Goal: Task Accomplishment & Management: Use online tool/utility

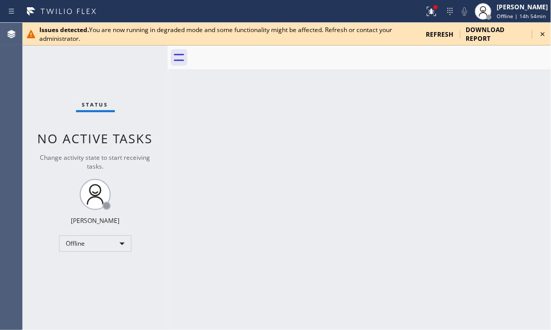
click at [547, 34] on icon at bounding box center [543, 34] width 12 height 12
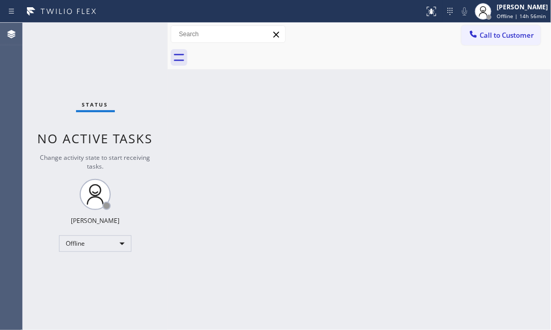
click at [289, 263] on div "Back to Dashboard Change Sender ID Customers Technicians Select a contact Outbo…" at bounding box center [360, 176] width 384 height 307
click at [122, 241] on div "Offline" at bounding box center [95, 244] width 72 height 17
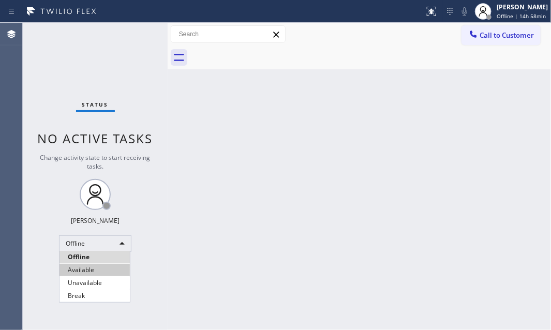
click at [87, 269] on li "Available" at bounding box center [95, 270] width 70 height 12
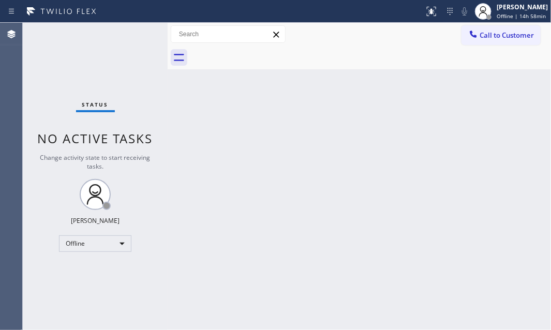
click at [359, 111] on div "Back to Dashboard Change Sender ID Customers Technicians Select a contact Outbo…" at bounding box center [360, 176] width 384 height 307
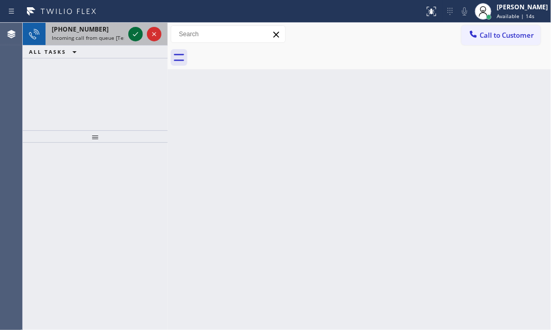
click at [137, 35] on icon at bounding box center [135, 34] width 12 height 12
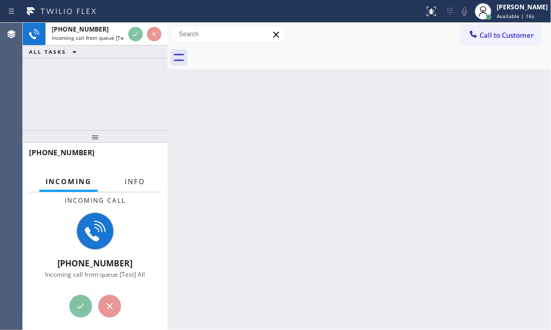
click at [134, 185] on span "Info" at bounding box center [135, 181] width 20 height 9
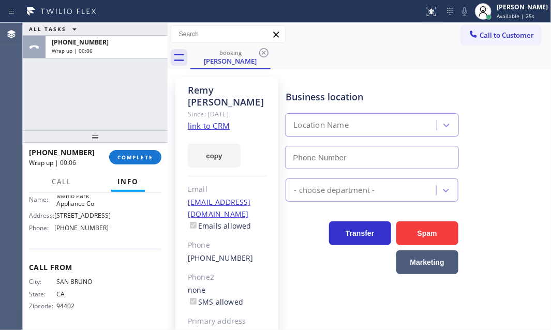
scroll to position [194, 0]
click at [131, 157] on span "COMPLETE" at bounding box center [136, 157] width 36 height 7
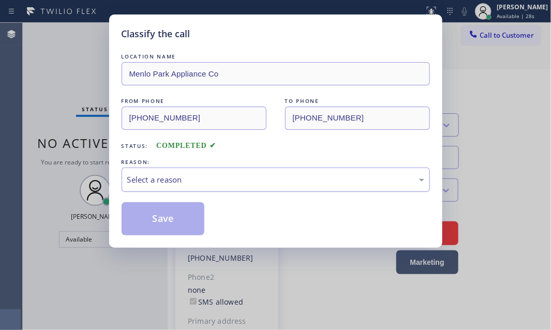
click at [266, 174] on div "Select a reason" at bounding box center [275, 180] width 297 height 12
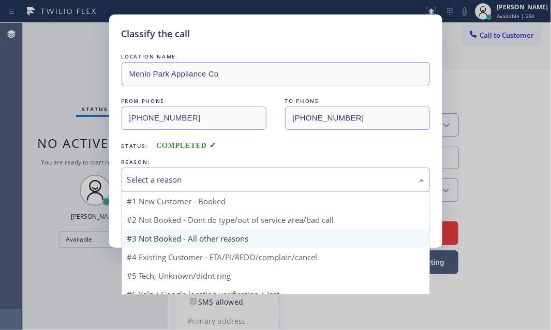
scroll to position [31, 0]
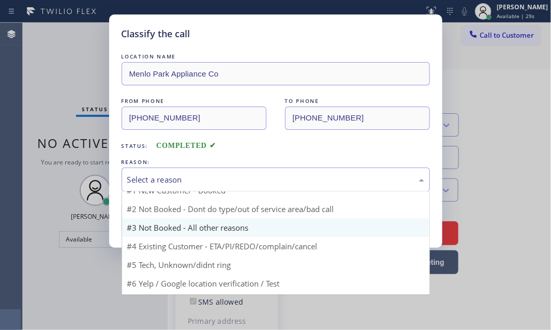
type input "(650) 229-6946"
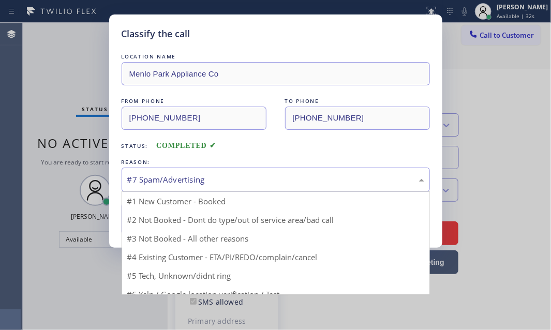
click at [206, 182] on div "#7 Spam/Advertising" at bounding box center [275, 180] width 297 height 12
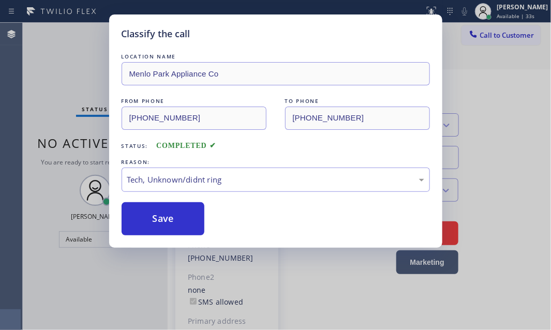
drag, startPoint x: 190, startPoint y: 255, endPoint x: 184, endPoint y: 227, distance: 28.6
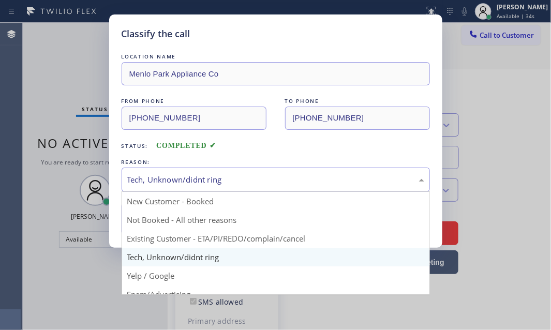
click at [195, 180] on div "Tech, Unknown/didnt ring" at bounding box center [275, 180] width 297 height 12
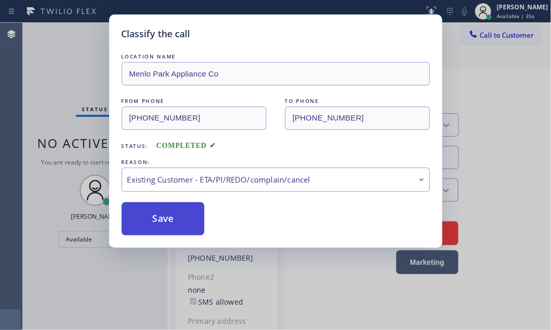
drag, startPoint x: 177, startPoint y: 217, endPoint x: 186, endPoint y: 217, distance: 9.8
click at [183, 217] on button "Save" at bounding box center [163, 218] width 83 height 33
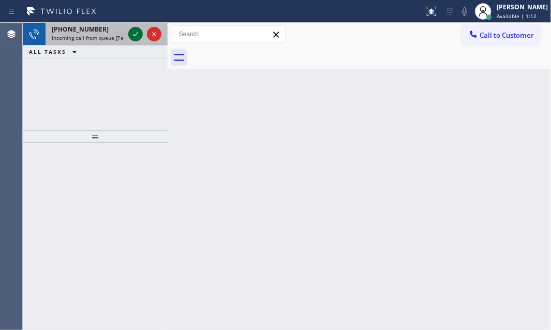
click at [136, 36] on icon at bounding box center [135, 34] width 12 height 12
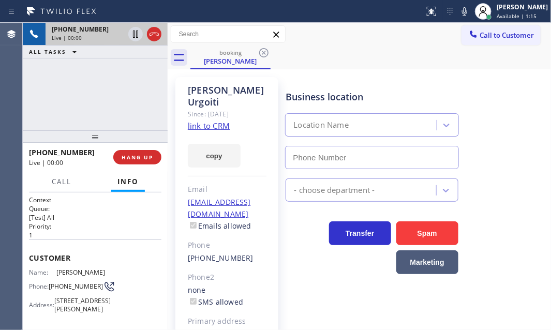
type input "(805) 261-2411"
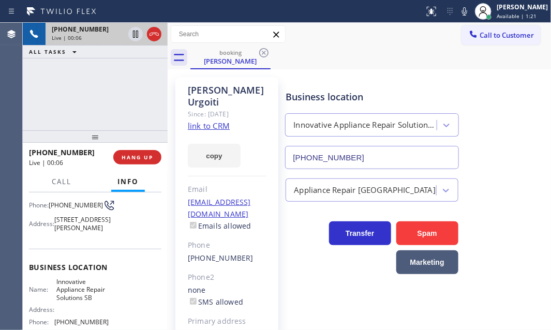
scroll to position [186, 0]
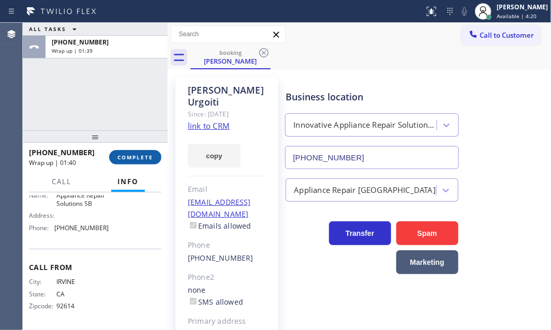
click at [136, 160] on span "COMPLETE" at bounding box center [136, 157] width 36 height 7
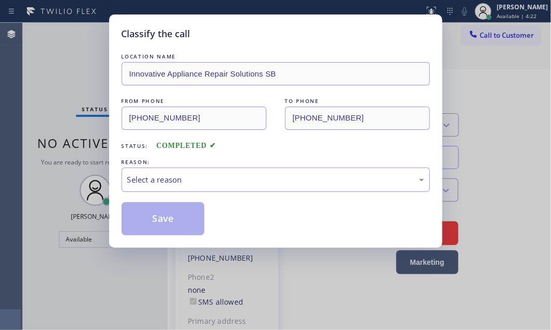
click at [234, 182] on div "Select a reason" at bounding box center [275, 180] width 297 height 12
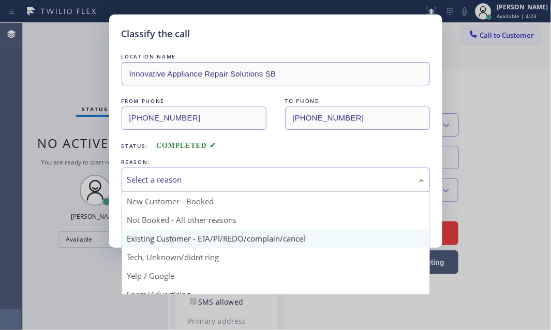
drag, startPoint x: 201, startPoint y: 236, endPoint x: 176, endPoint y: 220, distance: 29.3
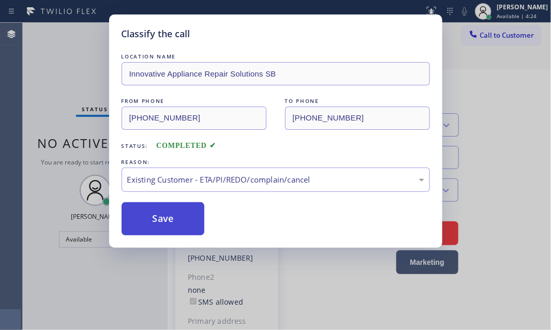
click at [175, 217] on button "Save" at bounding box center [163, 218] width 83 height 33
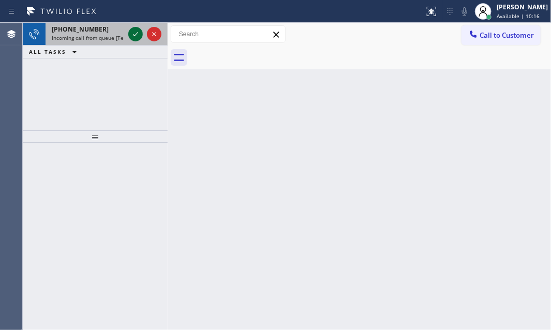
click at [140, 35] on icon at bounding box center [135, 34] width 12 height 12
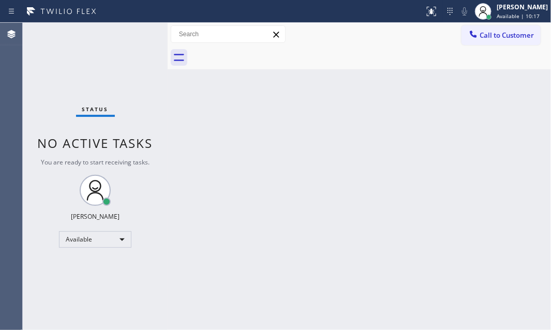
click at [137, 35] on div "Status No active tasks You are ready to start receiving tasks. Judy Mae Saturin…" at bounding box center [95, 176] width 145 height 307
drag, startPoint x: 389, startPoint y: 134, endPoint x: 392, endPoint y: 12, distance: 121.2
click at [390, 131] on div "Back to Dashboard Change Sender ID Customers Technicians Select a contact Outbo…" at bounding box center [360, 176] width 384 height 307
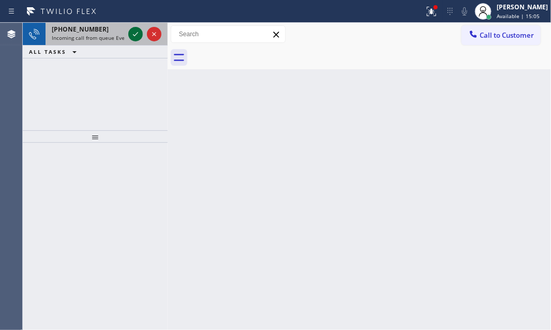
click at [129, 35] on div at bounding box center [135, 34] width 14 height 12
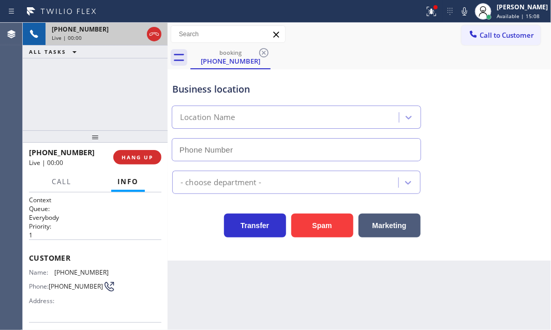
type input "(855) 201-8065"
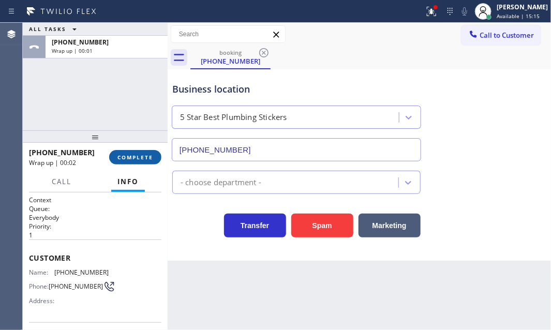
click at [134, 155] on span "COMPLETE" at bounding box center [136, 157] width 36 height 7
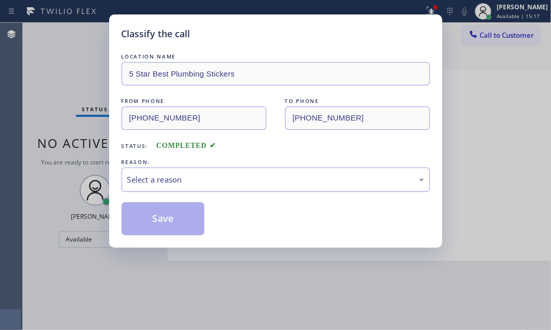
drag, startPoint x: 248, startPoint y: 172, endPoint x: 245, endPoint y: 186, distance: 14.3
click at [248, 174] on div "Select a reason" at bounding box center [275, 180] width 297 height 12
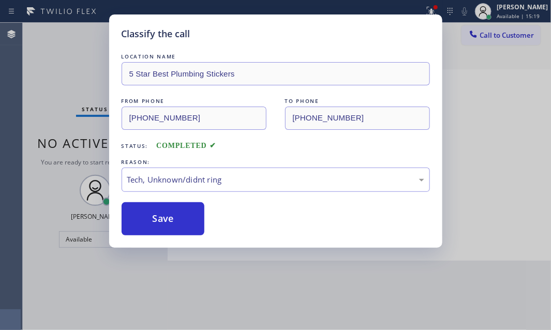
drag, startPoint x: 197, startPoint y: 255, endPoint x: 186, endPoint y: 245, distance: 14.6
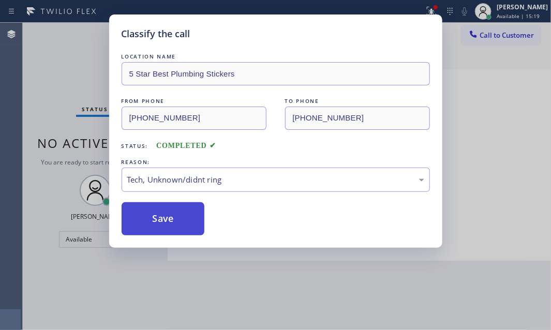
click at [177, 228] on button "Save" at bounding box center [163, 218] width 83 height 33
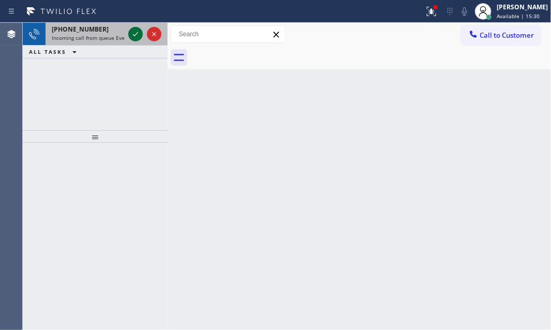
click at [136, 36] on icon at bounding box center [135, 34] width 12 height 12
click at [135, 36] on icon at bounding box center [135, 34] width 12 height 12
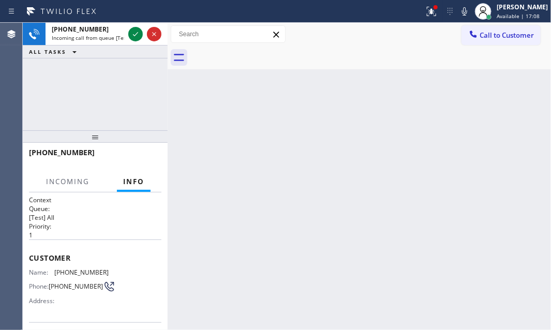
scroll to position [47, 0]
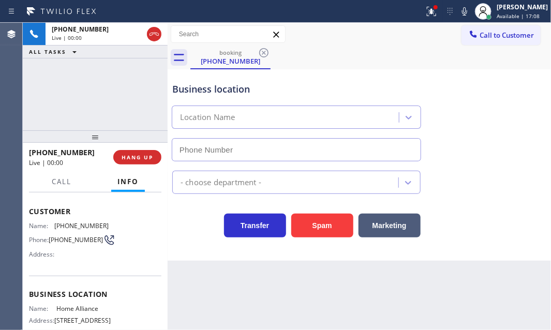
type input "(877) 777-0796"
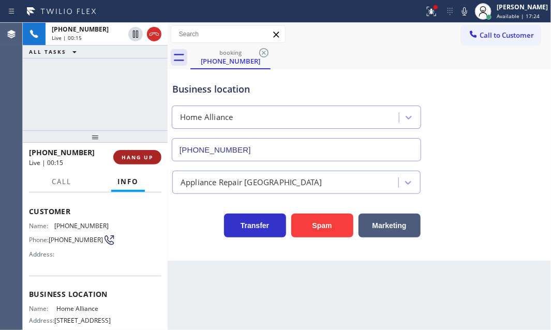
click at [140, 157] on span "HANG UP" at bounding box center [138, 157] width 32 height 7
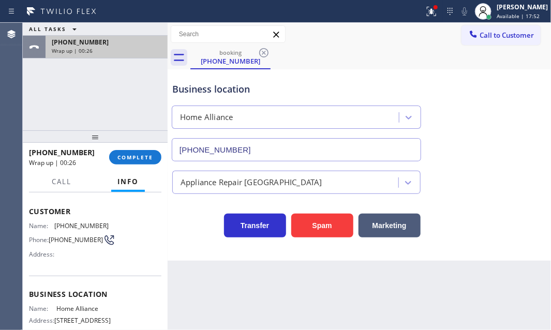
click at [127, 45] on div "+15102066013" at bounding box center [107, 42] width 110 height 9
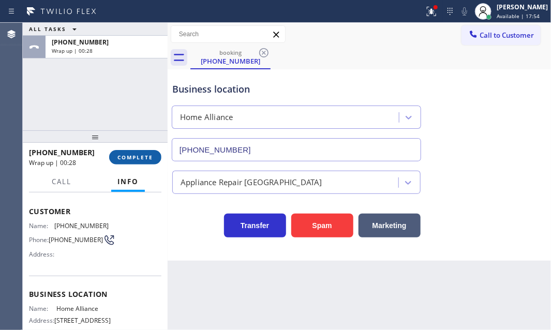
click at [140, 157] on span "COMPLETE" at bounding box center [136, 157] width 36 height 7
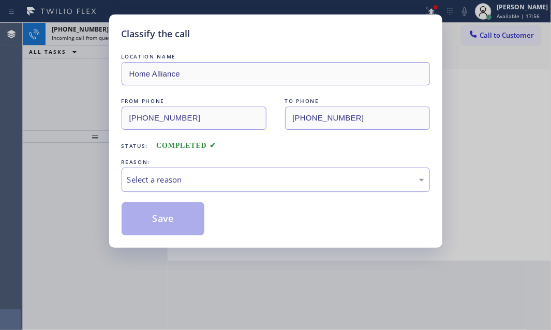
click at [233, 181] on div "Select a reason" at bounding box center [275, 180] width 297 height 12
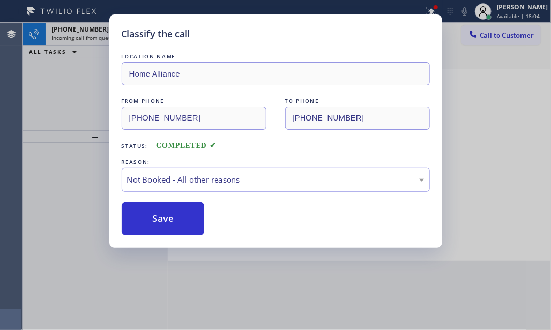
drag, startPoint x: 157, startPoint y: 216, endPoint x: 110, endPoint y: 156, distance: 76.3
click at [154, 212] on button "Save" at bounding box center [163, 218] width 83 height 33
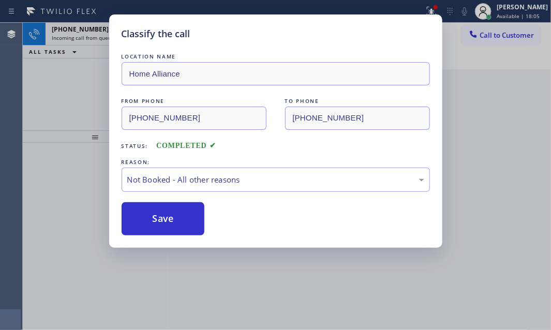
click at [75, 103] on div "Classify the call LOCATION NAME Home Alliance FROM PHONE (510) 206-6013 TO PHON…" at bounding box center [275, 165] width 551 height 330
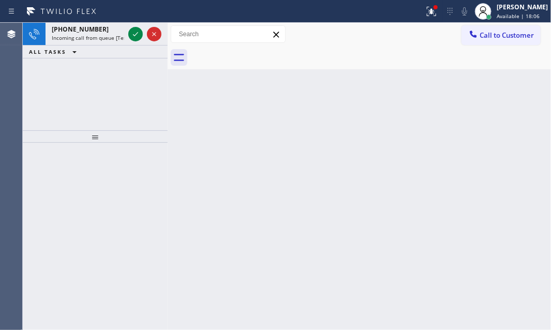
click at [133, 34] on icon at bounding box center [135, 34] width 12 height 12
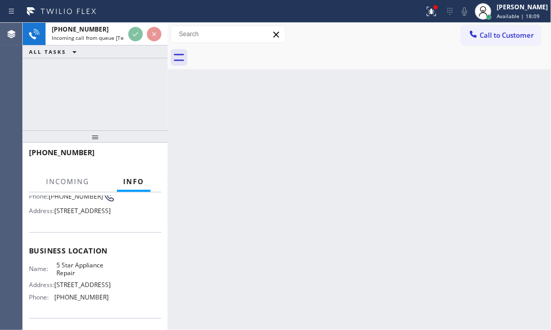
scroll to position [94, 0]
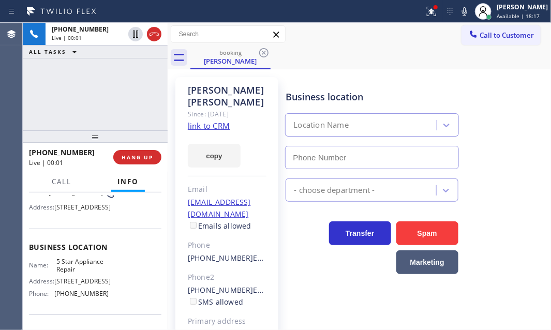
type input "(855) 731-4952"
click at [427, 13] on icon at bounding box center [431, 11] width 9 height 9
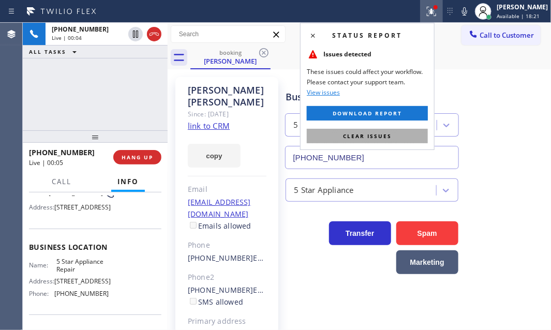
click at [382, 139] on span "Clear issues" at bounding box center [367, 136] width 49 height 7
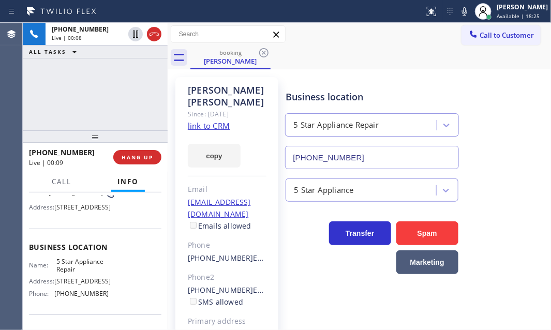
click at [209, 121] on link "link to CRM" at bounding box center [209, 126] width 42 height 10
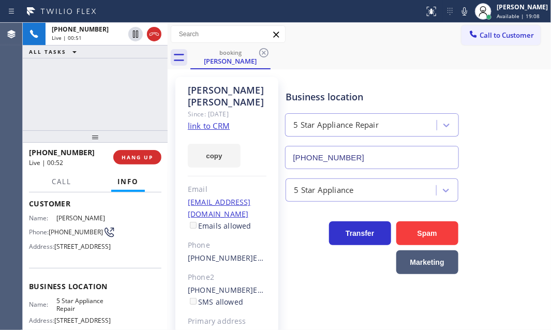
scroll to position [0, 0]
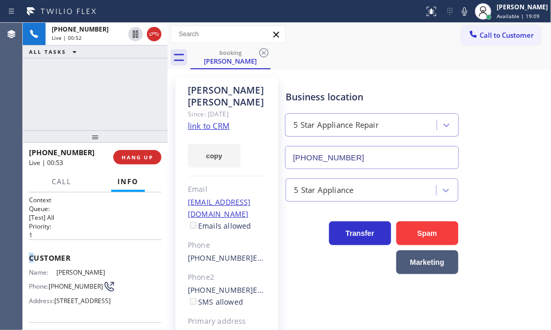
click at [31, 256] on span "Customer" at bounding box center [95, 258] width 133 height 10
click at [36, 244] on div "Customer Name: Diane Luna Phone: (562) 419-0348 Address: 9214 Hall Road, Downey…" at bounding box center [95, 281] width 133 height 83
click at [68, 241] on div "Customer Name: Diane Luna Phone: (562) 419-0348 Address: 9214 Hall Road, Downey…" at bounding box center [95, 281] width 133 height 83
click at [27, 244] on div "Context Queue: [Test] All Priority: 1 Customer Name: Diane Luna Phone: (562) 41…" at bounding box center [95, 262] width 145 height 138
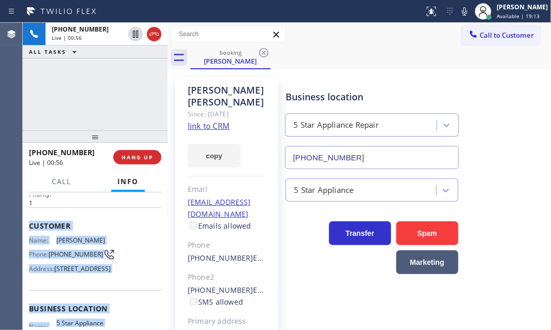
scroll to position [141, 0]
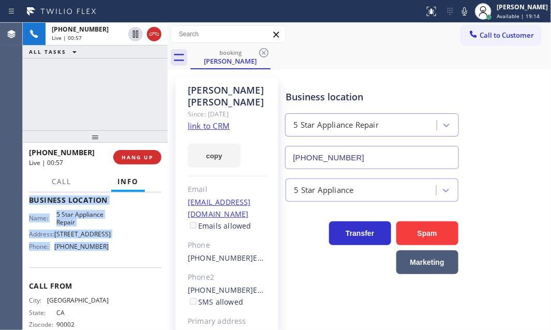
drag, startPoint x: 28, startPoint y: 255, endPoint x: 379, endPoint y: 255, distance: 351.0
click at [102, 279] on div "Context Queue: [Test] All Priority: 1 Customer Name: Diane Luna Phone: (562) 41…" at bounding box center [95, 262] width 145 height 138
copy div "Customer Name: Diane Luna Phone: (562) 419-0348 Address: 9214 Hall Road, Downey…"
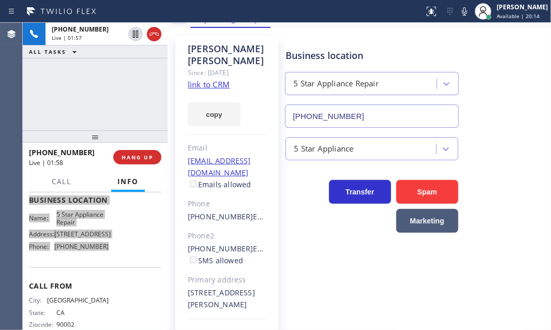
scroll to position [62, 0]
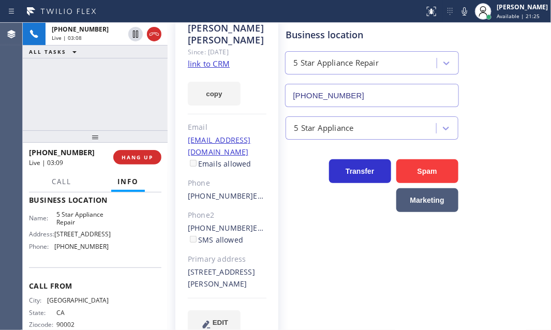
click at [525, 143] on div "Transfer Spam Marketing" at bounding box center [416, 176] width 265 height 72
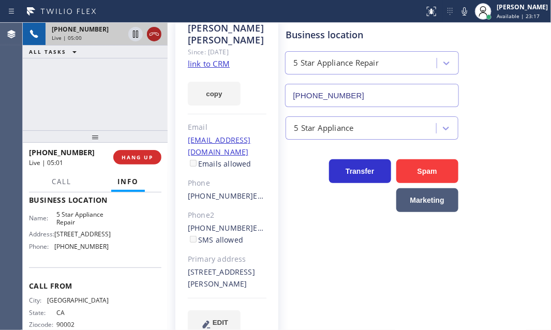
click at [153, 32] on icon at bounding box center [154, 34] width 12 height 12
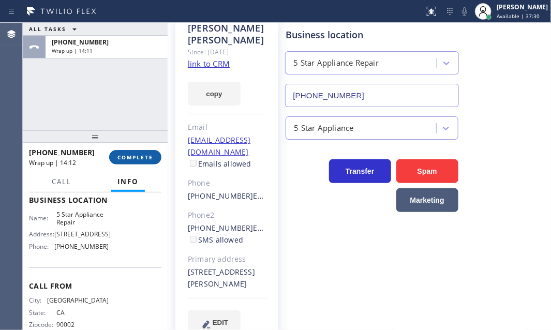
click at [128, 155] on span "COMPLETE" at bounding box center [136, 157] width 36 height 7
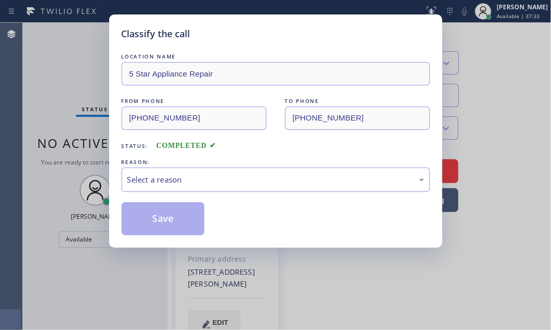
click at [216, 174] on div "Select a reason" at bounding box center [275, 180] width 297 height 12
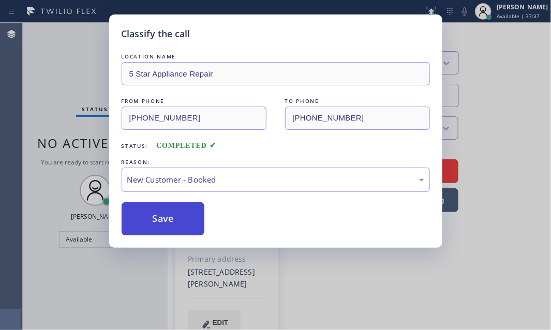
drag, startPoint x: 145, startPoint y: 217, endPoint x: 204, endPoint y: 221, distance: 59.1
click at [148, 217] on button "Save" at bounding box center [163, 218] width 83 height 33
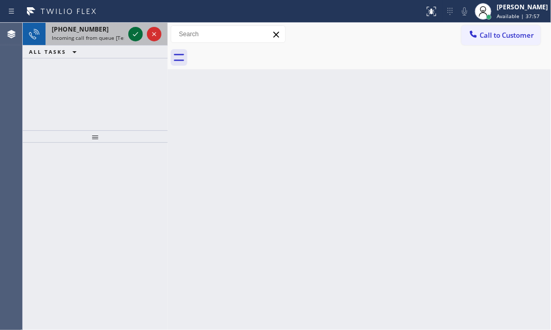
click at [134, 28] on icon at bounding box center [135, 34] width 12 height 12
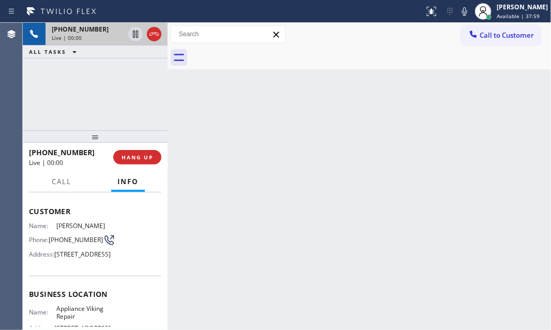
scroll to position [141, 0]
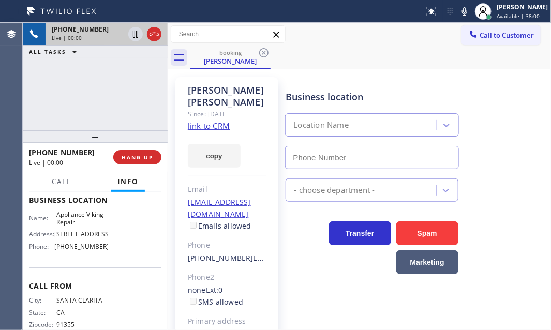
type input "(617) 219-9255"
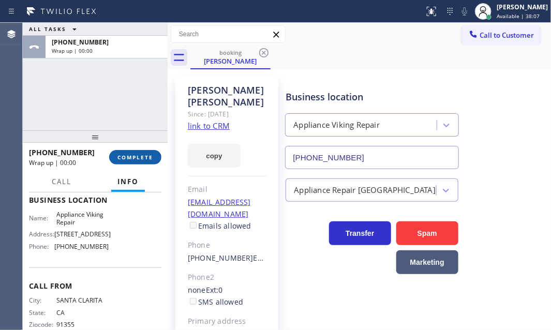
click at [136, 159] on span "COMPLETE" at bounding box center [136, 157] width 36 height 7
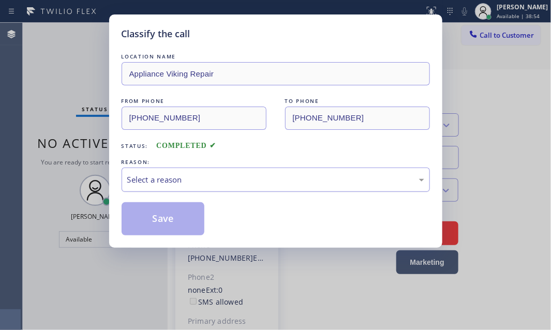
click at [201, 181] on div "Select a reason" at bounding box center [275, 180] width 297 height 12
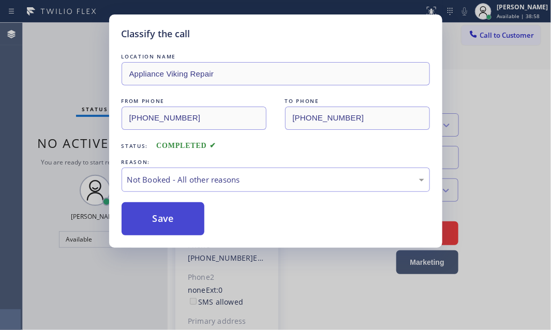
click at [172, 212] on button "Save" at bounding box center [163, 218] width 83 height 33
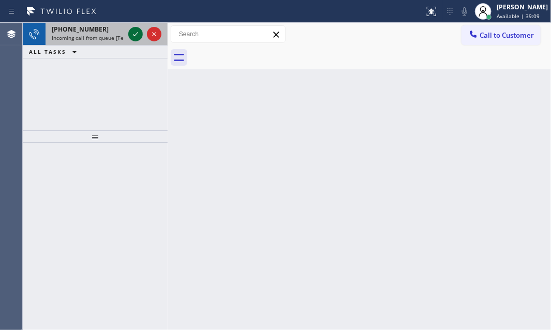
click at [139, 31] on icon at bounding box center [135, 34] width 12 height 12
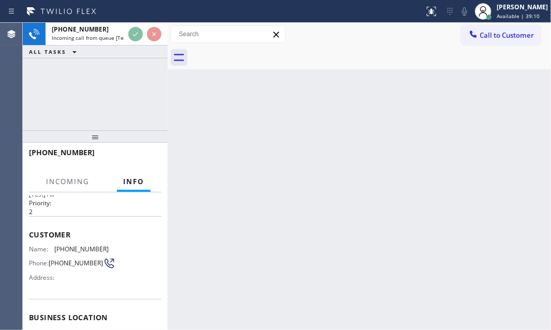
scroll to position [47, 0]
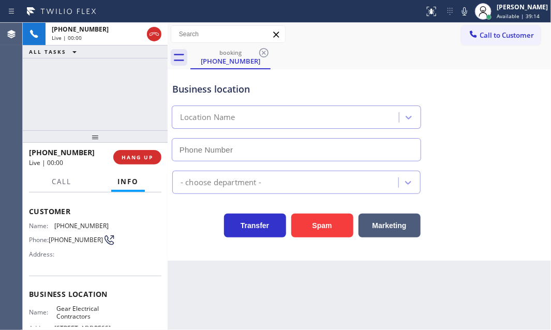
type input "(817) 904-5397"
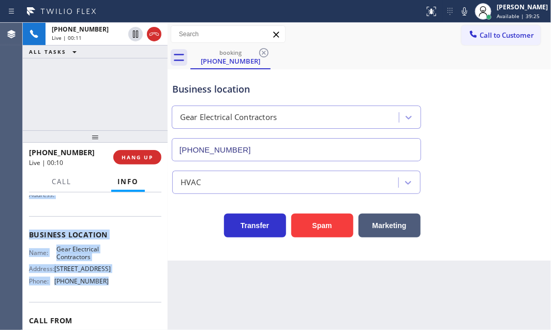
scroll to position [141, 0]
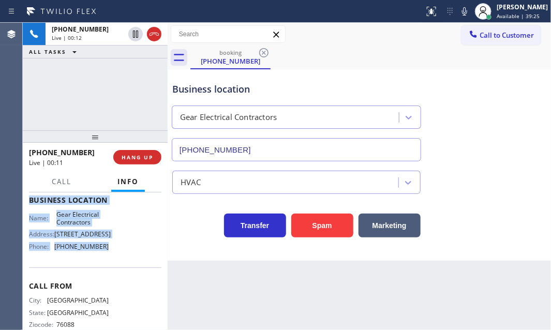
drag, startPoint x: 27, startPoint y: 206, endPoint x: 180, endPoint y: 274, distance: 167.8
click at [109, 278] on div "Context Queue: [Test] All Priority: 2 Customer Name: (817) 454-1217 Phone: (817…" at bounding box center [95, 262] width 145 height 138
copy div "Customer Name: (817) 454-1217 Phone: (817) 454-1217 Address: Business location …"
click at [134, 160] on span "HANG UP" at bounding box center [138, 157] width 32 height 7
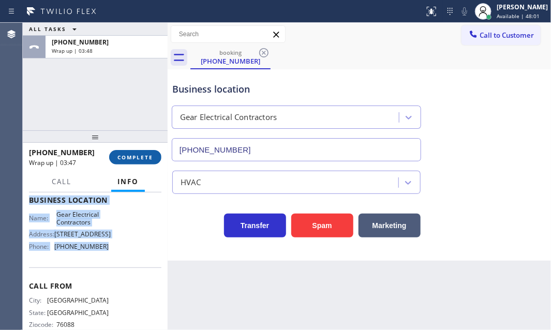
click at [137, 155] on span "COMPLETE" at bounding box center [136, 157] width 36 height 7
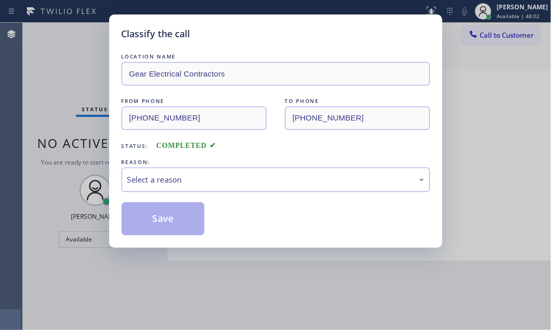
drag, startPoint x: 223, startPoint y: 180, endPoint x: 213, endPoint y: 186, distance: 11.9
click at [223, 180] on div "Select a reason" at bounding box center [275, 180] width 297 height 12
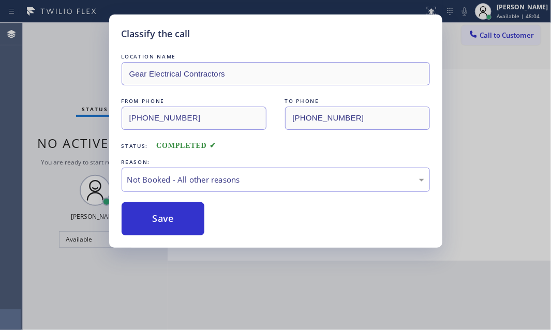
drag, startPoint x: 162, startPoint y: 215, endPoint x: 361, endPoint y: 244, distance: 200.9
click at [165, 214] on button "Save" at bounding box center [163, 218] width 83 height 33
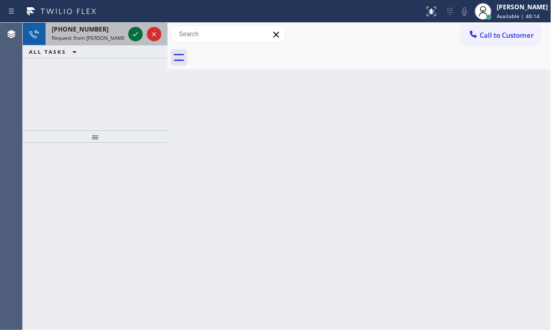
click at [136, 34] on icon at bounding box center [135, 34] width 12 height 12
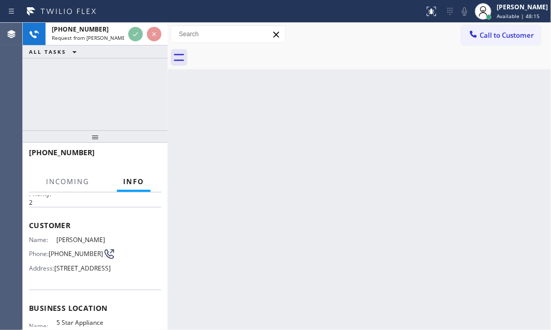
scroll to position [47, 0]
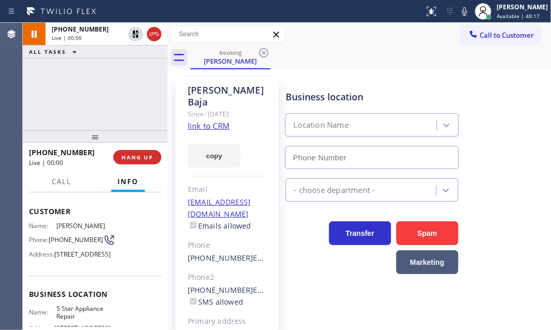
type input "(855) 731-4952"
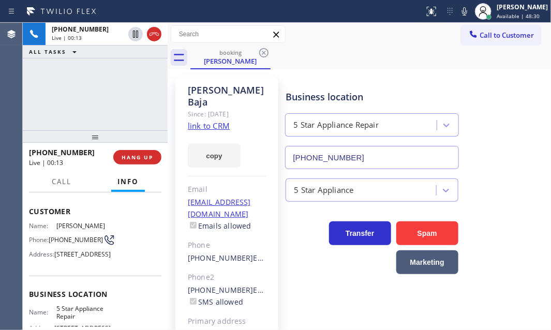
click at [111, 109] on div "+13234525754 Live | 00:13 ALL TASKS ALL TASKS ACTIVE TASKS TASKS IN WRAP UP" at bounding box center [95, 77] width 145 height 108
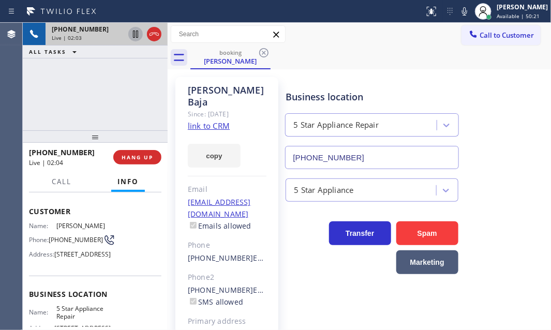
click at [134, 36] on icon at bounding box center [135, 34] width 12 height 12
click at [134, 38] on icon at bounding box center [135, 34] width 12 height 12
click at [150, 83] on div "+13234525754 Live | 06:20 ALL TASKS ALL TASKS ACTIVE TASKS TASKS IN WRAP UP" at bounding box center [95, 77] width 145 height 108
drag, startPoint x: 136, startPoint y: 157, endPoint x: 383, endPoint y: 188, distance: 248.4
click at [137, 157] on span "HANG UP" at bounding box center [138, 157] width 32 height 7
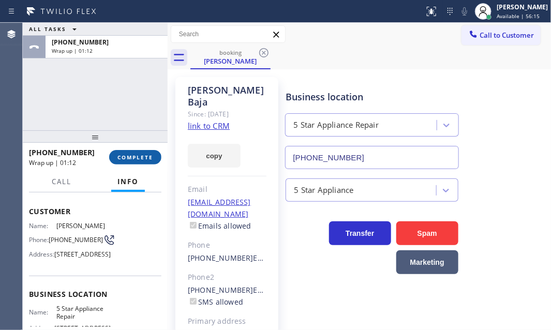
click at [138, 153] on button "COMPLETE" at bounding box center [135, 157] width 52 height 14
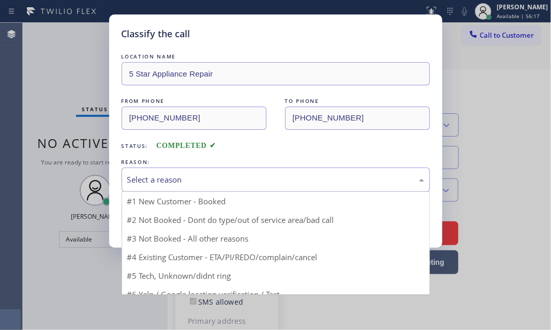
click at [255, 176] on div "Select a reason" at bounding box center [275, 180] width 297 height 12
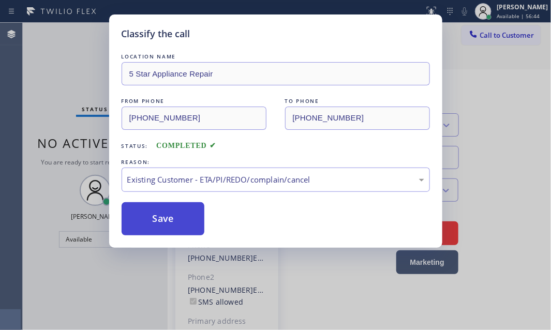
click at [162, 221] on button "Save" at bounding box center [163, 218] width 83 height 33
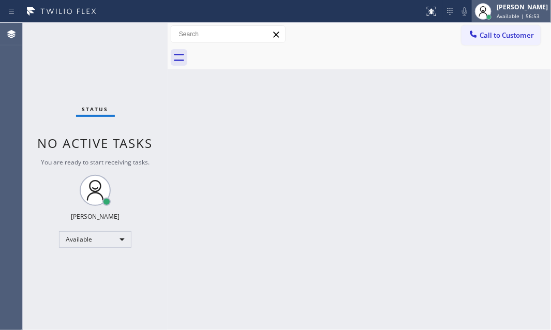
click at [497, 12] on span "Available | 56:53" at bounding box center [518, 15] width 43 height 7
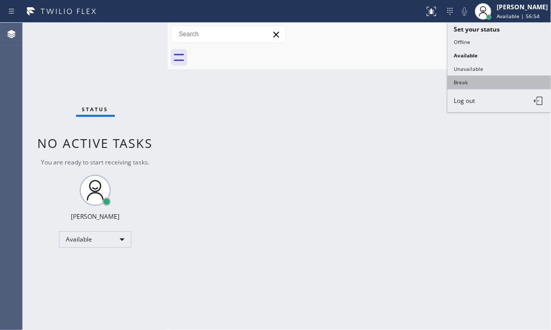
click at [465, 79] on button "Break" at bounding box center [500, 82] width 104 height 13
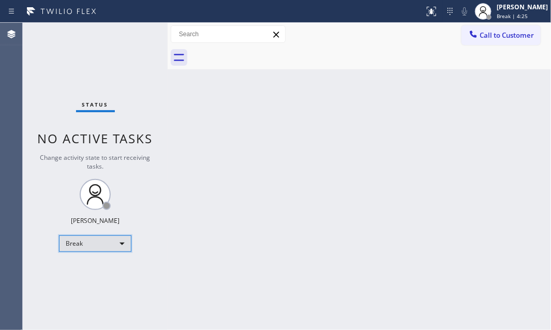
click at [127, 242] on div "Break" at bounding box center [95, 244] width 72 height 17
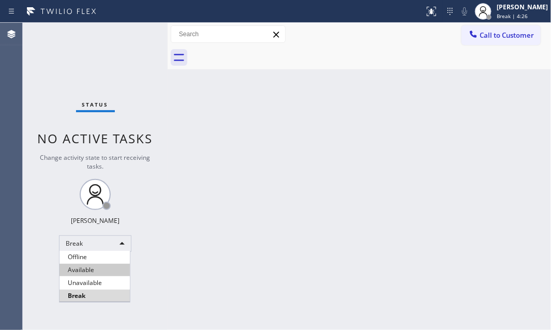
click at [101, 268] on li "Available" at bounding box center [95, 270] width 70 height 12
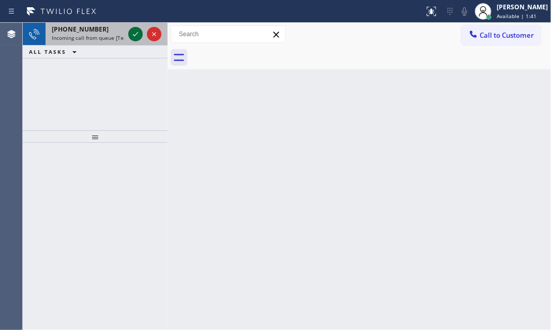
click at [137, 27] on button at bounding box center [135, 34] width 14 height 14
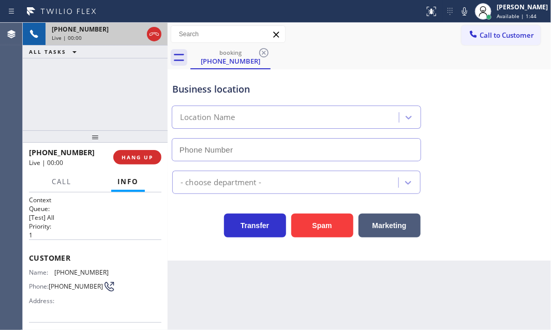
type input "(818) 593-0291"
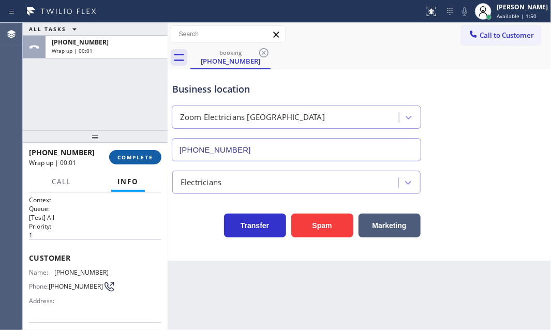
click at [141, 155] on span "COMPLETE" at bounding box center [136, 157] width 36 height 7
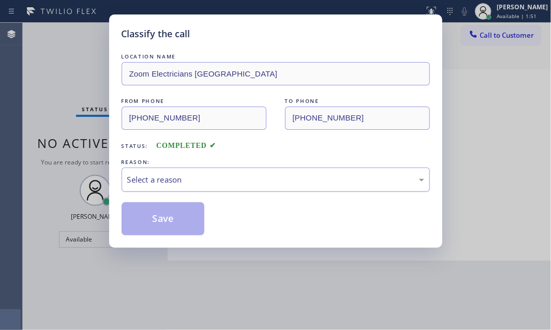
click at [283, 175] on div "Select a reason" at bounding box center [275, 180] width 297 height 12
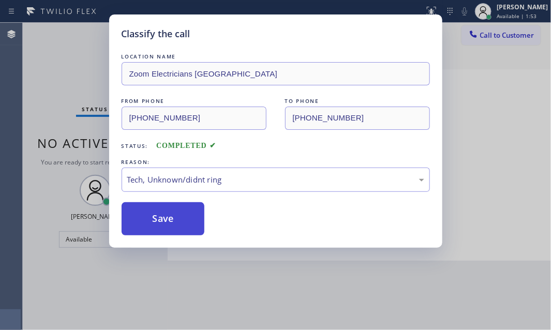
click at [166, 215] on button "Save" at bounding box center [163, 218] width 83 height 33
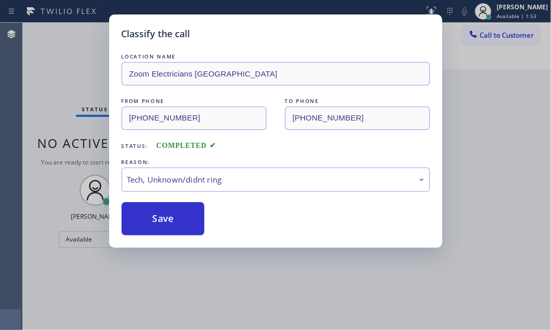
click at [491, 131] on div "Classify the call LOCATION NAME Zoom Electricians North Hollywood FROM PHONE (6…" at bounding box center [275, 165] width 551 height 330
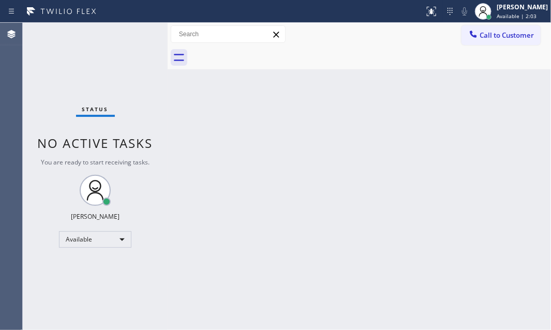
click at [136, 36] on div "Status No active tasks You are ready to start receiving tasks. Judy Mae Saturin…" at bounding box center [95, 176] width 145 height 307
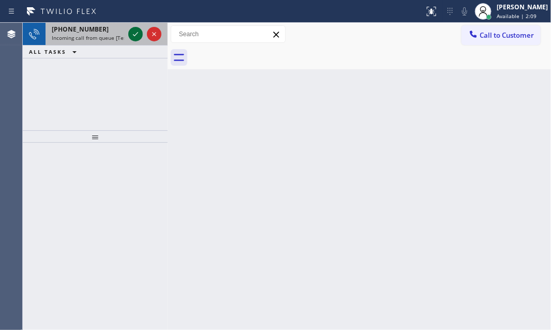
click at [130, 32] on icon at bounding box center [135, 34] width 12 height 12
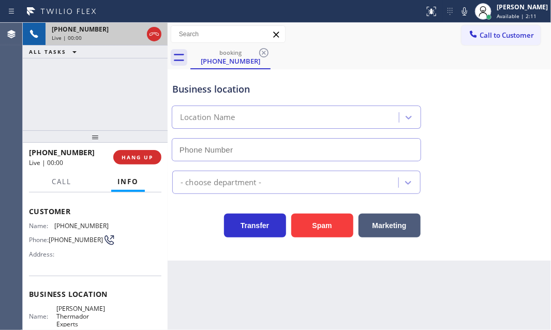
type input "(909) 345-8043"
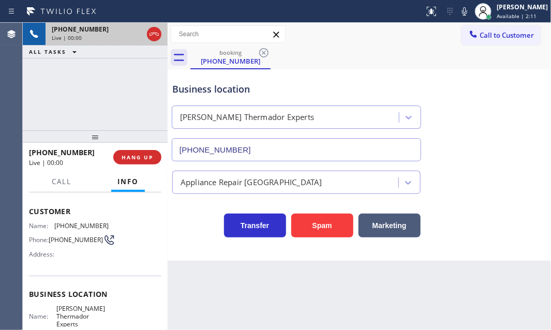
scroll to position [94, 0]
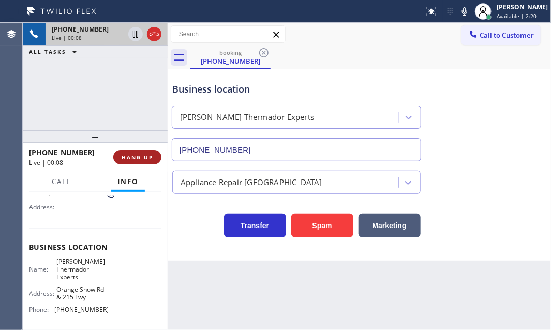
click at [140, 150] on button "HANG UP" at bounding box center [137, 157] width 48 height 14
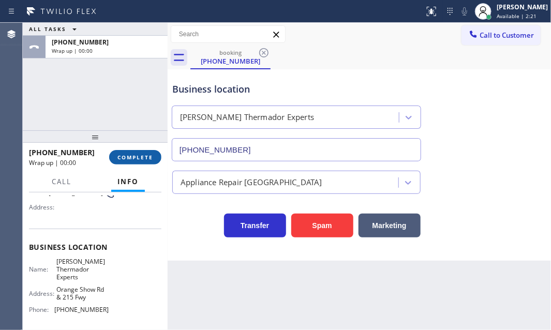
click at [139, 155] on span "COMPLETE" at bounding box center [136, 157] width 36 height 7
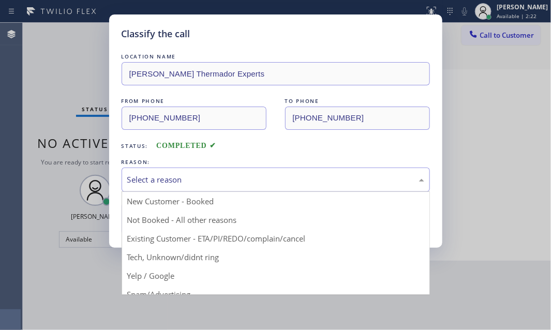
click at [240, 174] on div "Select a reason" at bounding box center [275, 180] width 297 height 12
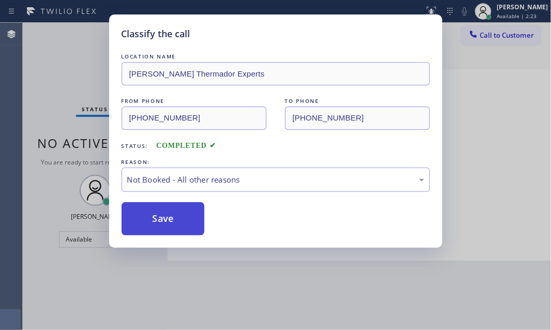
click at [154, 215] on button "Save" at bounding box center [163, 218] width 83 height 33
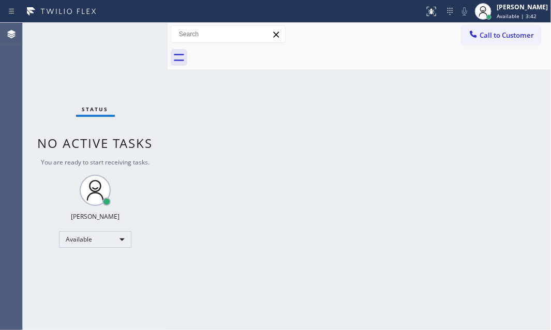
click at [127, 38] on div "Status No active tasks You are ready to start receiving tasks. Judy Mae Saturin…" at bounding box center [95, 176] width 145 height 307
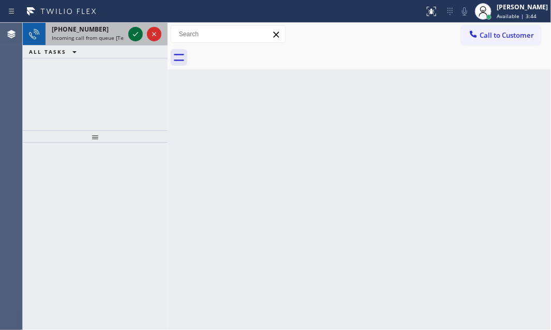
click at [135, 36] on icon at bounding box center [135, 34] width 12 height 12
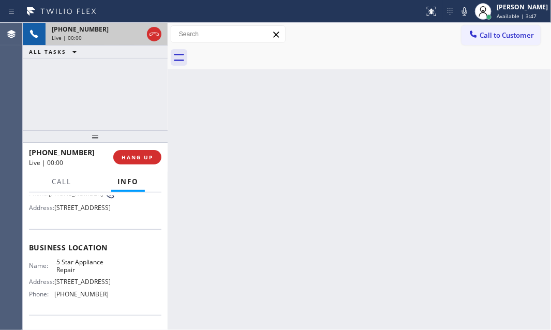
scroll to position [94, 0]
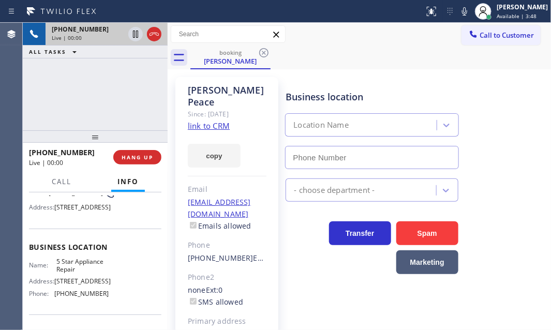
type input "(855) 731-4952"
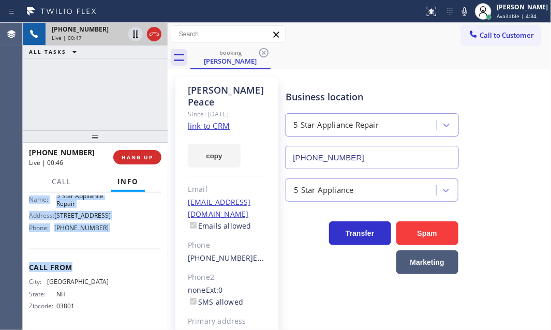
scroll to position [186, 0]
drag, startPoint x: 28, startPoint y: 256, endPoint x: 112, endPoint y: 253, distance: 83.4
click at [112, 253] on div "Context Queue: [Test] All Priority: 1 Customer Name: Michelle Peace Phone: (603…" at bounding box center [95, 181] width 133 height 291
copy div "Customer Name: Michelle Peace Phone: (603) 828-8322 Address: 347 Commonwealth A…"
click at [135, 33] on icon at bounding box center [135, 34] width 12 height 12
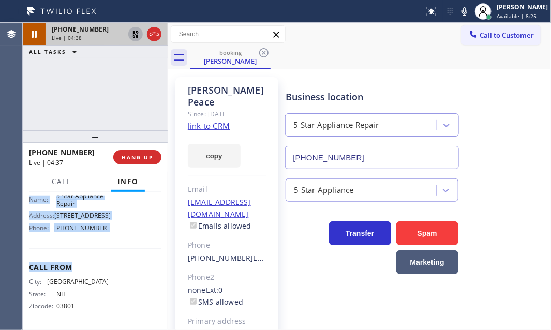
click at [135, 36] on icon at bounding box center [135, 34] width 12 height 12
click at [155, 32] on icon at bounding box center [154, 34] width 12 height 12
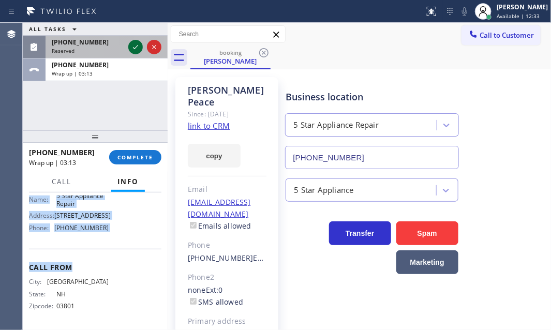
click at [136, 45] on icon at bounding box center [135, 47] width 12 height 12
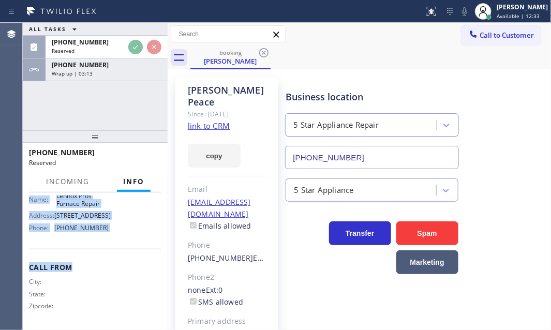
click at [125, 74] on div "Wrap up | 03:13" at bounding box center [107, 73] width 110 height 7
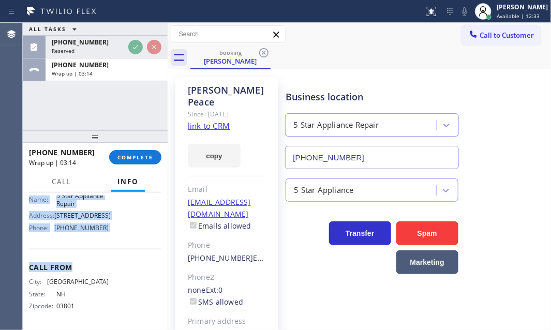
scroll to position [186, 0]
click at [128, 160] on span "COMPLETE" at bounding box center [136, 157] width 36 height 7
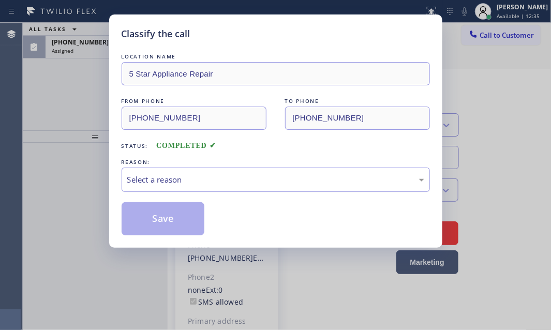
click at [195, 180] on div "Select a reason" at bounding box center [275, 180] width 297 height 12
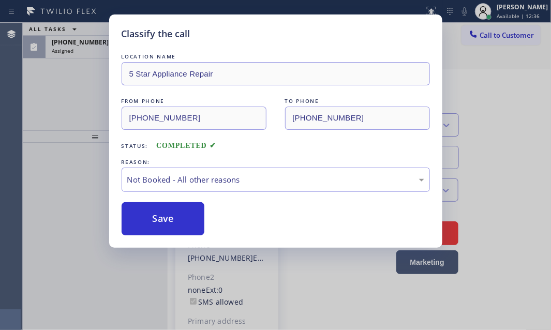
drag, startPoint x: 166, startPoint y: 217, endPoint x: 370, endPoint y: 199, distance: 204.2
click at [168, 217] on button "Save" at bounding box center [163, 218] width 83 height 33
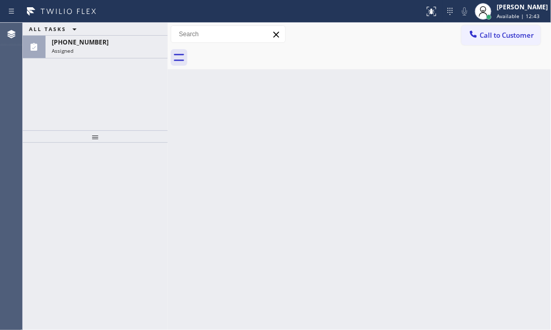
click at [119, 48] on div "Assigned" at bounding box center [107, 50] width 110 height 7
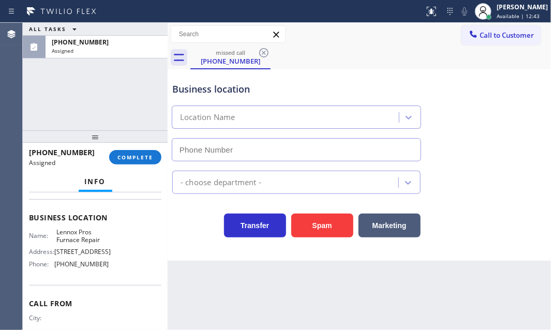
type input "(650) 397-7420"
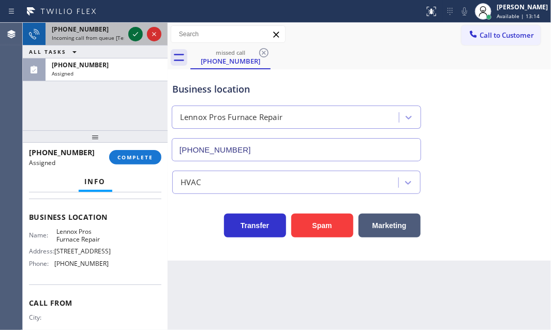
click at [135, 35] on icon at bounding box center [135, 34] width 12 height 12
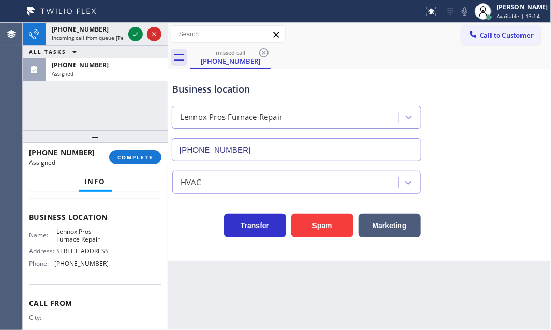
scroll to position [124, 0]
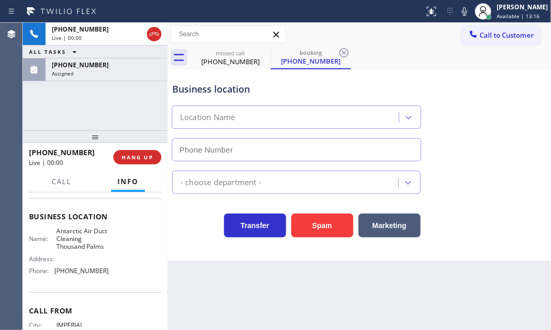
type input "(760) 388-9949"
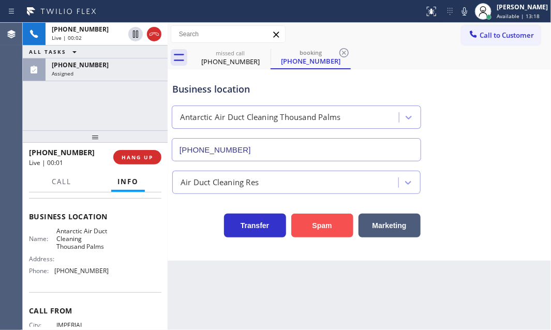
click at [330, 226] on button "Spam" at bounding box center [322, 226] width 62 height 24
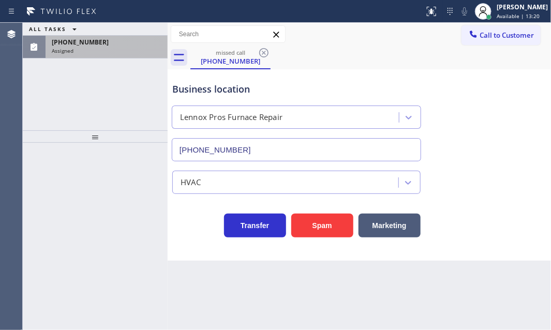
click at [116, 47] on div "Assigned" at bounding box center [107, 50] width 110 height 7
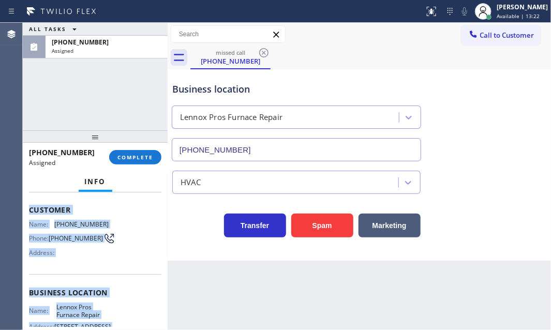
scroll to position [170, 0]
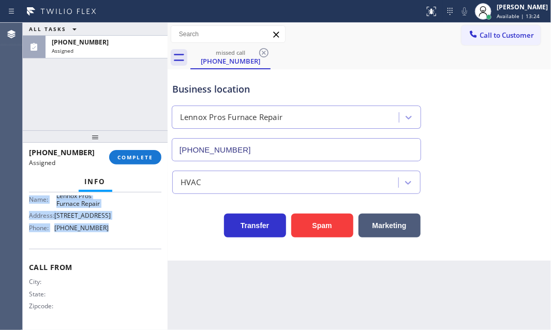
drag, startPoint x: 31, startPoint y: 260, endPoint x: 119, endPoint y: 241, distance: 90.6
click at [119, 241] on div "Context Queue: HVAC Priority: 0 Task Age: Customer Name: (650) 227-7047 Phone: …" at bounding box center [95, 177] width 133 height 300
copy div "Customer Name: (650) 227-7047 Phone: (650) 227-7047 Address: Business location …"
click at [145, 158] on span "COMPLETE" at bounding box center [136, 157] width 36 height 7
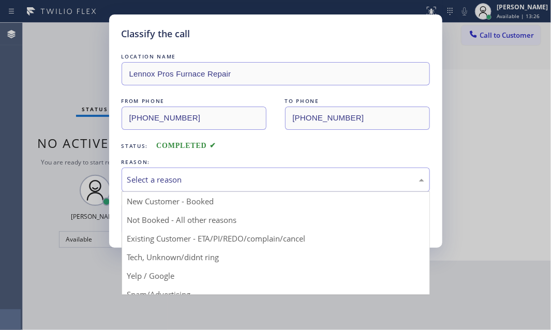
click at [271, 181] on div "Select a reason" at bounding box center [275, 180] width 297 height 12
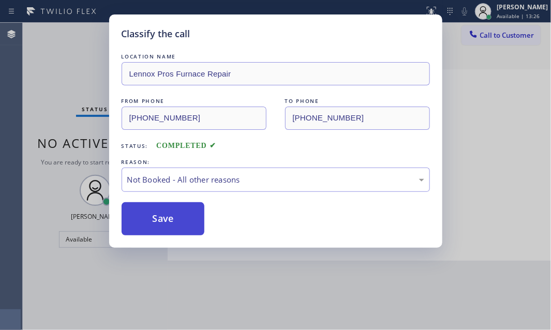
drag, startPoint x: 169, startPoint y: 215, endPoint x: 155, endPoint y: 218, distance: 14.8
click at [155, 218] on button "Save" at bounding box center [163, 218] width 83 height 33
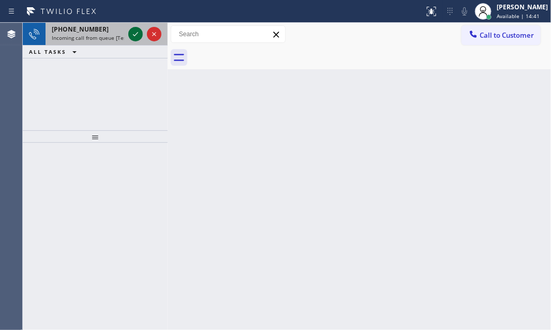
click at [134, 35] on icon at bounding box center [135, 34] width 12 height 12
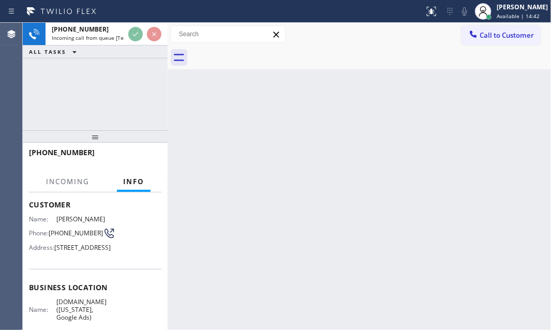
scroll to position [141, 0]
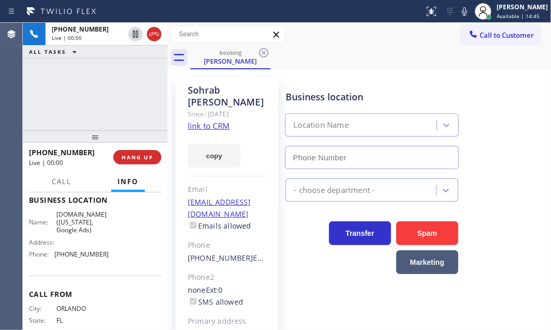
type input "(929) 374-2651"
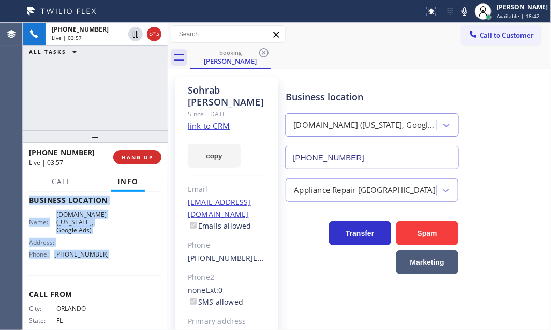
drag, startPoint x: 29, startPoint y: 206, endPoint x: 99, endPoint y: 275, distance: 98.8
click at [99, 275] on div "Context Queue: [Test] All Priority: 1 Customer Name: Sohrab Jeremy Phone: (407)…" at bounding box center [95, 205] width 133 height 300
copy div "Customer Name: Sohrab Jeremy Phone: (407) 325-9157 Address: 31 Pineapple St, Br…"
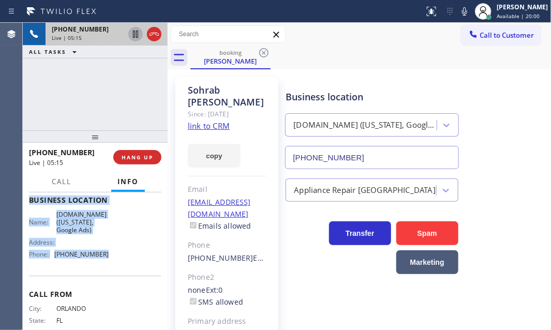
click at [138, 38] on icon at bounding box center [135, 34] width 12 height 12
click at [133, 34] on icon at bounding box center [135, 34] width 7 height 7
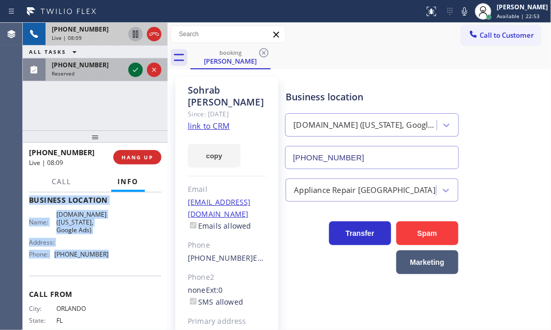
click at [132, 71] on icon at bounding box center [135, 70] width 12 height 12
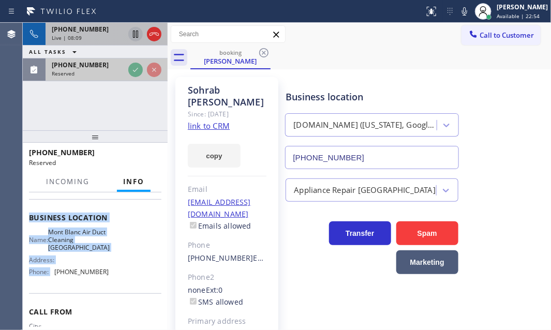
scroll to position [158, 0]
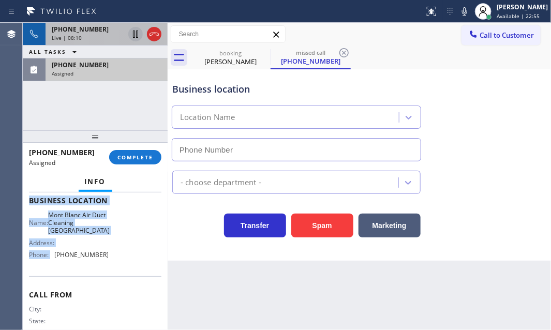
type input "(714) 599-8665"
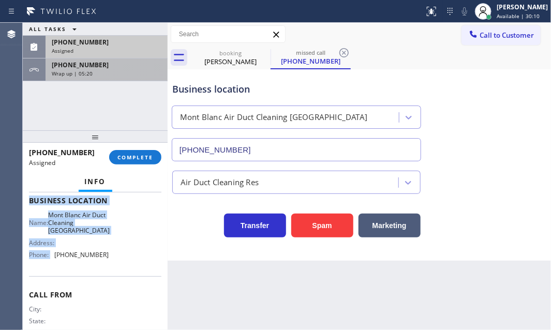
click at [101, 70] on div "Wrap up | 05:20" at bounding box center [107, 73] width 110 height 7
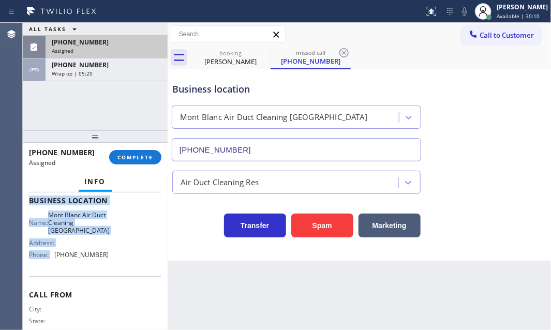
scroll to position [141, 0]
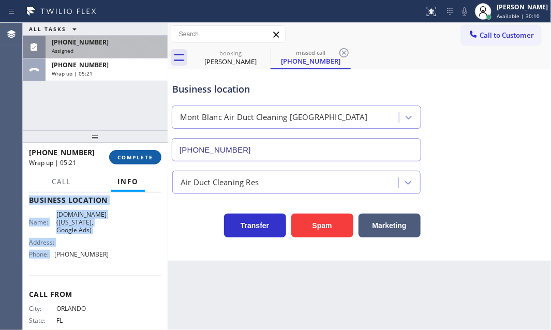
click at [130, 155] on span "COMPLETE" at bounding box center [136, 157] width 36 height 7
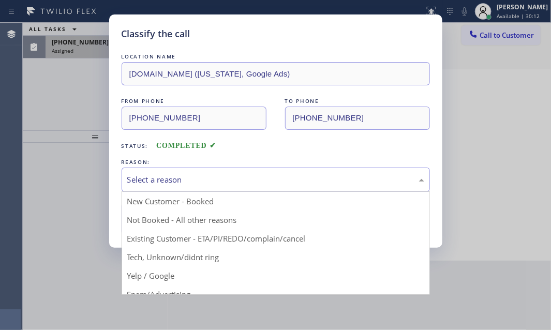
drag, startPoint x: 236, startPoint y: 176, endPoint x: 203, endPoint y: 190, distance: 36.0
click at [234, 177] on div "Select a reason" at bounding box center [275, 180] width 297 height 12
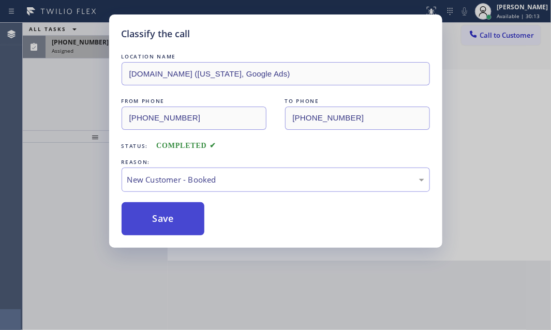
click at [155, 209] on button "Save" at bounding box center [163, 218] width 83 height 33
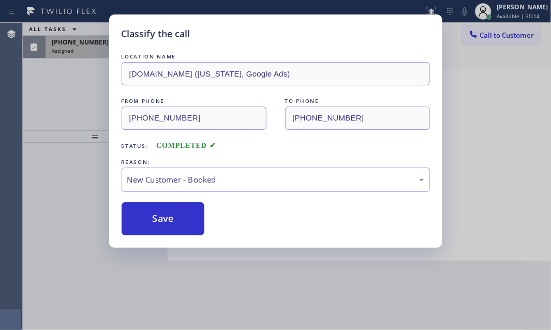
click at [85, 51] on div "Classify the call LOCATION NAME VikingTechs.online (New York, Google Ads) FROM …" at bounding box center [275, 165] width 551 height 330
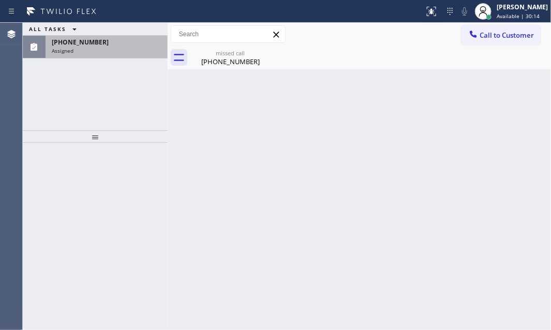
click at [86, 50] on div "Assigned" at bounding box center [107, 50] width 110 height 7
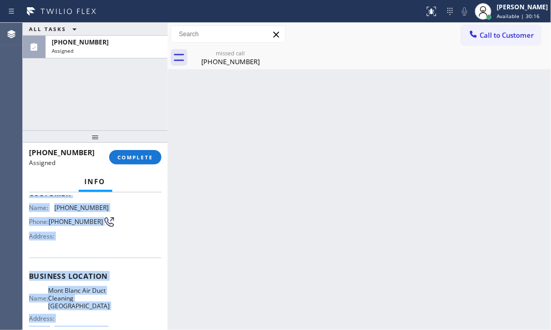
scroll to position [141, 0]
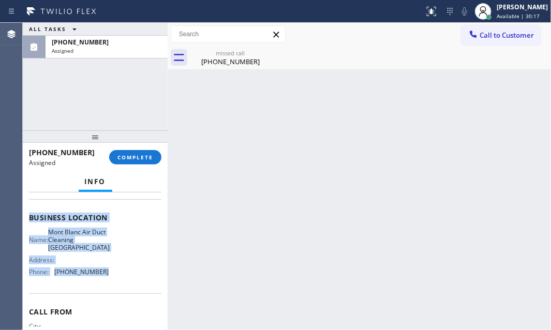
drag, startPoint x: 28, startPoint y: 218, endPoint x: 120, endPoint y: 289, distance: 116.6
click at [120, 289] on div "Context Queue: ADC Priority: 0 Task Age: 10 minute(s) Customer Name: (714) 821-…" at bounding box center [95, 262] width 145 height 138
copy div "Customer Name: (714) 821-0934 Phone: (714) 821-0934 Address: Business location …"
click at [127, 162] on button "COMPLETE" at bounding box center [135, 157] width 52 height 14
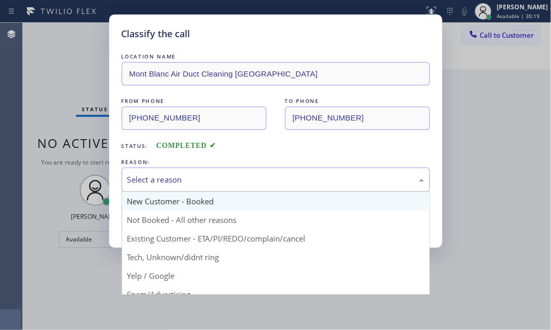
drag, startPoint x: 281, startPoint y: 178, endPoint x: 248, endPoint y: 202, distance: 40.7
click at [280, 179] on div "Select a reason" at bounding box center [275, 180] width 297 height 12
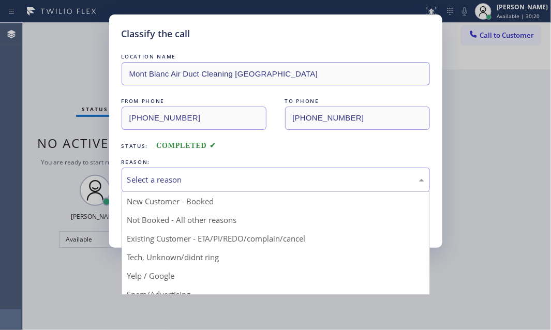
drag, startPoint x: 175, startPoint y: 220, endPoint x: 160, endPoint y: 225, distance: 16.4
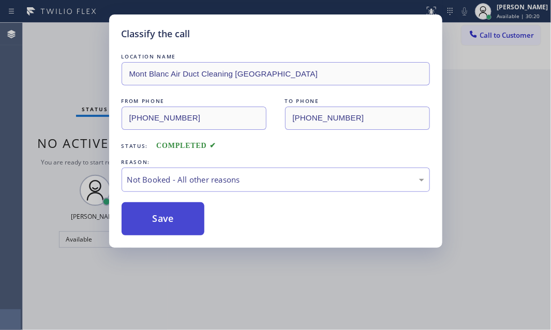
click at [160, 225] on button "Save" at bounding box center [163, 218] width 83 height 33
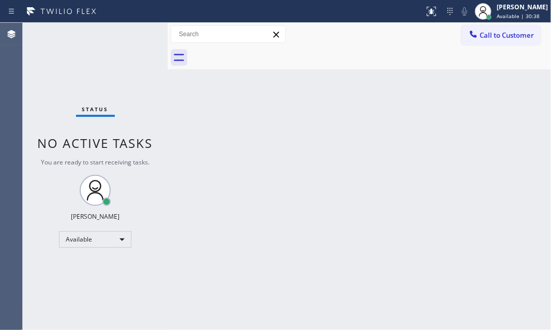
click at [140, 36] on div "Status No active tasks You are ready to start receiving tasks. Judy Mae Saturin…" at bounding box center [95, 176] width 145 height 307
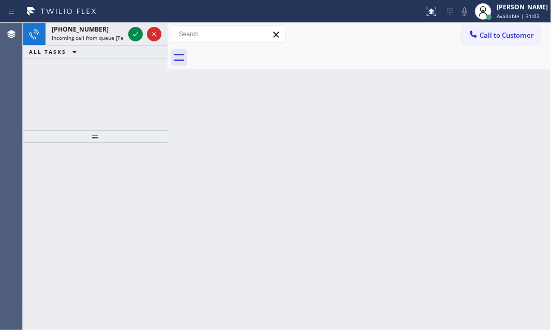
drag, startPoint x: 138, startPoint y: 34, endPoint x: 135, endPoint y: 52, distance: 19.0
click at [137, 34] on icon at bounding box center [135, 34] width 12 height 12
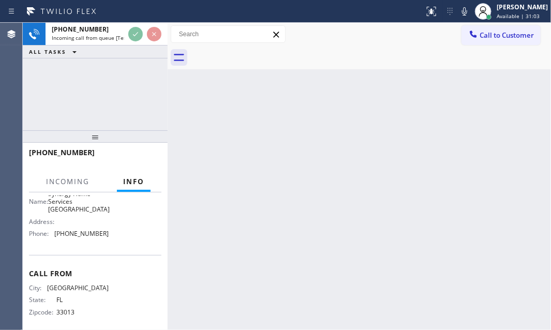
scroll to position [114, 0]
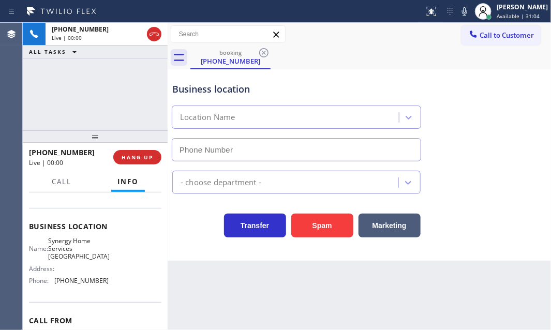
type input "(305) 889-7797"
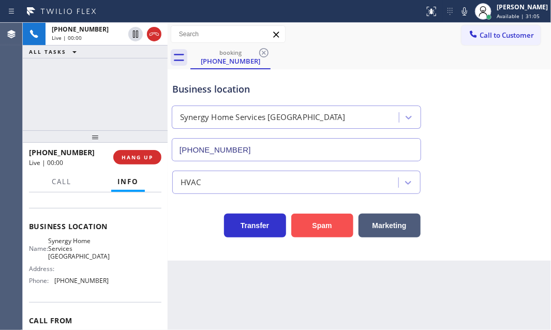
click at [305, 227] on button "Spam" at bounding box center [322, 226] width 62 height 24
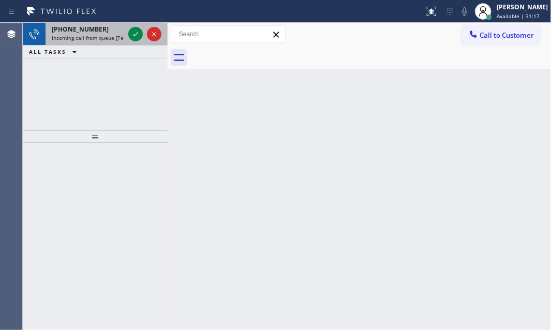
click at [135, 37] on icon at bounding box center [135, 34] width 12 height 12
click at [134, 34] on icon at bounding box center [135, 34] width 12 height 12
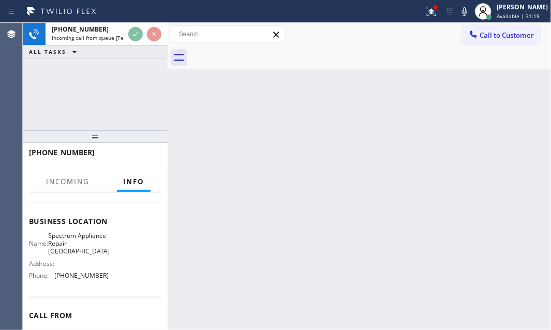
scroll to position [141, 0]
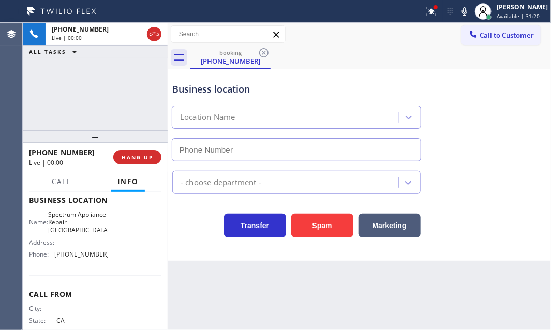
type input "(949) 649-4787"
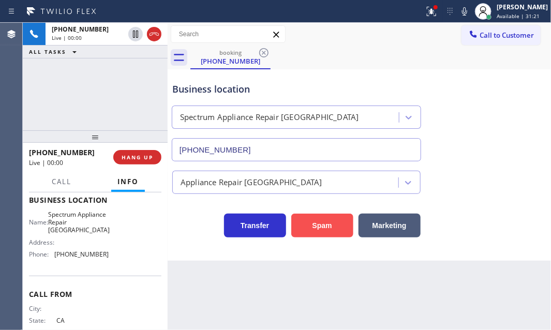
click at [331, 224] on button "Spam" at bounding box center [322, 226] width 62 height 24
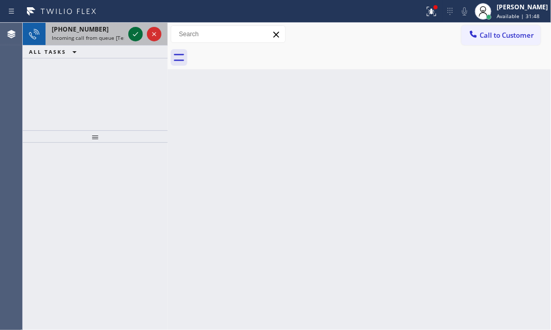
click at [138, 33] on icon at bounding box center [135, 34] width 12 height 12
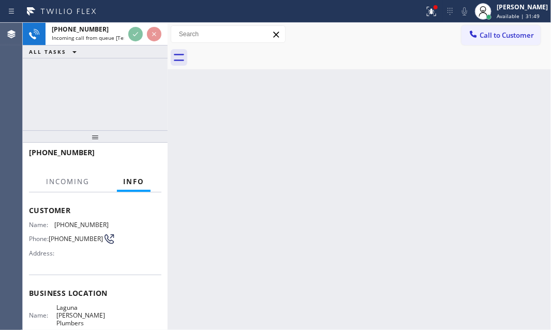
scroll to position [94, 0]
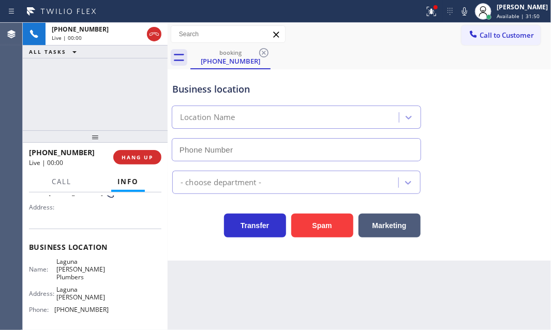
type input "(562) 553-3752"
click at [107, 100] on div "+19497707509 Live | 00:06 ALL TASKS ALL TASKS ACTIVE TASKS TASKS IN WRAP UP" at bounding box center [95, 77] width 145 height 108
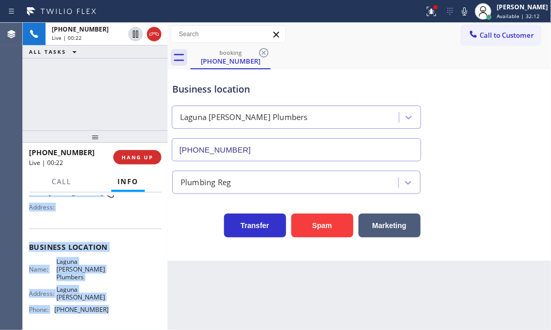
drag, startPoint x: 26, startPoint y: 251, endPoint x: 114, endPoint y: 296, distance: 99.3
click at [114, 296] on div "Context Queue: [Test] All Priority: 1 Customer Name: (949) 770-7509 Phone: (949…" at bounding box center [95, 262] width 145 height 138
copy div "Customer Name: (949) 770-7509 Phone: (949) 770-7509 Address: Business location …"
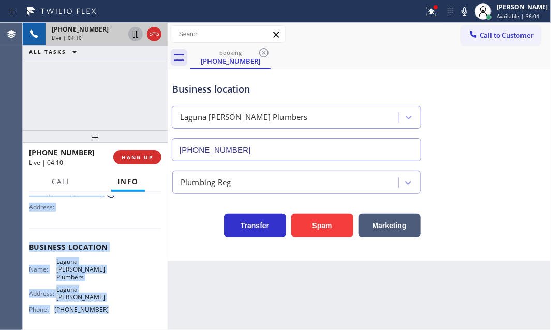
click at [134, 35] on icon at bounding box center [135, 34] width 12 height 12
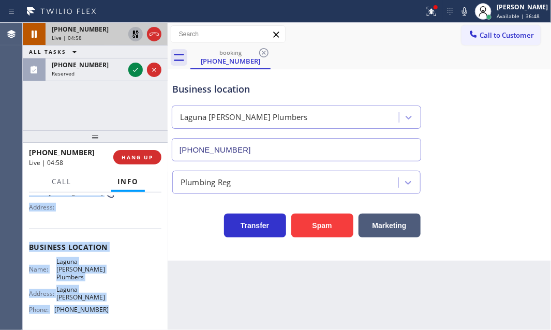
click at [134, 28] on icon at bounding box center [135, 34] width 12 height 12
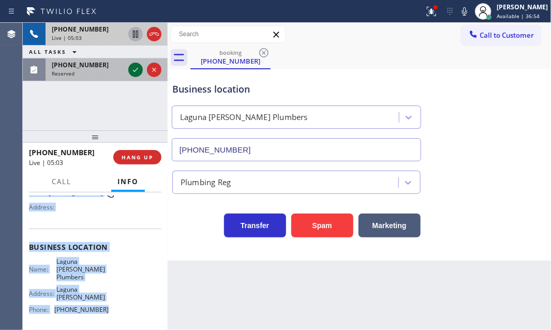
click at [131, 67] on icon at bounding box center [135, 70] width 12 height 12
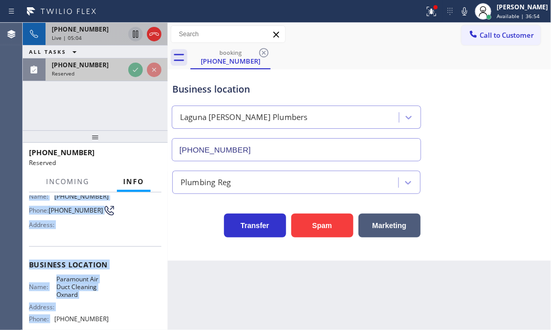
scroll to position [102, 0]
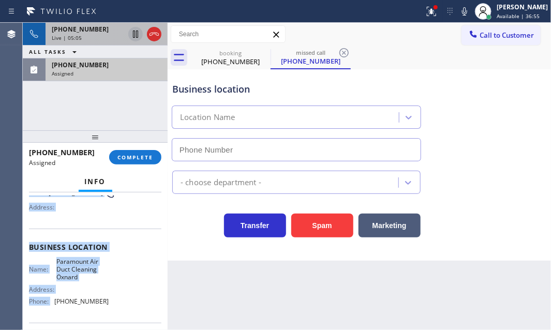
type input "(805) 303-5787"
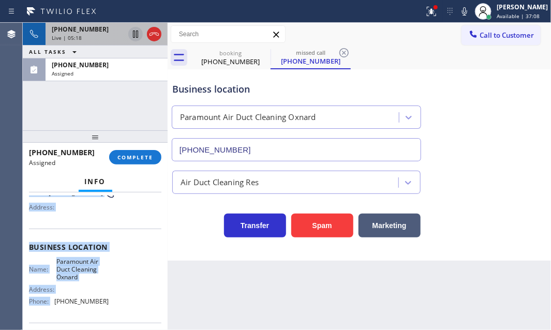
click at [133, 33] on icon at bounding box center [135, 34] width 5 height 7
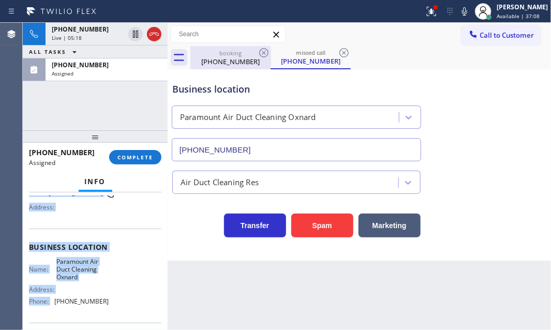
scroll to position [94, 0]
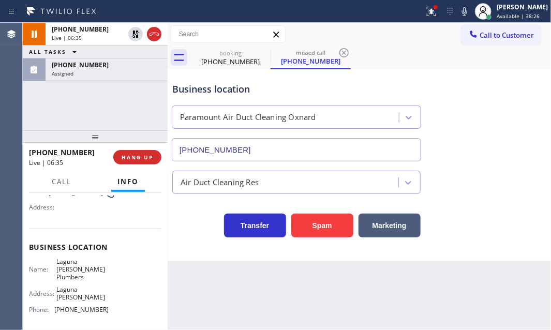
click at [92, 104] on div "+19497707509 Live | 06:35 ALL TASKS ALL TASKS ACTIVE TASKS TASKS IN WRAP UP (80…" at bounding box center [95, 77] width 145 height 108
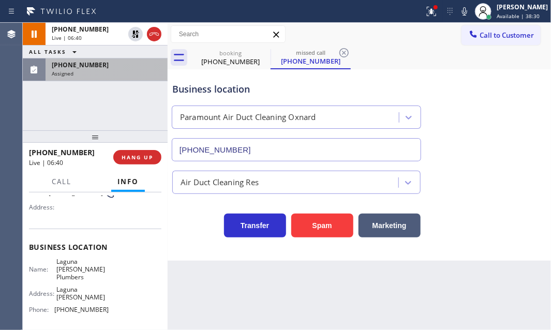
click at [115, 75] on div "Assigned" at bounding box center [107, 73] width 110 height 7
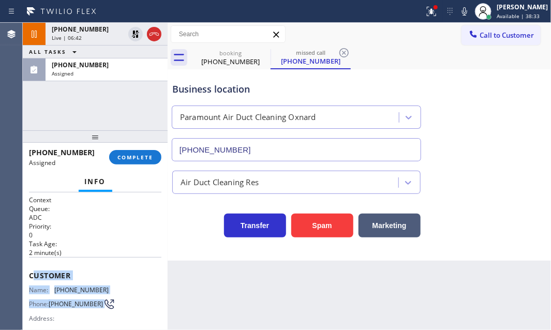
drag, startPoint x: 31, startPoint y: 273, endPoint x: 86, endPoint y: 281, distance: 55.5
click at [99, 295] on div "Customer Name: (805) 273-9675 Phone: (805) 273-9675 Address:" at bounding box center [95, 298] width 133 height 83
click at [90, 265] on div "Customer Name: (805) 273-9675 Phone: (805) 273-9675 Address:" at bounding box center [95, 298] width 133 height 83
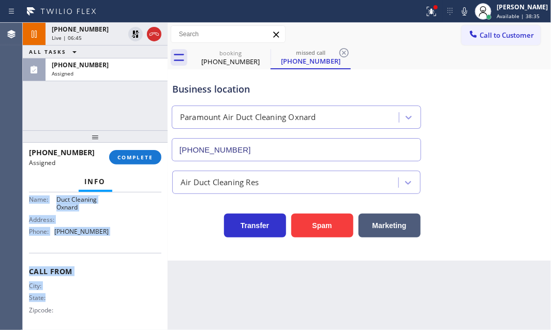
scroll to position [186, 0]
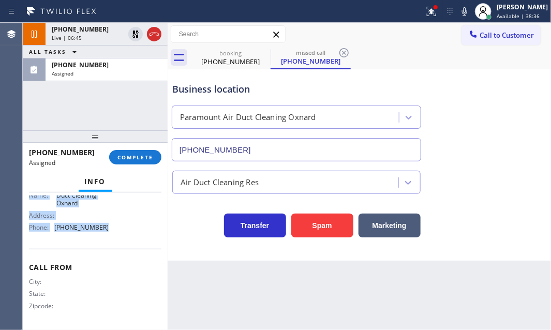
drag, startPoint x: 28, startPoint y: 271, endPoint x: 114, endPoint y: 240, distance: 91.2
click at [114, 240] on div "Context Queue: ADC Priority: 0 Task Age: 2 minute(s) Customer Name: (805) 273-9…" at bounding box center [95, 262] width 145 height 138
copy div "Customer Name: (805) 273-9675 Phone: (805) 273-9675 Address: Business location …"
click at [133, 154] on span "COMPLETE" at bounding box center [136, 157] width 36 height 7
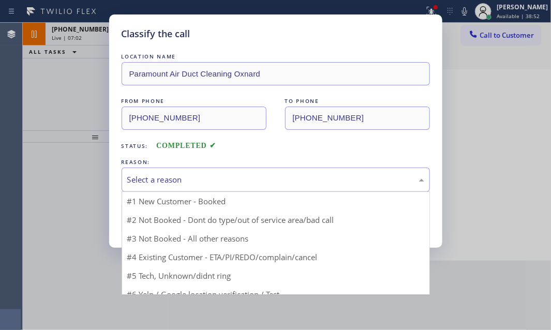
click at [220, 175] on div "Select a reason" at bounding box center [275, 180] width 297 height 12
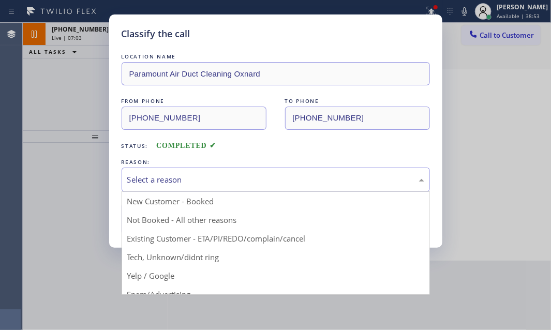
drag, startPoint x: 176, startPoint y: 221, endPoint x: 166, endPoint y: 221, distance: 10.4
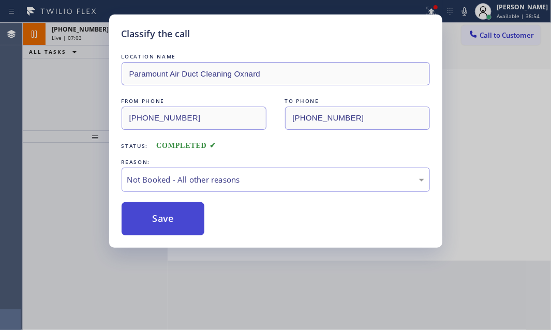
click at [160, 218] on button "Save" at bounding box center [163, 218] width 83 height 33
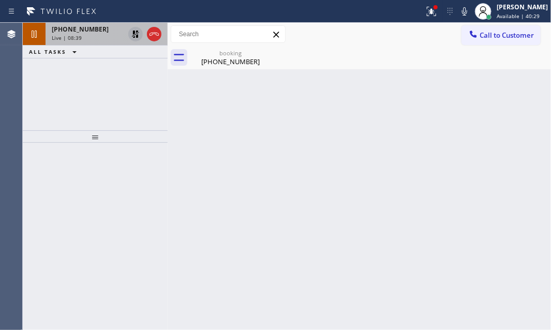
click at [135, 35] on icon at bounding box center [135, 34] width 12 height 12
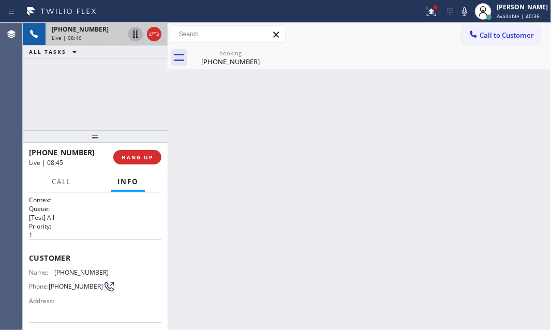
click at [104, 89] on div "+19497707509 Live | 08:46 ALL TASKS ALL TASKS ACTIVE TASKS TASKS IN WRAP UP" at bounding box center [95, 77] width 145 height 108
click at [426, 13] on icon at bounding box center [432, 11] width 12 height 12
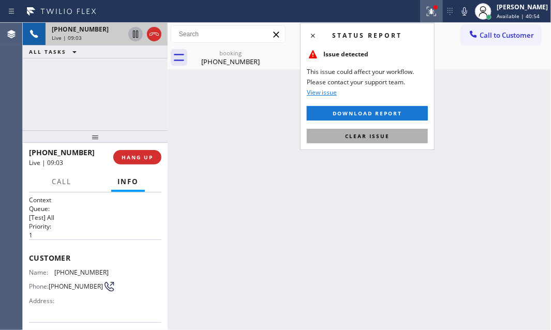
click at [374, 137] on span "Clear issue" at bounding box center [367, 136] width 45 height 7
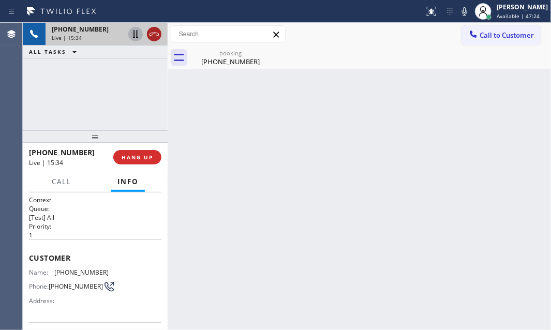
click at [150, 36] on icon at bounding box center [154, 34] width 12 height 12
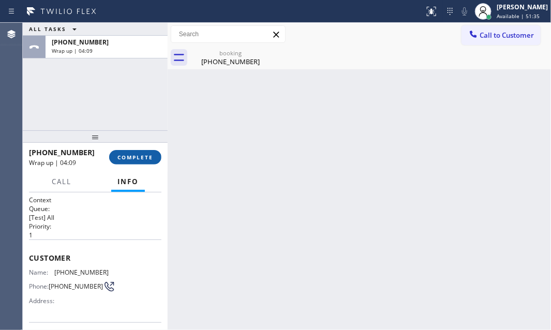
click at [132, 157] on span "COMPLETE" at bounding box center [136, 157] width 36 height 7
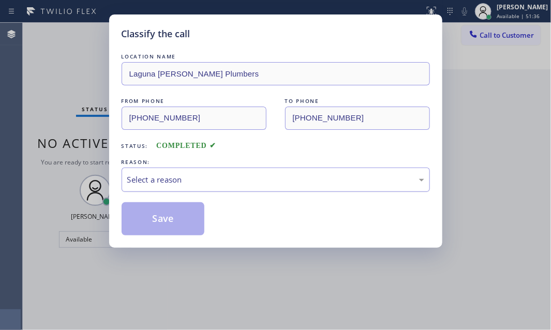
click at [212, 183] on div "Select a reason" at bounding box center [275, 180] width 297 height 12
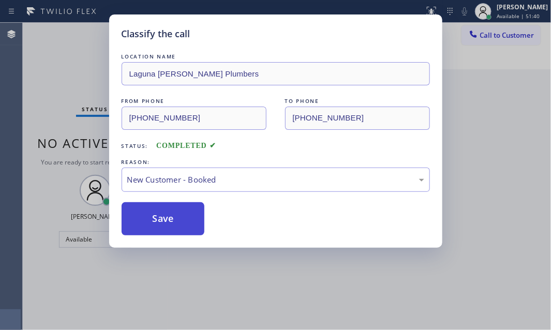
click at [144, 216] on button "Save" at bounding box center [163, 218] width 83 height 33
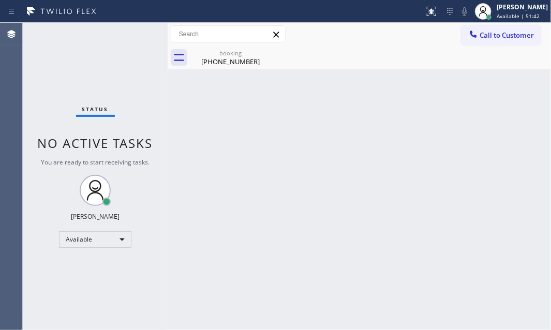
drag, startPoint x: 229, startPoint y: 62, endPoint x: 236, endPoint y: 61, distance: 6.2
click at [234, 61] on div "(949) 770-7509" at bounding box center [231, 61] width 78 height 9
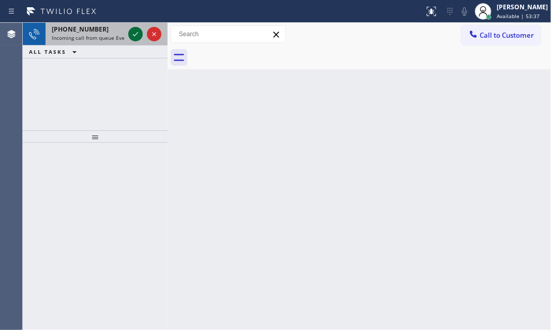
click at [131, 31] on icon at bounding box center [135, 34] width 12 height 12
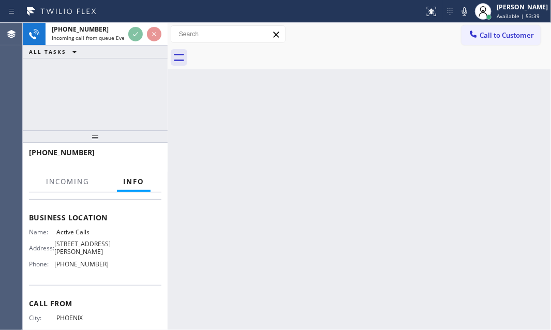
scroll to position [107, 0]
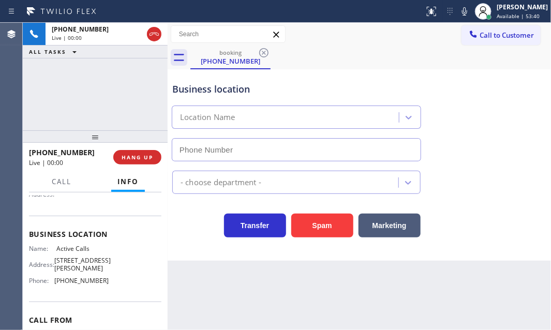
type input "(833) 532-0090"
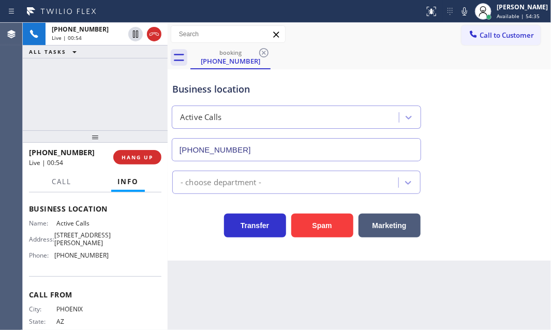
scroll to position [141, 0]
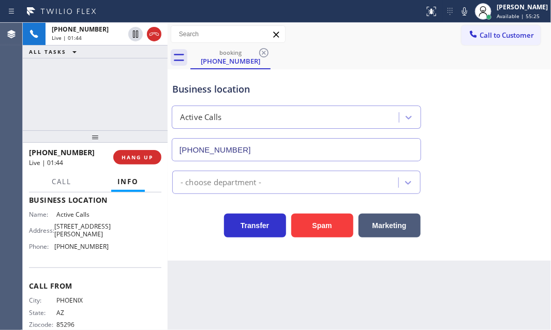
click at [97, 108] on div "+14803303608 Live | 01:44 ALL TASKS ALL TASKS ACTIVE TASKS TASKS IN WRAP UP" at bounding box center [95, 77] width 145 height 108
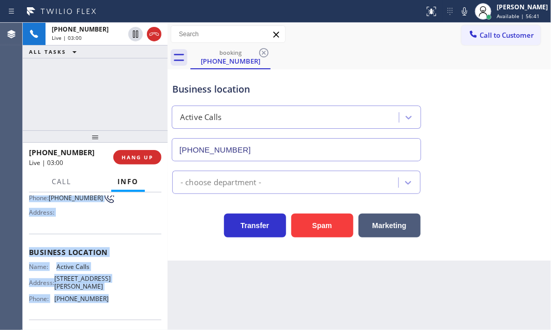
scroll to position [94, 0]
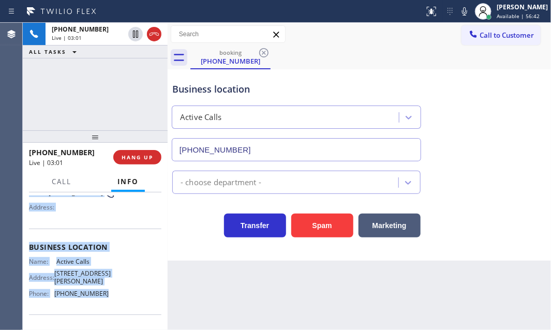
drag, startPoint x: 29, startPoint y: 252, endPoint x: 113, endPoint y: 294, distance: 94.0
click at [113, 294] on div "Context Queue: Everybody Priority: 1 Customer Name: (480) 330-3608 Phone: (480)…" at bounding box center [95, 247] width 133 height 291
copy div "Customer Name: (480) 330-3608 Phone: (480) 330-3608 Address: Business location …"
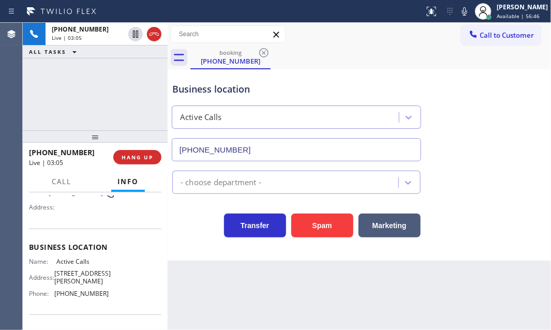
click at [109, 107] on div "+14803303608 Live | 03:05 ALL TASKS ALL TASKS ACTIVE TASKS TASKS IN WRAP UP" at bounding box center [95, 77] width 145 height 108
click at [139, 158] on span "HANG UP" at bounding box center [138, 157] width 32 height 7
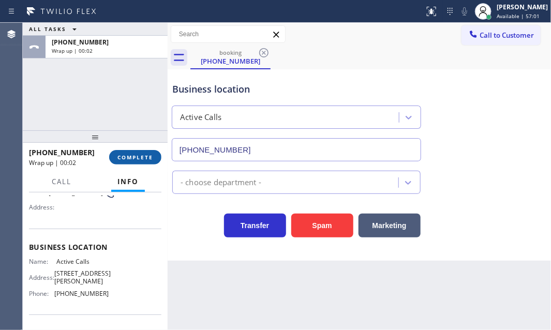
click at [141, 160] on span "COMPLETE" at bounding box center [136, 157] width 36 height 7
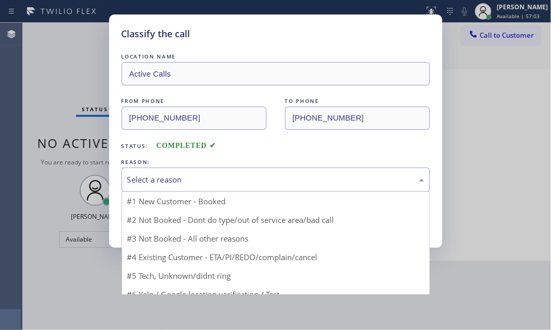
click at [259, 180] on div "Select a reason" at bounding box center [275, 180] width 297 height 12
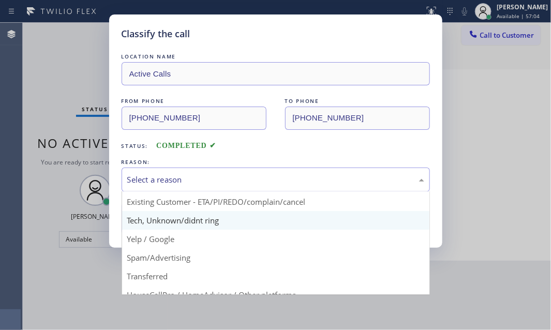
scroll to position [69, 0]
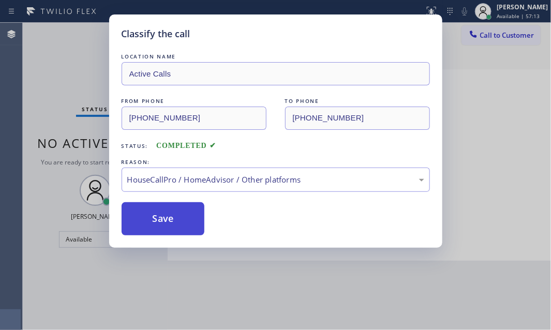
click at [168, 229] on button "Save" at bounding box center [163, 218] width 83 height 33
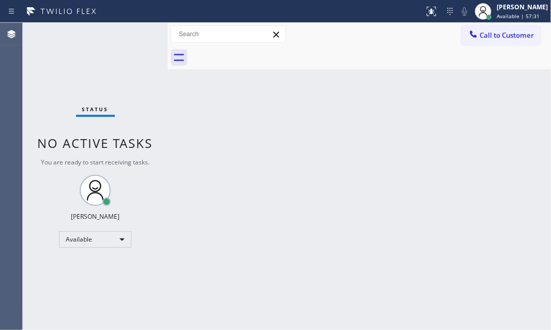
drag, startPoint x: 401, startPoint y: 133, endPoint x: 410, endPoint y: 134, distance: 8.9
click at [402, 133] on div "Back to Dashboard Change Sender ID Customers Technicians Select a contact Outbo…" at bounding box center [360, 176] width 384 height 307
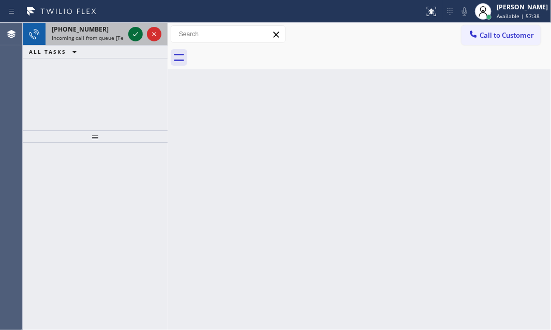
click at [137, 35] on icon at bounding box center [135, 34] width 12 height 12
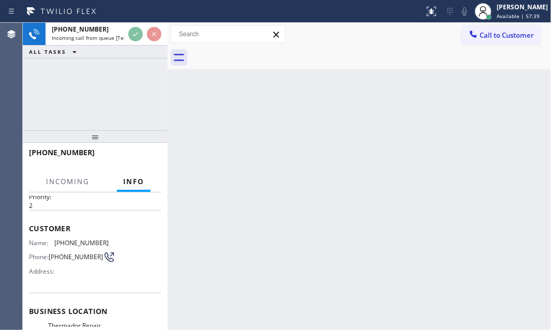
scroll to position [94, 0]
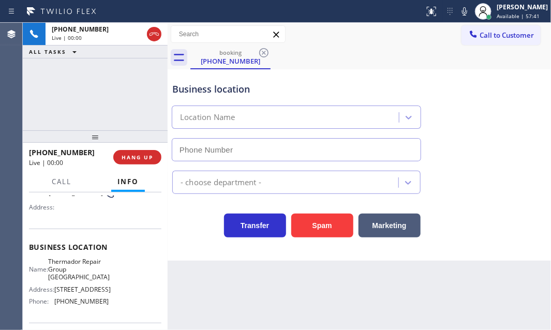
type input "(714) 276-8626"
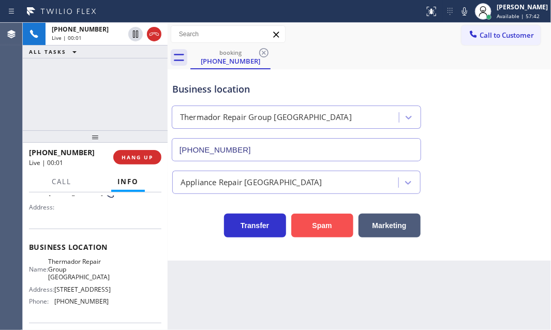
click at [326, 223] on button "Spam" at bounding box center [322, 226] width 62 height 24
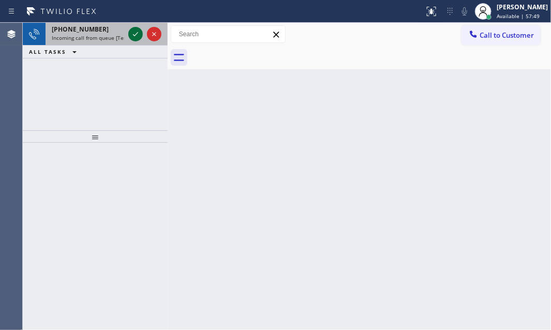
click at [140, 33] on icon at bounding box center [135, 34] width 12 height 12
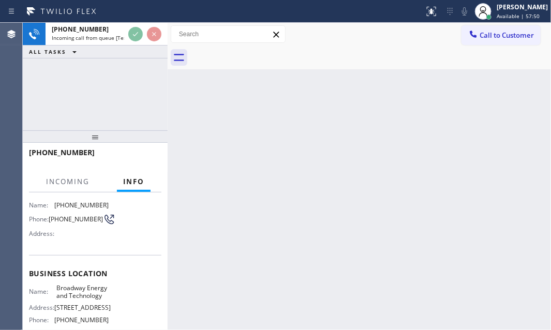
scroll to position [94, 0]
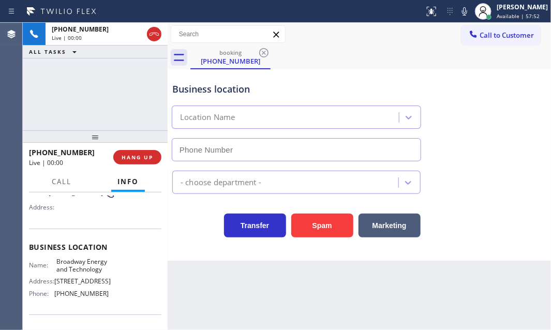
type input "(848) 292-9183"
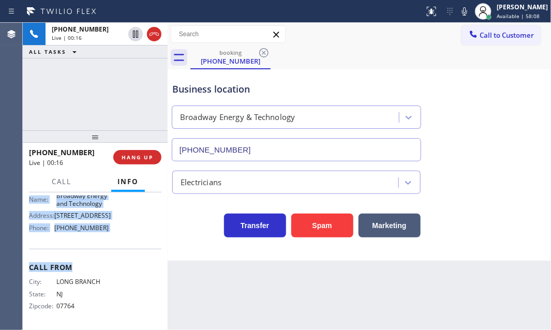
scroll to position [188, 0]
drag, startPoint x: 26, startPoint y: 252, endPoint x: 115, endPoint y: 245, distance: 89.3
click at [115, 245] on div "Context Queue: [Test] All Priority: 2 Customer Name: (908) 433-4349 Phone: (908…" at bounding box center [95, 262] width 145 height 138
copy div "Customer Name: (908) 433-4349 Phone: (908) 433-4349 Address: Business location …"
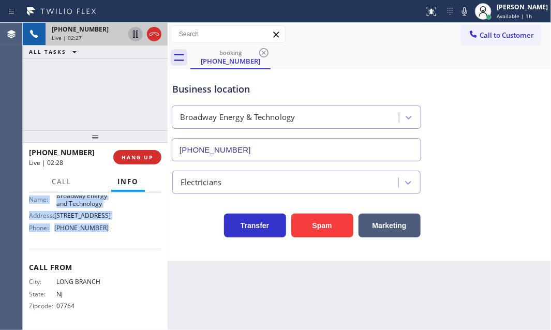
click at [139, 34] on icon at bounding box center [135, 34] width 12 height 12
click at [136, 38] on icon at bounding box center [135, 34] width 12 height 12
click at [153, 34] on icon at bounding box center [154, 34] width 12 height 12
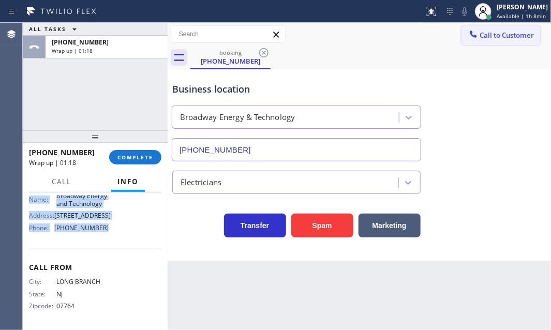
click at [505, 39] on span "Call to Customer" at bounding box center [507, 35] width 54 height 9
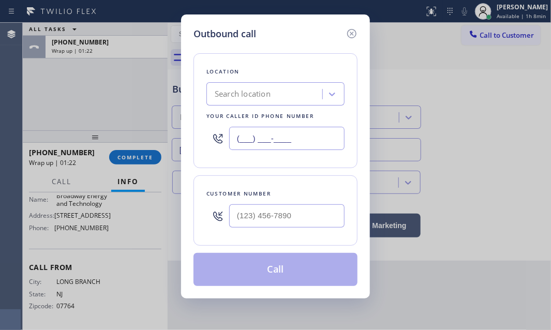
click at [296, 142] on input "(___) ___-____" at bounding box center [286, 138] width 115 height 23
paste input "848) 292-9183"
type input "(848) 292-9183"
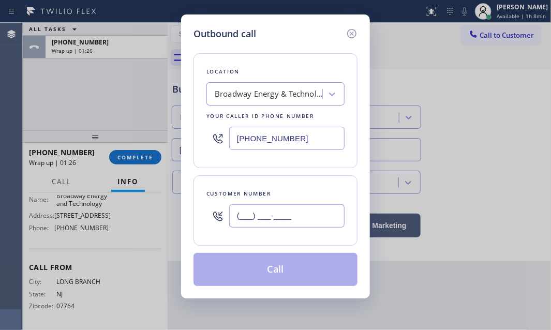
click at [262, 214] on input "(___) ___-____" at bounding box center [286, 215] width 115 height 23
paste input "908) 433-4349"
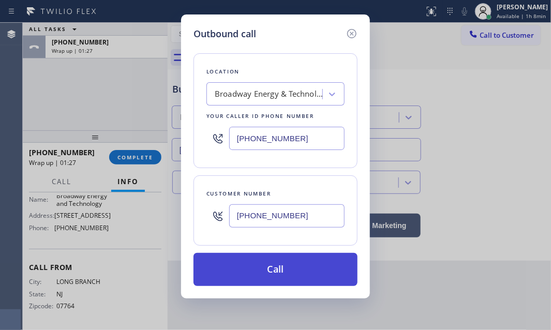
type input "(908) 433-4349"
click at [291, 267] on button "Call" at bounding box center [276, 269] width 164 height 33
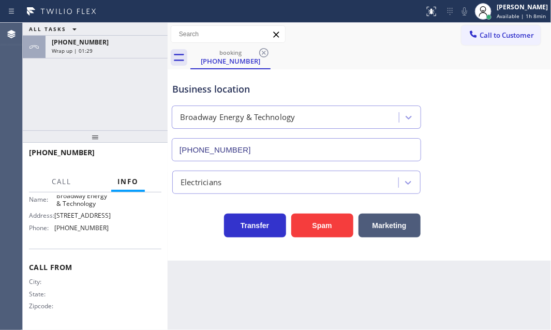
scroll to position [196, 0]
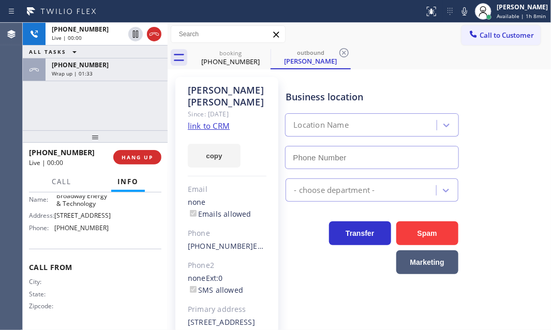
type input "(848) 292-9183"
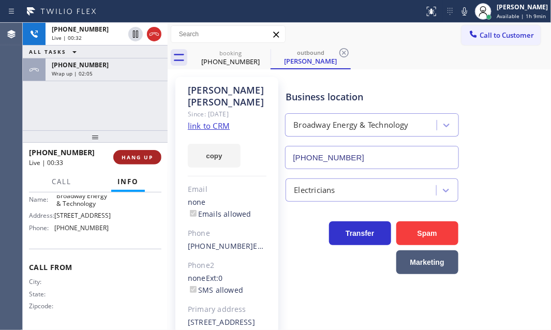
click at [142, 157] on span "HANG UP" at bounding box center [138, 157] width 32 height 7
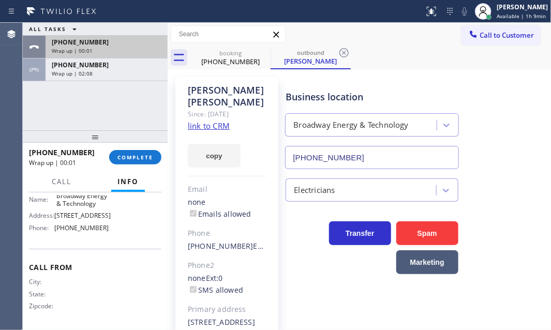
click at [138, 45] on div "+19084334349" at bounding box center [107, 42] width 110 height 9
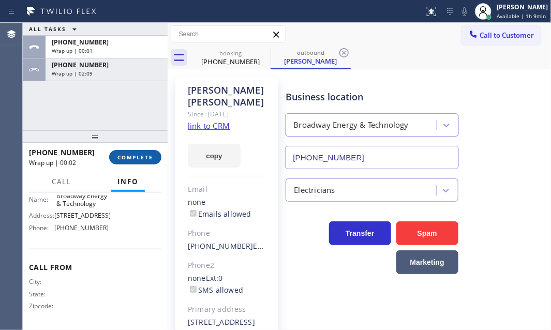
drag, startPoint x: 137, startPoint y: 158, endPoint x: 223, endPoint y: 171, distance: 86.5
click at [138, 158] on span "COMPLETE" at bounding box center [136, 157] width 36 height 7
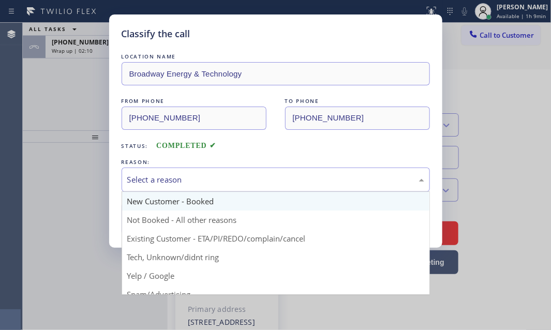
drag, startPoint x: 187, startPoint y: 176, endPoint x: 171, endPoint y: 202, distance: 30.7
click at [187, 178] on div "Select a reason" at bounding box center [275, 180] width 297 height 12
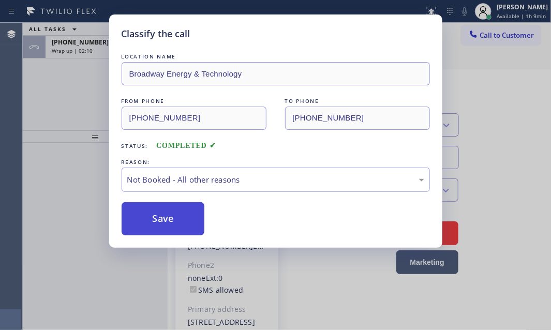
drag, startPoint x: 153, startPoint y: 216, endPoint x: 138, endPoint y: 219, distance: 15.4
click at [138, 222] on button "Save" at bounding box center [163, 218] width 83 height 33
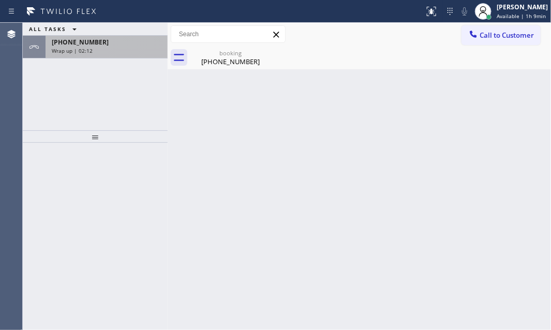
click at [101, 52] on div "Wrap up | 02:12" at bounding box center [107, 50] width 110 height 7
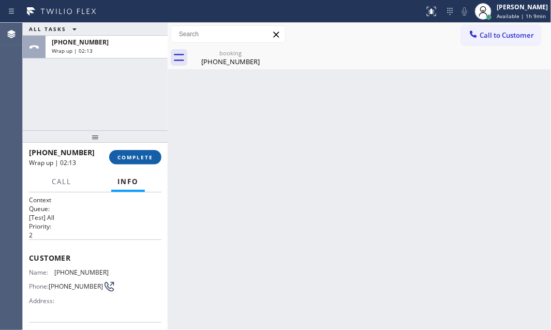
click at [125, 153] on button "COMPLETE" at bounding box center [135, 157] width 52 height 14
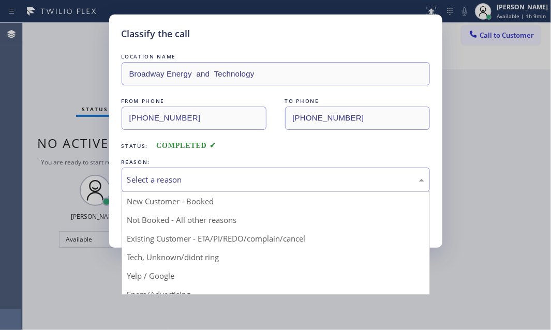
drag, startPoint x: 190, startPoint y: 180, endPoint x: 169, endPoint y: 208, distance: 35.1
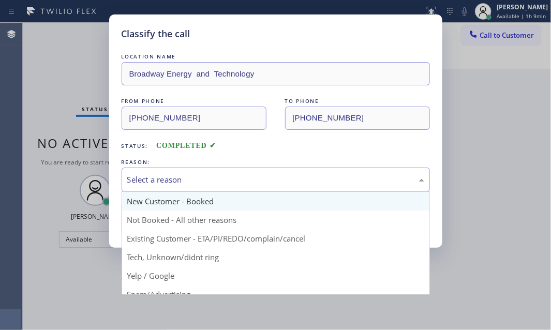
click at [190, 180] on div "Select a reason" at bounding box center [275, 180] width 297 height 12
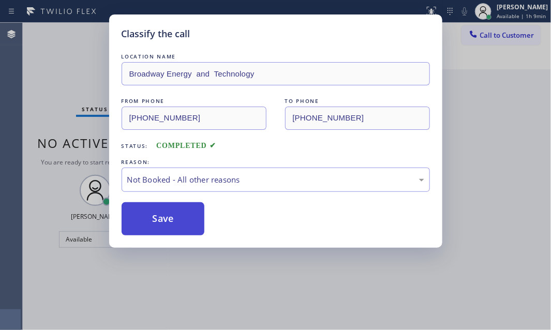
click at [151, 220] on button "Save" at bounding box center [163, 218] width 83 height 33
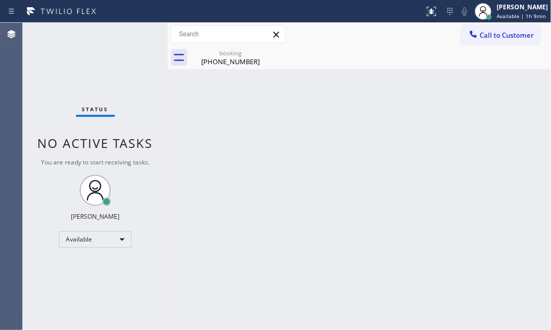
drag, startPoint x: 487, startPoint y: 39, endPoint x: 547, endPoint y: 82, distance: 73.8
click at [489, 40] on button "Call to Customer" at bounding box center [501, 35] width 79 height 20
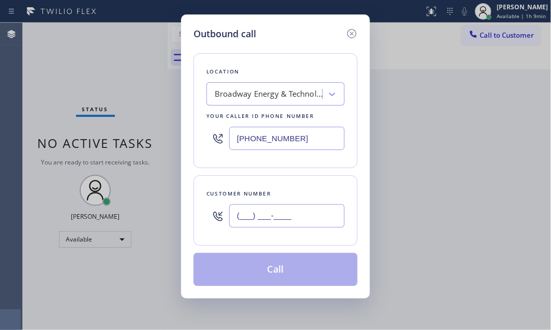
click at [279, 216] on input "(___) ___-____" at bounding box center [286, 215] width 115 height 23
paste input "908) 433-4349"
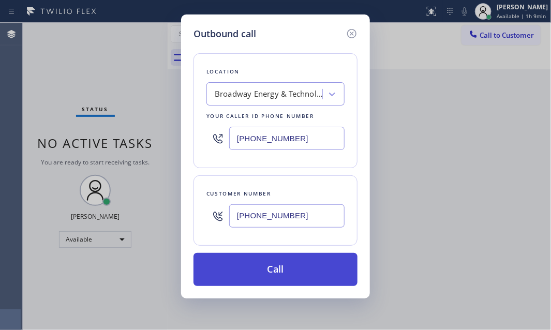
type input "(908) 433-4349"
click at [288, 262] on button "Call" at bounding box center [276, 269] width 164 height 33
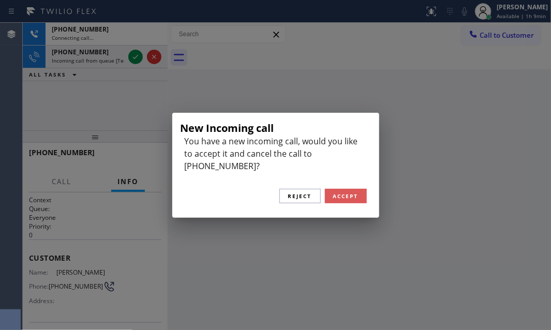
click at [342, 193] on span "Accept" at bounding box center [345, 196] width 25 height 7
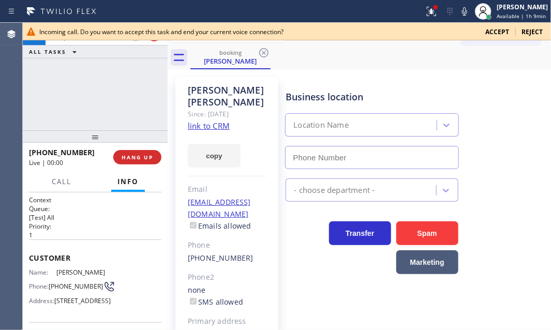
type input "(310) 307-3623"
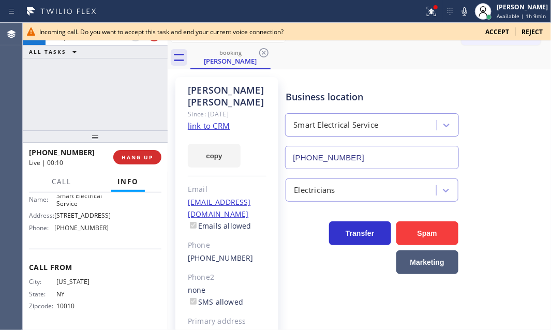
scroll to position [94, 0]
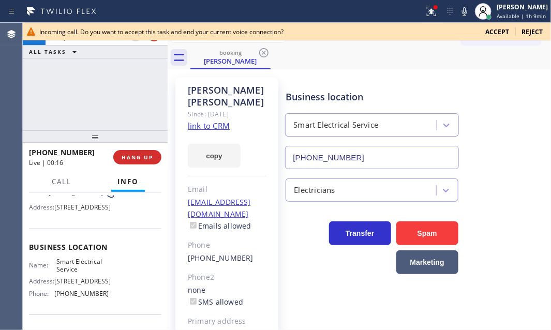
click at [209, 121] on link "link to CRM" at bounding box center [209, 126] width 42 height 10
click at [449, 31] on div "Incoming call. Do you want to accept this task and end your current voice conne…" at bounding box center [258, 31] width 438 height 9
click at [87, 94] on div "+19174031831 Live | 01:02 ALL TASKS ALL TASKS ACTIVE TASKS TASKS IN WRAP UP" at bounding box center [95, 77] width 145 height 108
click at [426, 13] on icon at bounding box center [429, 10] width 6 height 7
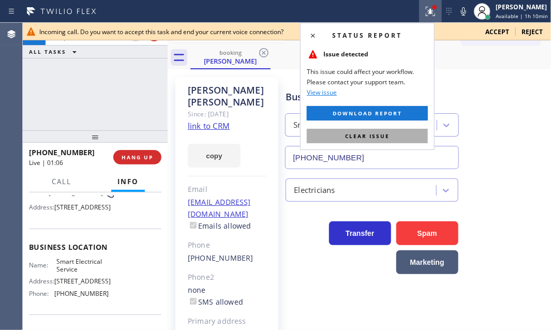
click at [372, 130] on button "Clear issue" at bounding box center [367, 136] width 121 height 14
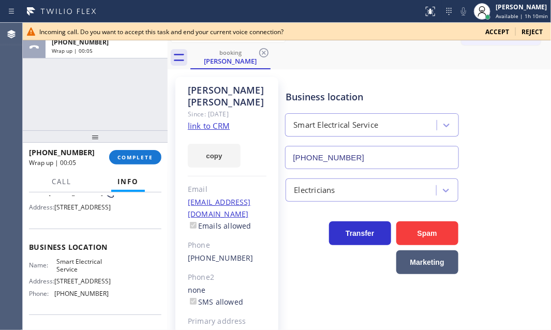
click at [502, 35] on span "Accept" at bounding box center [498, 31] width 24 height 9
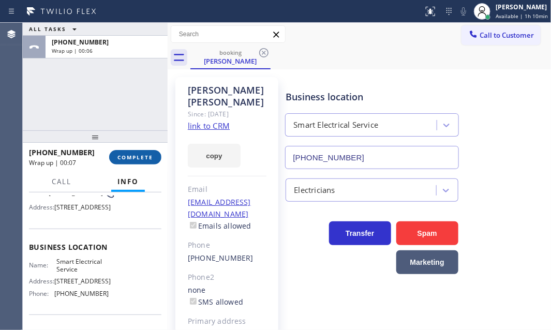
click at [142, 160] on button "COMPLETE" at bounding box center [135, 157] width 52 height 14
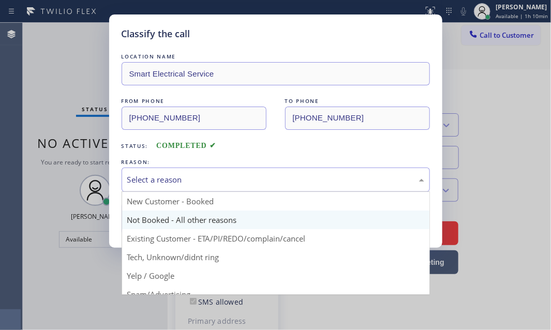
drag, startPoint x: 210, startPoint y: 178, endPoint x: 241, endPoint y: 222, distance: 53.1
click at [211, 178] on div "Select a reason" at bounding box center [275, 180] width 297 height 12
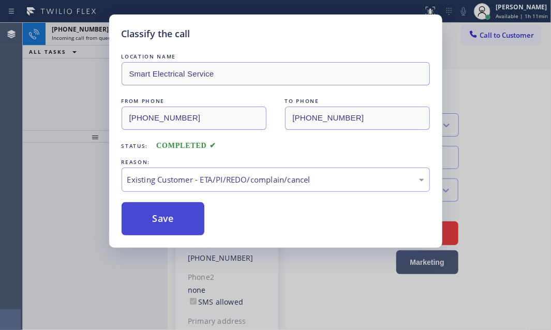
click at [154, 220] on button "Save" at bounding box center [163, 218] width 83 height 33
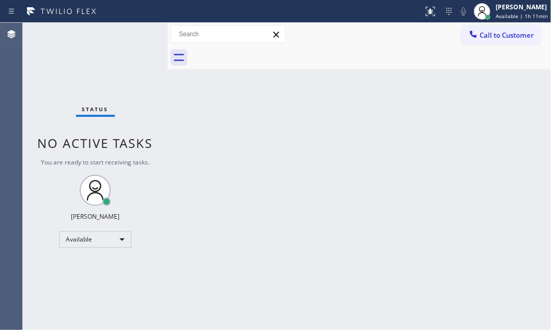
drag, startPoint x: 476, startPoint y: 41, endPoint x: 447, endPoint y: 53, distance: 31.3
click at [476, 41] on button "Call to Customer" at bounding box center [501, 35] width 79 height 20
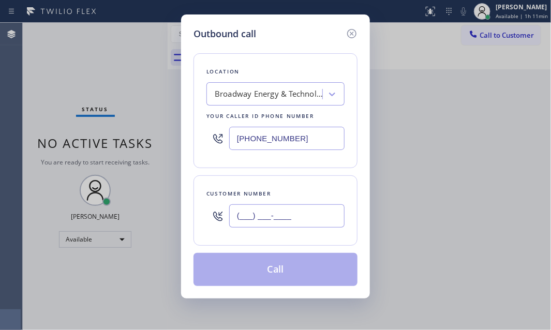
click at [277, 218] on input "(___) ___-____" at bounding box center [286, 215] width 115 height 23
paste input "762) 118"
click at [275, 218] on input "(762) 118-____" at bounding box center [286, 215] width 115 height 23
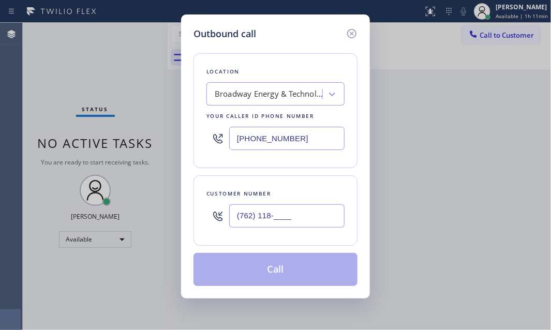
paste input "908) 433-4349"
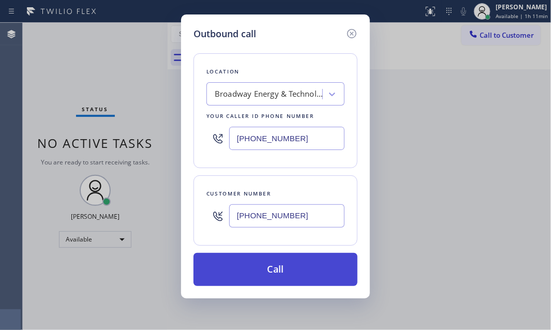
type input "(908) 433-4349"
click at [267, 274] on button "Call" at bounding box center [276, 269] width 164 height 33
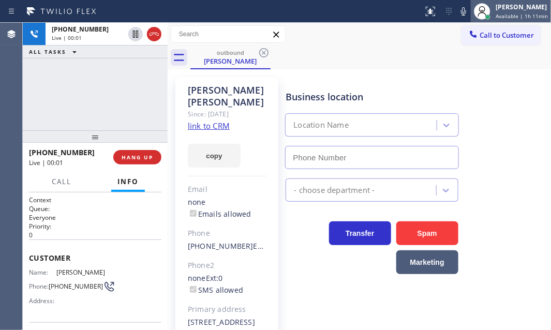
type input "(848) 292-9183"
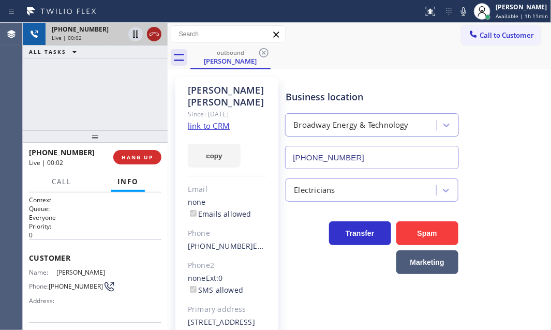
click at [160, 37] on div at bounding box center [154, 34] width 14 height 12
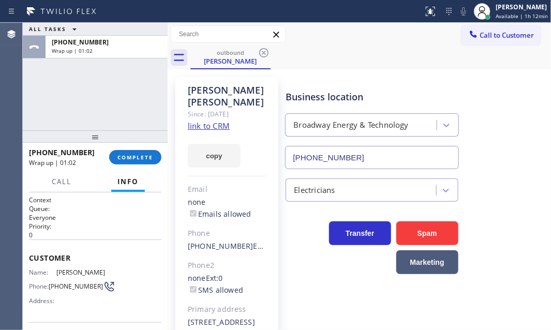
drag, startPoint x: 98, startPoint y: 94, endPoint x: 102, endPoint y: 98, distance: 5.5
click at [98, 94] on div "ALL TASKS ALL TASKS ACTIVE TASKS TASKS IN WRAP UP +19084334349 Wrap up | 01:02" at bounding box center [95, 77] width 145 height 108
drag, startPoint x: 119, startPoint y: 48, endPoint x: 127, endPoint y: 76, distance: 29.7
click at [119, 48] on div "Wrap up | 04:50" at bounding box center [107, 50] width 110 height 7
drag, startPoint x: 140, startPoint y: 155, endPoint x: 155, endPoint y: 158, distance: 15.8
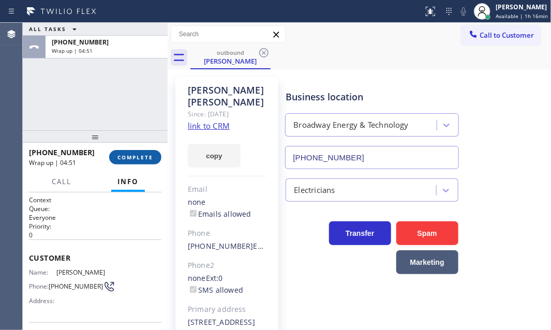
click at [139, 155] on span "COMPLETE" at bounding box center [136, 157] width 36 height 7
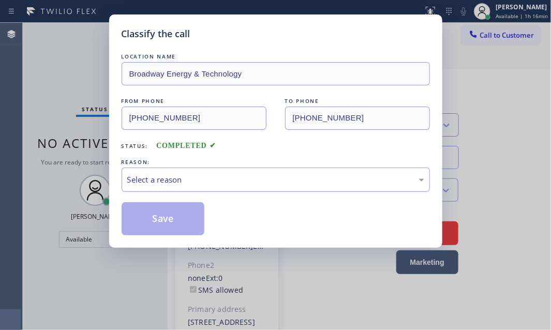
click at [218, 180] on div "Select a reason" at bounding box center [275, 180] width 297 height 12
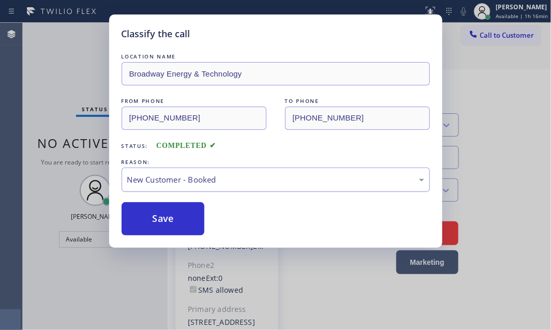
drag, startPoint x: 184, startPoint y: 170, endPoint x: 172, endPoint y: 188, distance: 21.8
click at [184, 171] on div "New Customer - Booked" at bounding box center [276, 180] width 309 height 24
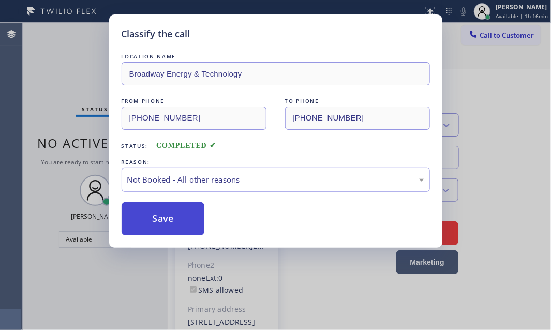
click at [148, 208] on button "Save" at bounding box center [163, 218] width 83 height 33
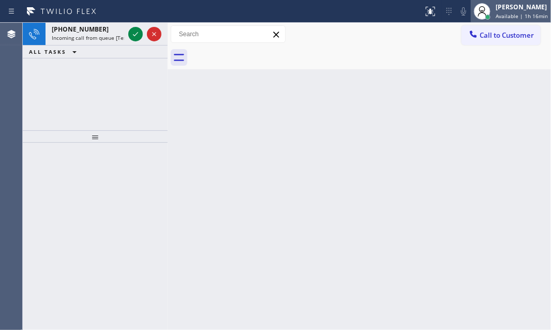
click at [496, 8] on div "Judy Mae Saturinas" at bounding box center [522, 7] width 52 height 9
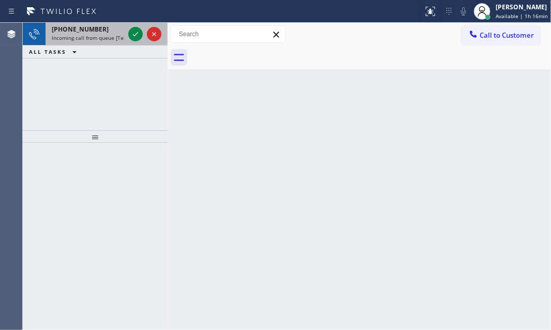
click at [104, 26] on div "+13102515129" at bounding box center [88, 29] width 72 height 9
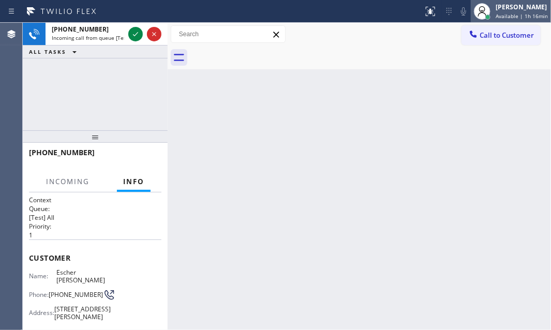
click at [504, 12] on span "Available | 1h 16min" at bounding box center [522, 15] width 52 height 7
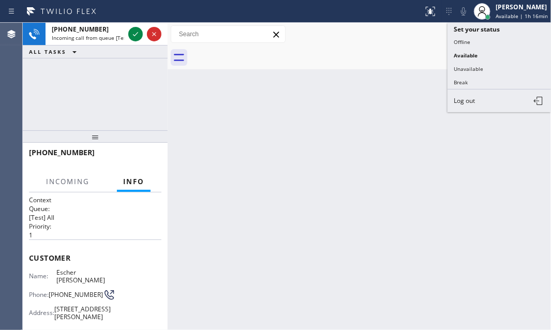
drag, startPoint x: 465, startPoint y: 79, endPoint x: 540, endPoint y: 77, distance: 75.1
click at [465, 78] on button "Break" at bounding box center [500, 82] width 104 height 13
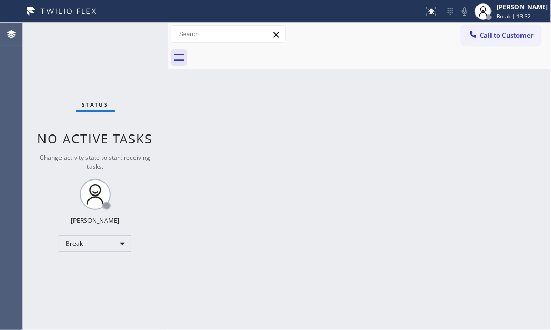
click at [75, 63] on div "Status No active tasks Change activity state to start receiving tasks. Judy Mae…" at bounding box center [95, 176] width 145 height 307
click at [116, 240] on div "Break" at bounding box center [95, 244] width 72 height 17
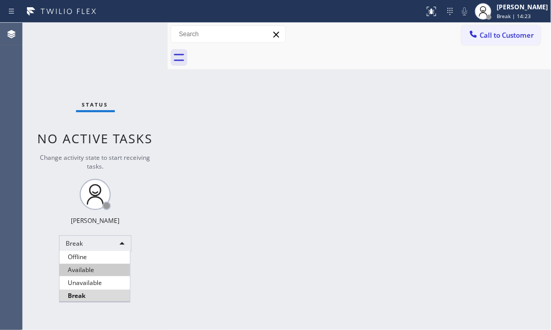
click at [98, 272] on li "Available" at bounding box center [95, 270] width 70 height 12
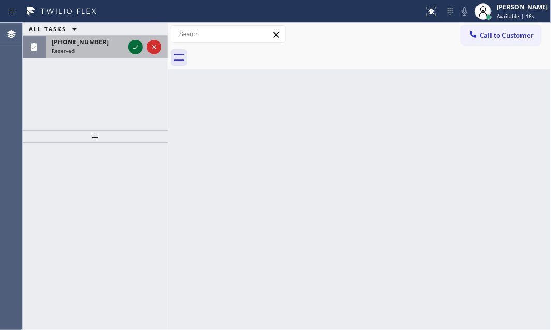
click at [131, 47] on icon at bounding box center [135, 47] width 12 height 12
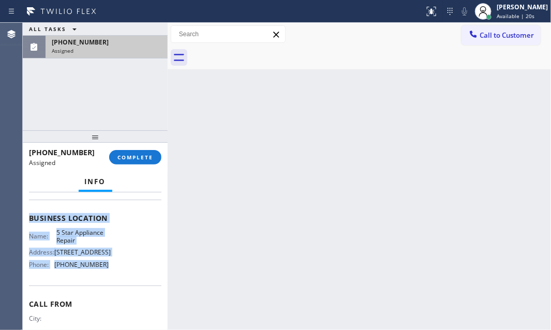
scroll to position [133, 0]
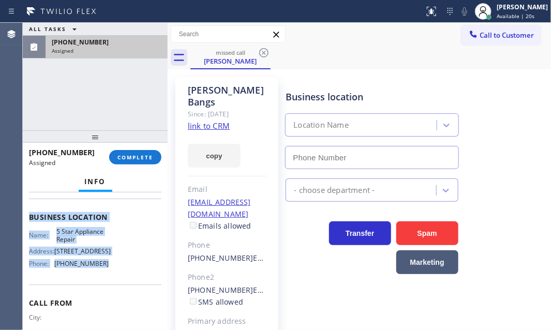
drag, startPoint x: 29, startPoint y: 222, endPoint x: 119, endPoint y: 281, distance: 107.7
click at [109, 287] on div "Context Queue: 5 Star Appliance Priority: 0 Task Age: Customer Name: Mary Lynn …" at bounding box center [95, 213] width 133 height 300
click at [129, 162] on button "COMPLETE" at bounding box center [135, 157] width 52 height 14
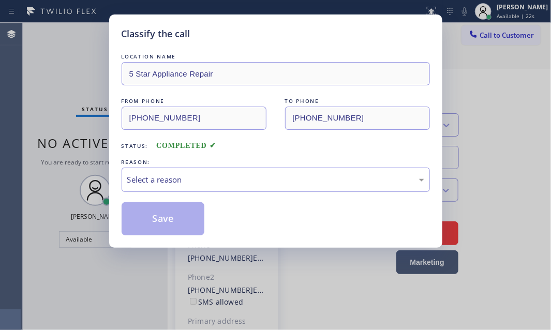
type input "(855) 731-4952"
click at [217, 176] on div "Select a reason" at bounding box center [275, 180] width 297 height 12
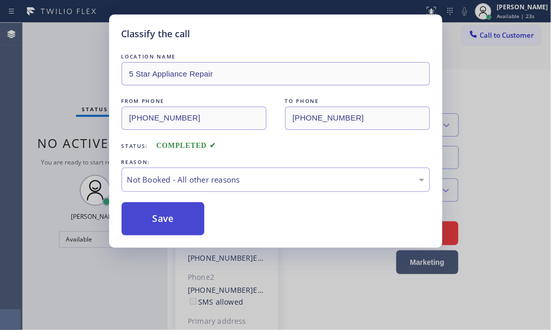
drag, startPoint x: 160, startPoint y: 217, endPoint x: 174, endPoint y: 217, distance: 13.5
click at [163, 217] on button "Save" at bounding box center [163, 218] width 83 height 33
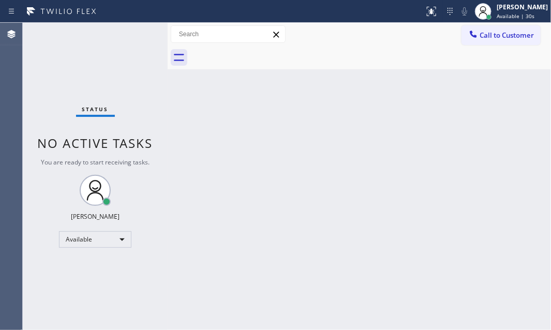
click at [363, 111] on div "Back to Dashboard Change Sender ID Customers Technicians Select a contact Outbo…" at bounding box center [360, 176] width 384 height 307
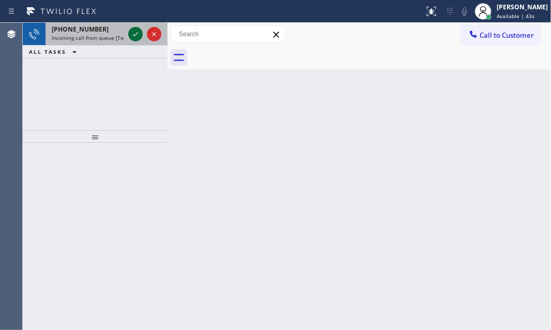
click at [133, 33] on icon at bounding box center [135, 34] width 12 height 12
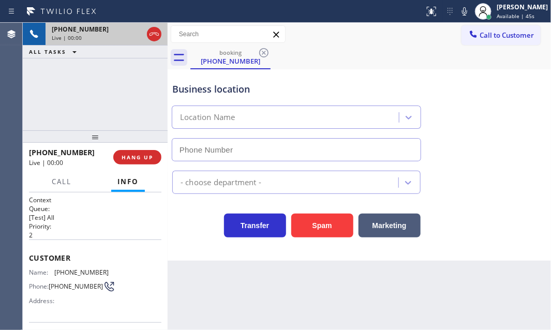
type input "(415) 592-6313"
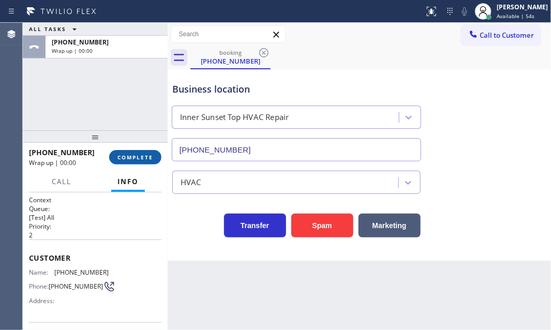
click at [124, 156] on span "COMPLETE" at bounding box center [136, 157] width 36 height 7
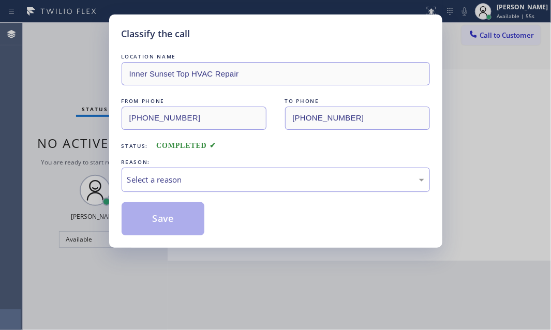
drag, startPoint x: 300, startPoint y: 177, endPoint x: 296, endPoint y: 184, distance: 8.1
click at [299, 178] on div "Select a reason" at bounding box center [275, 180] width 297 height 12
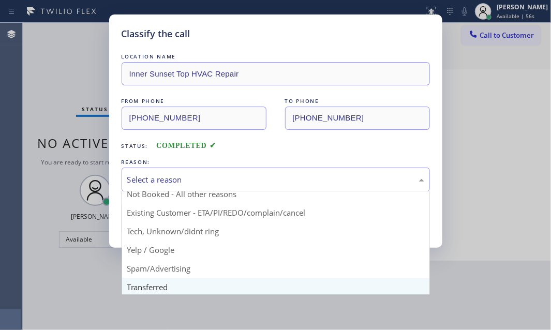
scroll to position [69, 0]
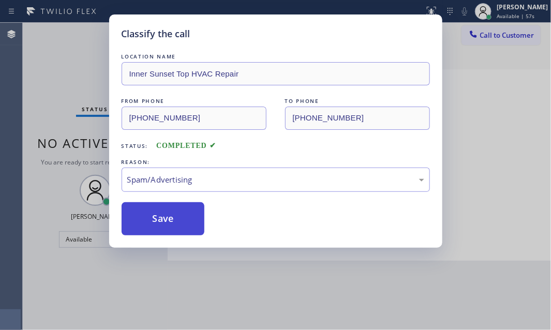
click at [162, 219] on button "Save" at bounding box center [163, 218] width 83 height 33
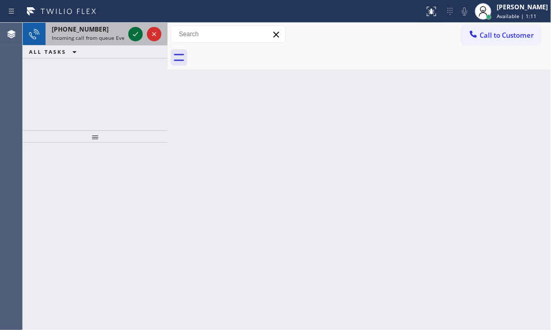
click at [138, 34] on icon at bounding box center [135, 34] width 12 height 12
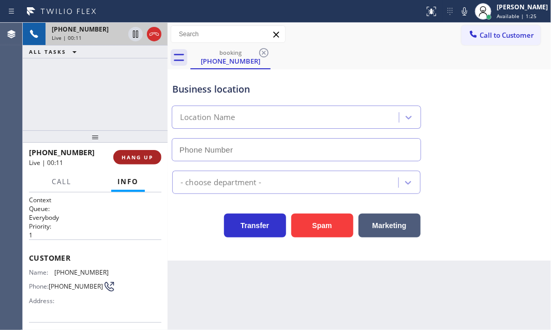
click at [134, 157] on span "HANG UP" at bounding box center [138, 157] width 32 height 7
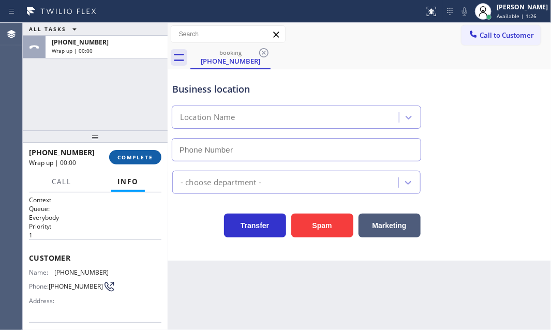
click at [145, 157] on span "COMPLETE" at bounding box center [136, 157] width 36 height 7
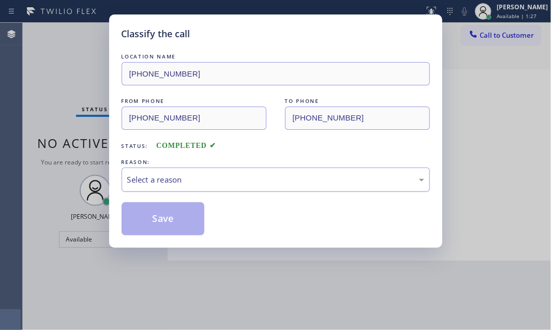
click at [174, 177] on div "Select a reason" at bounding box center [275, 180] width 297 height 12
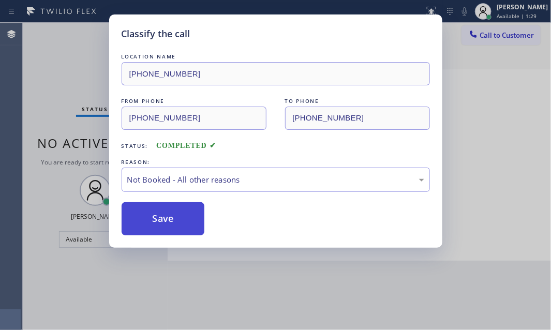
click at [156, 215] on button "Save" at bounding box center [163, 218] width 83 height 33
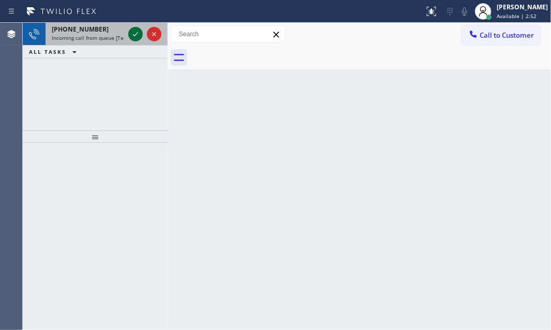
click at [138, 35] on icon at bounding box center [135, 34] width 12 height 12
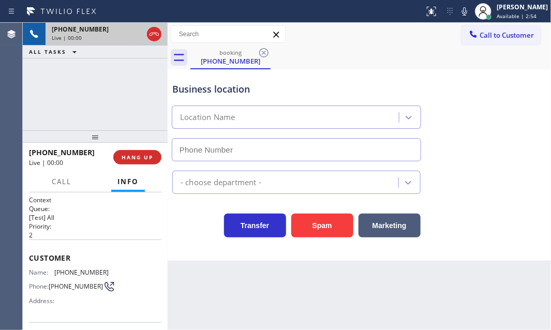
type input "(480) 418-7631"
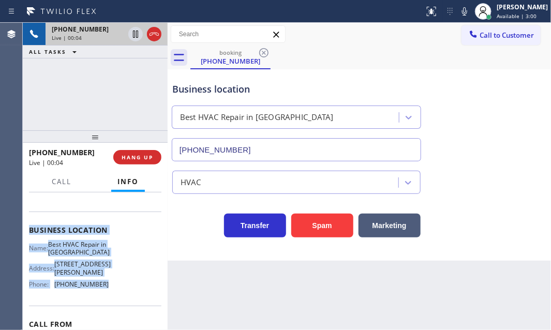
scroll to position [141, 0]
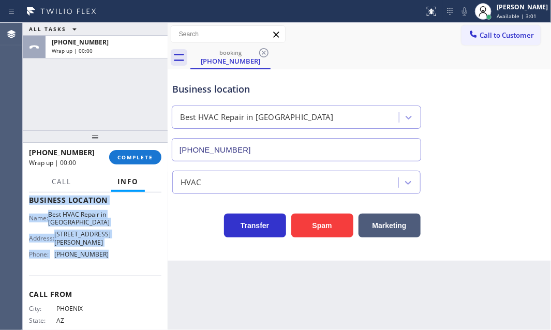
drag, startPoint x: 27, startPoint y: 253, endPoint x: 139, endPoint y: 206, distance: 122.0
click at [109, 263] on div "Context Queue: [Test] All Priority: 2 Customer Name: (480) 923-2926 Phone: (480…" at bounding box center [95, 262] width 145 height 138
click at [129, 156] on span "COMPLETE" at bounding box center [136, 157] width 36 height 7
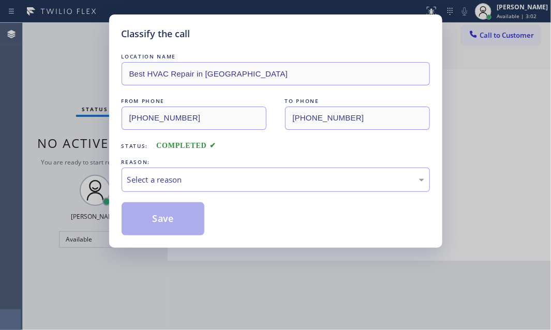
click at [238, 182] on div "Select a reason" at bounding box center [275, 180] width 297 height 12
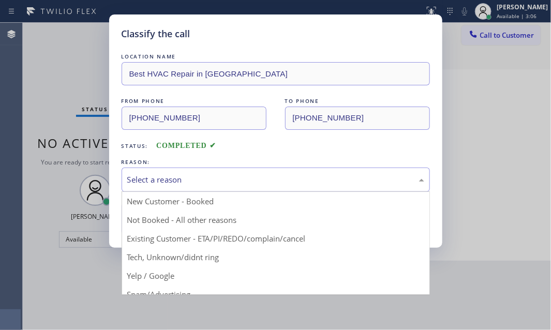
drag, startPoint x: 150, startPoint y: 256, endPoint x: 150, endPoint y: 248, distance: 8.3
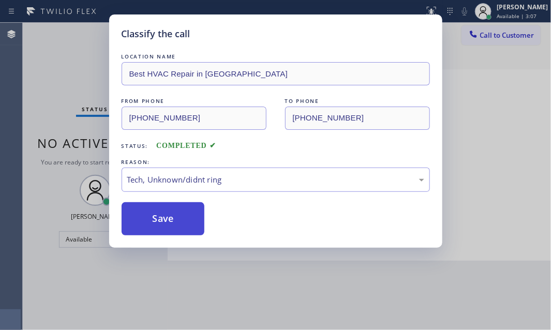
click at [145, 218] on button "Save" at bounding box center [163, 218] width 83 height 33
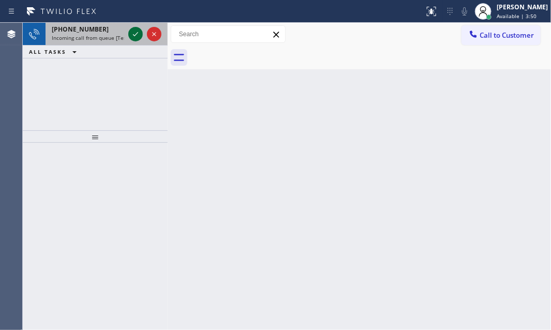
click at [136, 33] on icon at bounding box center [135, 34] width 12 height 12
click at [131, 36] on icon at bounding box center [135, 34] width 12 height 12
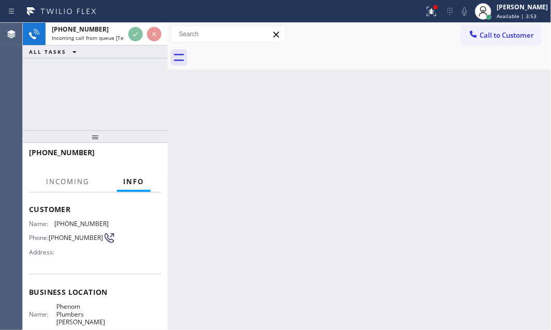
scroll to position [94, 0]
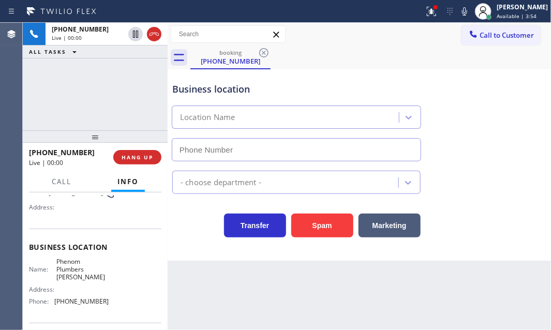
type input "(714) 410-2623"
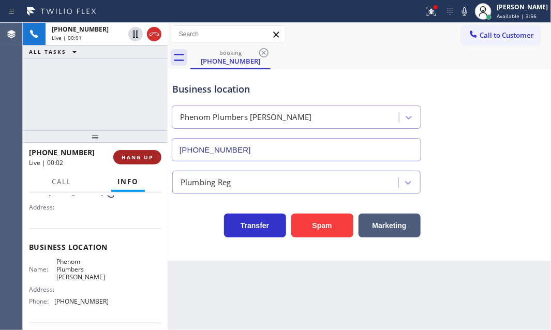
click at [145, 156] on span "HANG UP" at bounding box center [138, 157] width 32 height 7
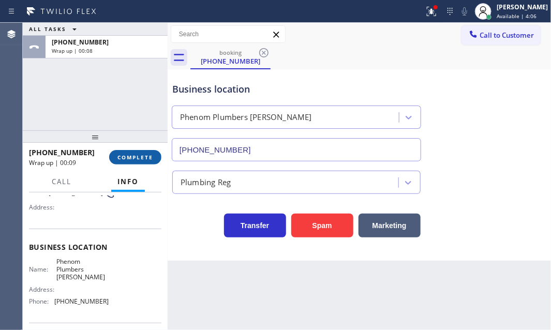
click at [139, 158] on span "COMPLETE" at bounding box center [136, 157] width 36 height 7
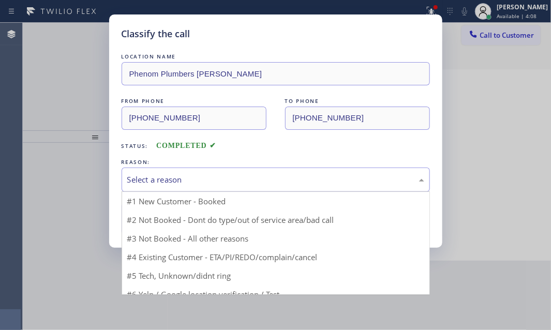
drag, startPoint x: 278, startPoint y: 175, endPoint x: 227, endPoint y: 232, distance: 75.9
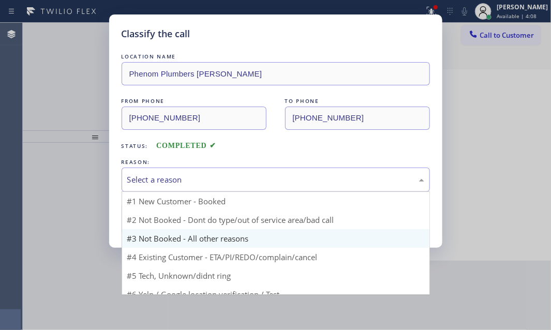
click at [278, 176] on div "Select a reason" at bounding box center [275, 180] width 297 height 12
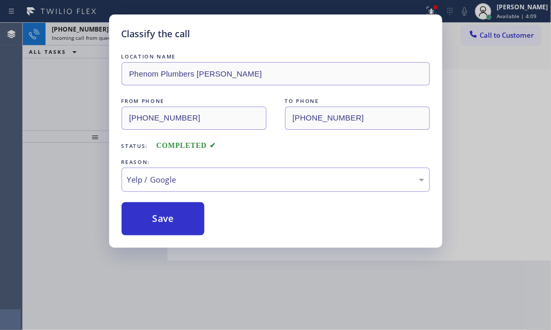
drag, startPoint x: 158, startPoint y: 279, endPoint x: 159, endPoint y: 245, distance: 33.7
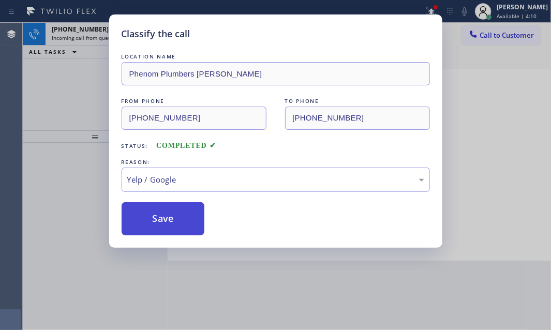
drag, startPoint x: 157, startPoint y: 213, endPoint x: 102, endPoint y: 115, distance: 111.7
click at [157, 209] on button "Save" at bounding box center [163, 218] width 83 height 33
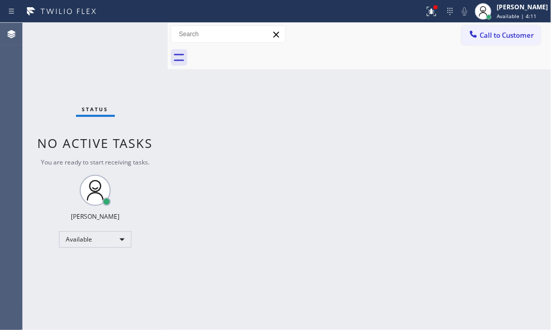
click at [117, 35] on div "Status No active tasks You are ready to start receiving tasks. Judy Mae Saturin…" at bounding box center [95, 176] width 145 height 307
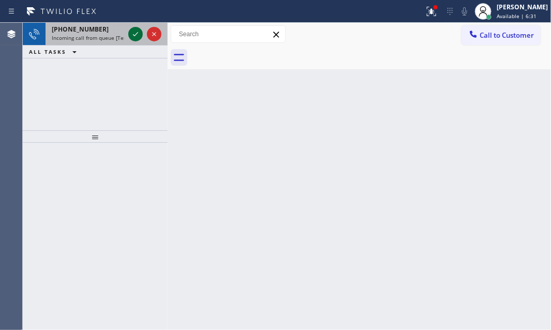
click at [138, 36] on icon at bounding box center [135, 34] width 12 height 12
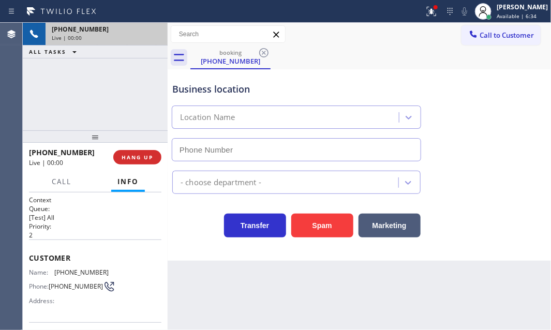
type input "(855) 976-8572"
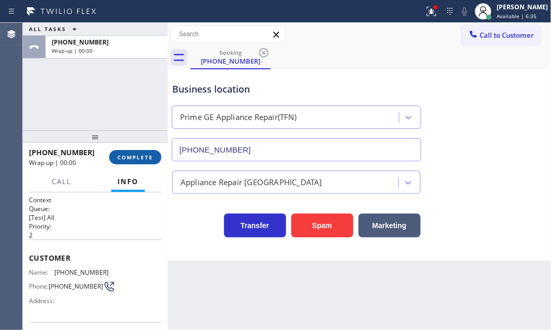
click at [134, 157] on span "COMPLETE" at bounding box center [136, 157] width 36 height 7
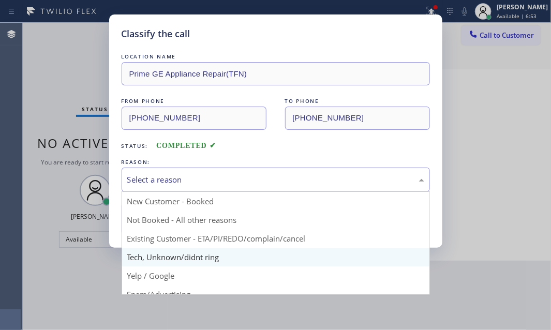
drag, startPoint x: 202, startPoint y: 176, endPoint x: 169, endPoint y: 255, distance: 85.7
click at [201, 177] on div "Select a reason" at bounding box center [275, 180] width 297 height 12
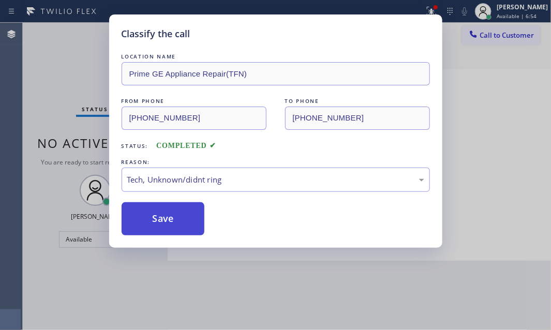
click at [156, 223] on button "Save" at bounding box center [163, 218] width 83 height 33
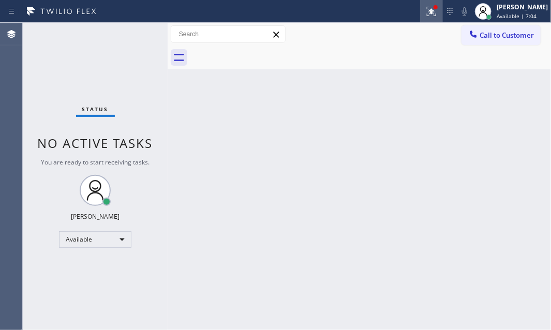
click at [420, 17] on button at bounding box center [431, 11] width 23 height 23
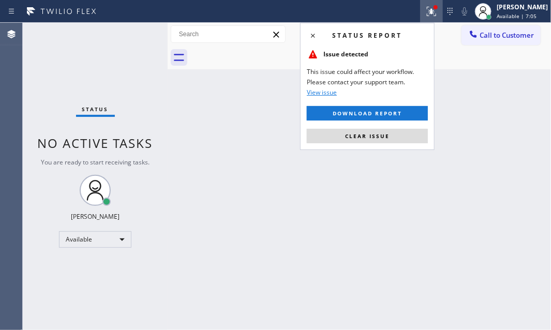
click at [385, 139] on span "Clear issue" at bounding box center [367, 136] width 45 height 7
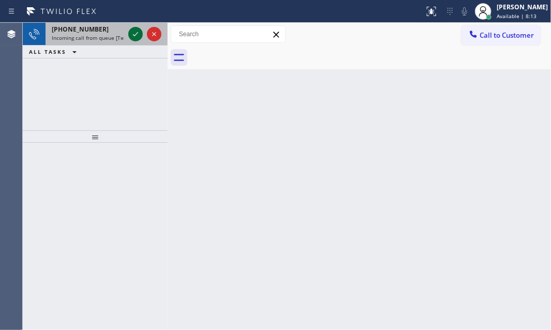
click at [128, 32] on div at bounding box center [135, 34] width 14 height 12
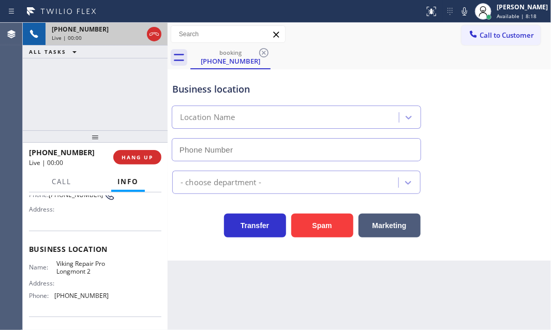
type input "(720) 637-1164"
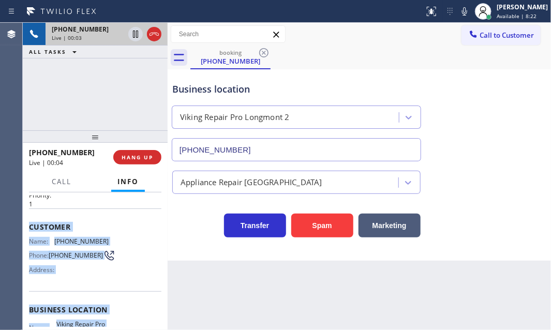
scroll to position [94, 0]
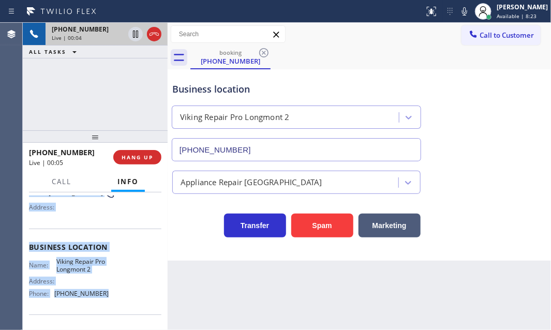
drag, startPoint x: 26, startPoint y: 253, endPoint x: 110, endPoint y: 296, distance: 94.5
click at [105, 295] on div "Context Queue: [Test] All Priority: 1 Customer Name: (317) 201-4463 Phone: (317…" at bounding box center [95, 262] width 145 height 138
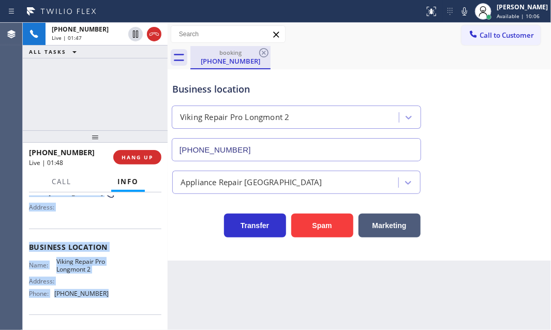
drag, startPoint x: 135, startPoint y: 32, endPoint x: 218, endPoint y: 54, distance: 86.8
click at [135, 32] on icon at bounding box center [135, 34] width 12 height 12
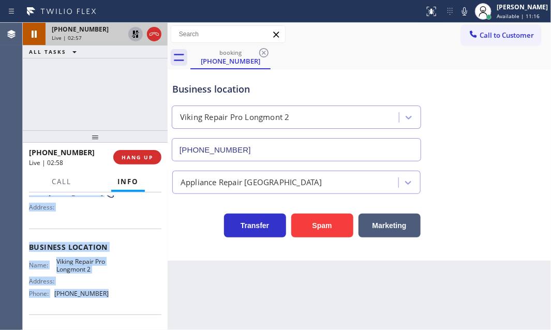
click at [137, 34] on icon at bounding box center [135, 34] width 12 height 12
click at [156, 34] on icon at bounding box center [154, 34] width 12 height 12
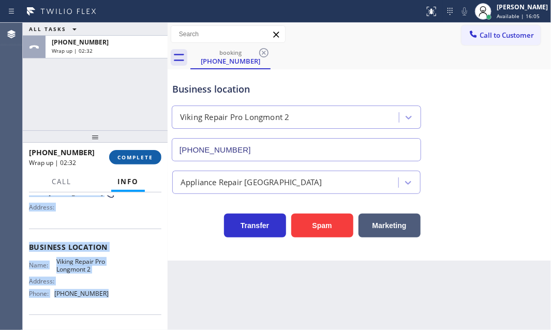
click at [152, 153] on button "COMPLETE" at bounding box center [135, 157] width 52 height 14
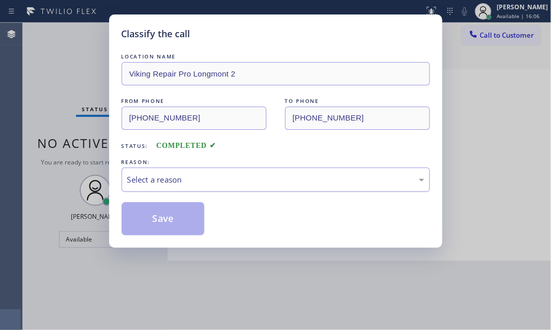
click at [271, 181] on div "Select a reason" at bounding box center [275, 180] width 297 height 12
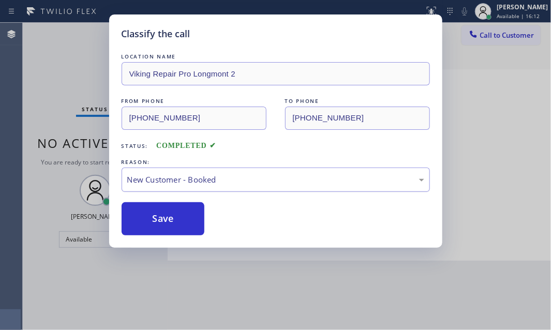
click at [202, 179] on div "New Customer - Booked" at bounding box center [275, 180] width 297 height 12
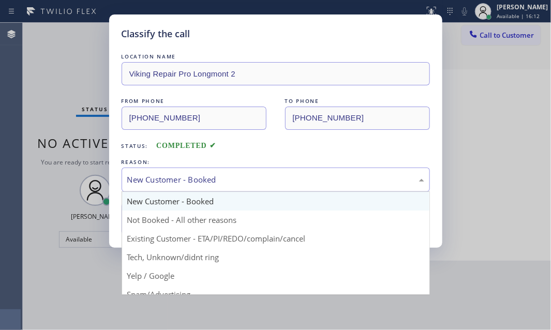
drag, startPoint x: 173, startPoint y: 222, endPoint x: 159, endPoint y: 216, distance: 14.9
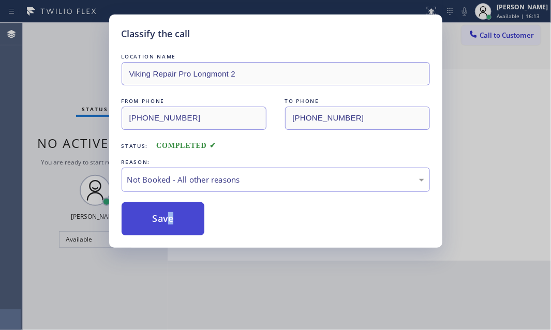
click at [159, 216] on button "Save" at bounding box center [163, 218] width 83 height 33
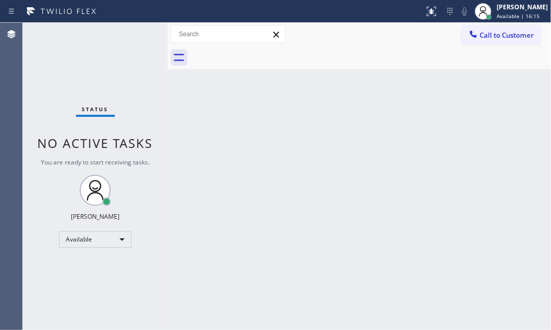
click at [464, 107] on div "Back to Dashboard Change Sender ID Customers Technicians Select a contact Outbo…" at bounding box center [360, 176] width 384 height 307
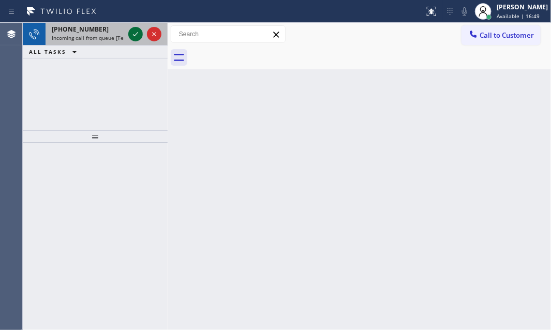
click at [134, 34] on icon at bounding box center [135, 34] width 12 height 12
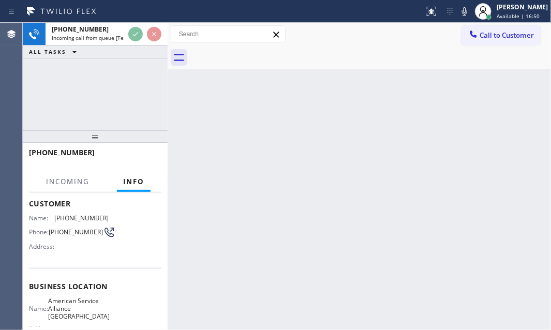
scroll to position [94, 0]
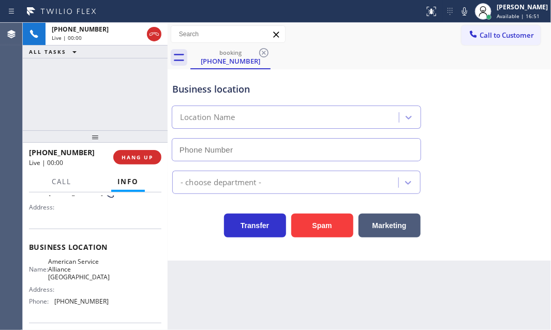
type input "(954) 835-4535"
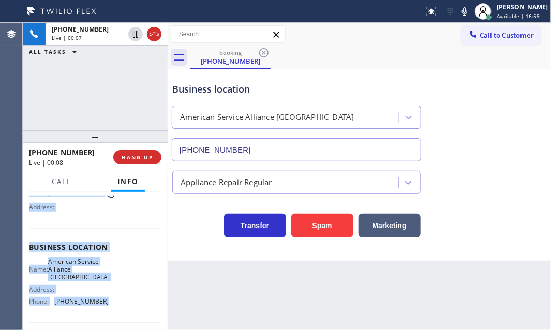
drag, startPoint x: 28, startPoint y: 252, endPoint x: 108, endPoint y: 301, distance: 93.7
click at [108, 301] on div "Context Queue: [Test] All Priority: 1 Customer Name: (732) 725-8210 Phone: (732…" at bounding box center [95, 262] width 145 height 138
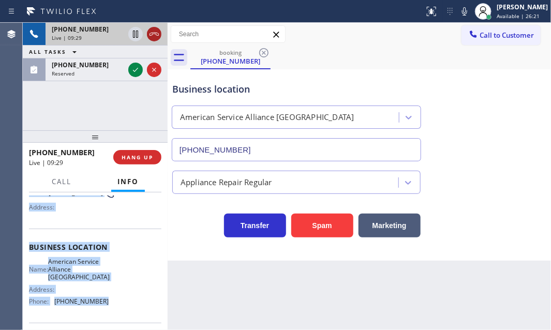
click at [152, 34] on icon at bounding box center [154, 34] width 12 height 12
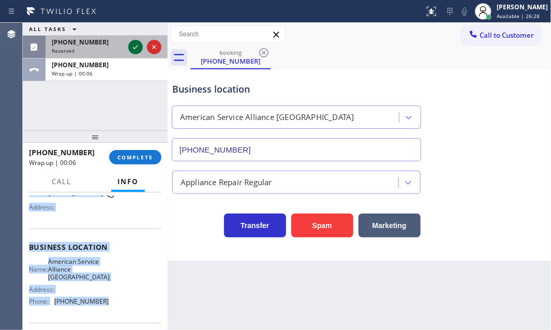
click at [136, 49] on icon at bounding box center [135, 47] width 12 height 12
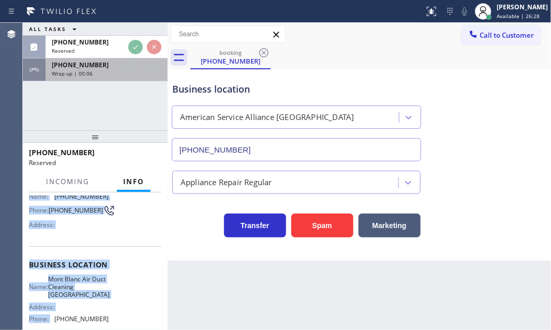
scroll to position [111, 0]
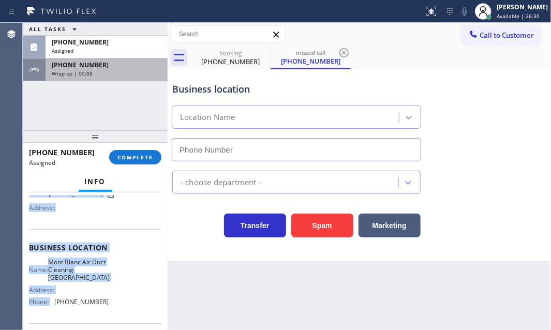
click at [135, 78] on div "+17327258210 Wrap up | 00:08" at bounding box center [105, 69] width 118 height 23
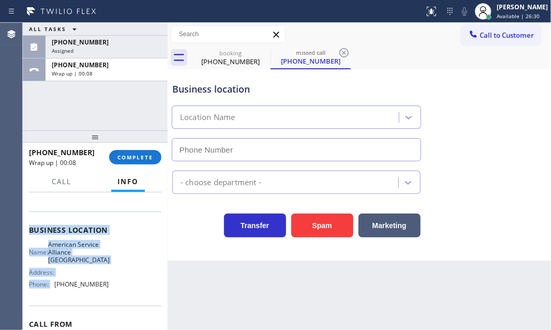
type input "(714) 583-6747"
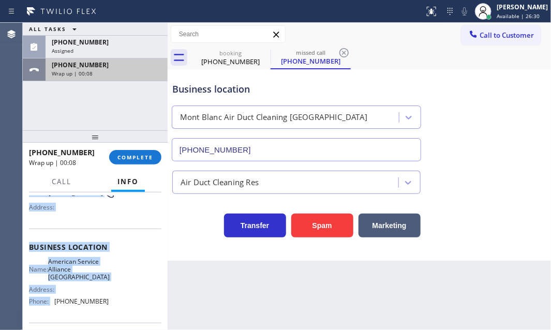
click at [119, 73] on div "Wrap up | 00:08" at bounding box center [107, 73] width 110 height 7
click at [119, 73] on div "Wrap up | 00:09" at bounding box center [107, 73] width 110 height 7
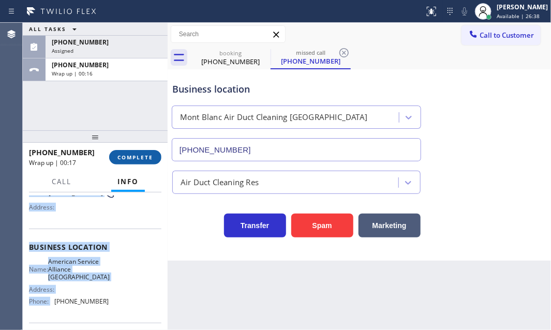
click at [129, 157] on span "COMPLETE" at bounding box center [136, 157] width 36 height 7
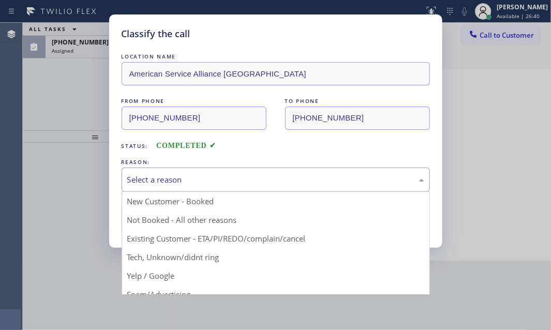
drag, startPoint x: 237, startPoint y: 182, endPoint x: 194, endPoint y: 209, distance: 50.0
click at [236, 184] on div "Select a reason" at bounding box center [275, 180] width 297 height 12
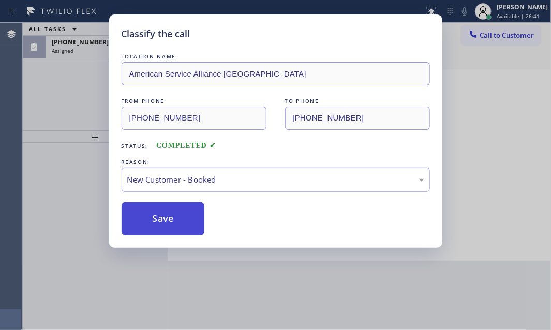
click at [152, 205] on button "Save" at bounding box center [163, 218] width 83 height 33
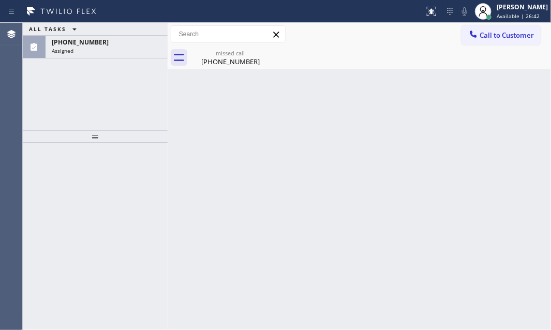
drag, startPoint x: 507, startPoint y: 11, endPoint x: 490, endPoint y: 40, distance: 34.1
click at [507, 11] on div "Judy Mae Saturinas" at bounding box center [522, 7] width 51 height 9
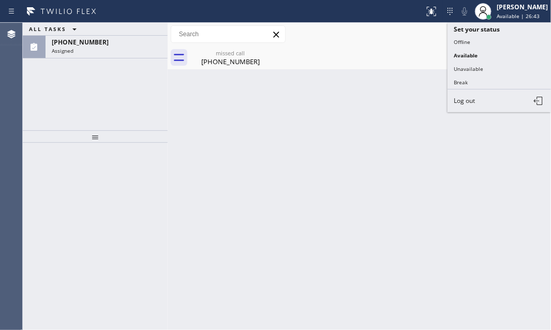
drag, startPoint x: 481, startPoint y: 64, endPoint x: 541, endPoint y: 55, distance: 60.1
click at [486, 64] on button "Unavailable" at bounding box center [500, 68] width 104 height 13
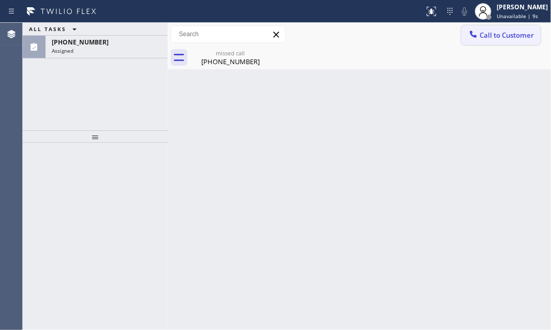
click at [513, 37] on span "Call to Customer" at bounding box center [507, 35] width 54 height 9
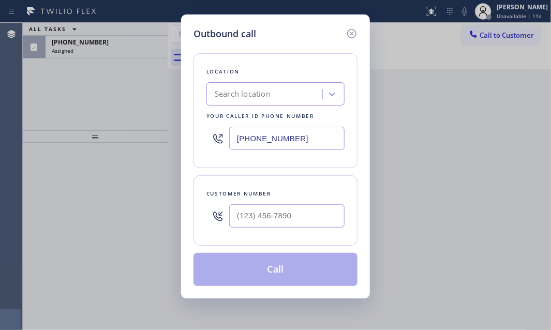
click at [283, 135] on input "(323) 886-4634" at bounding box center [286, 138] width 115 height 23
paste input "954) 835-4535"
type input "(954) 835-4535"
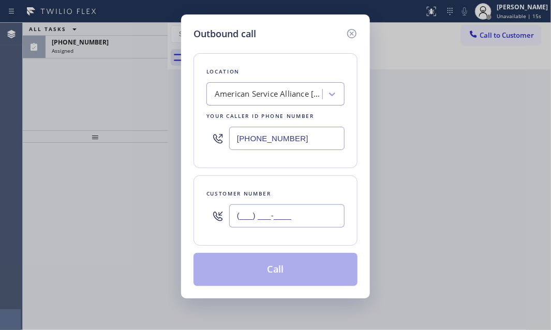
click at [256, 214] on input "(___) ___-____" at bounding box center [286, 215] width 115 height 23
paste input "754) 801-6910"
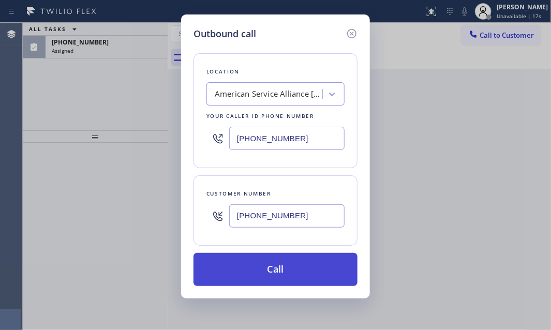
type input "(754) 801-6910"
click at [297, 266] on button "Call" at bounding box center [276, 269] width 164 height 33
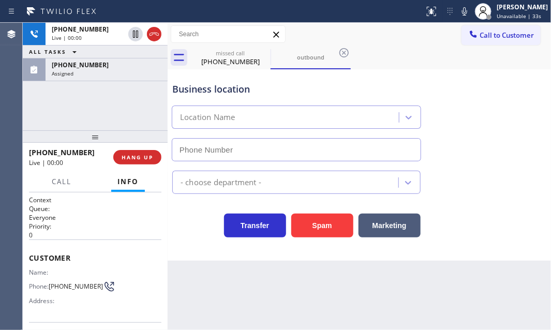
type input "(954) 835-4535"
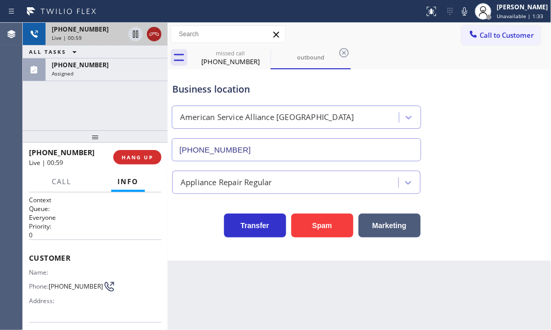
click at [153, 31] on icon at bounding box center [154, 34] width 12 height 12
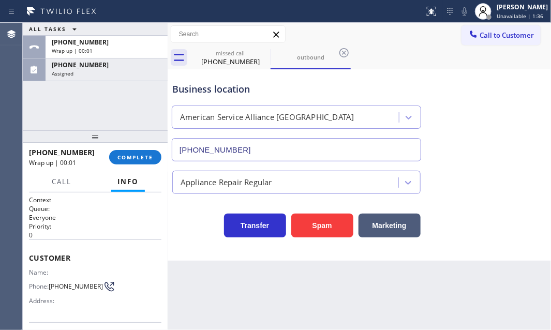
click at [500, 34] on span "Call to Customer" at bounding box center [507, 35] width 54 height 9
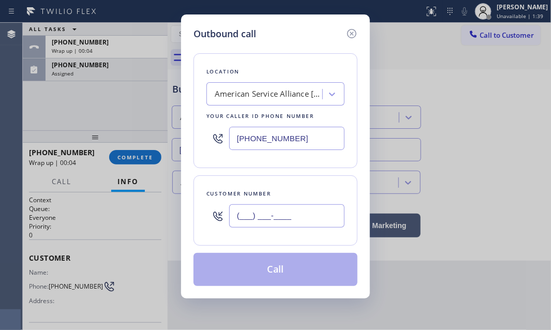
click at [290, 212] on input "(___) ___-____" at bounding box center [286, 215] width 115 height 23
paste input "754) 801-6910"
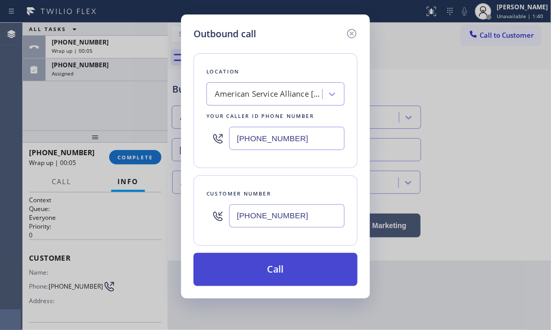
type input "(754) 801-6910"
click at [281, 270] on button "Call" at bounding box center [276, 269] width 164 height 33
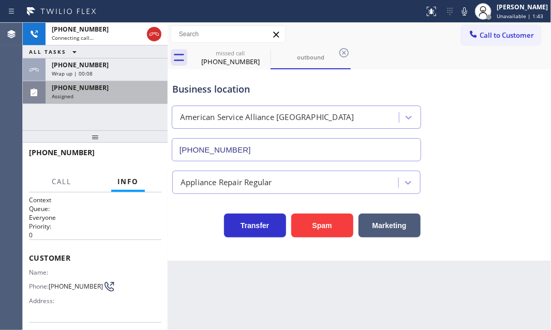
click at [121, 91] on div "(714) 613-4376" at bounding box center [107, 87] width 110 height 9
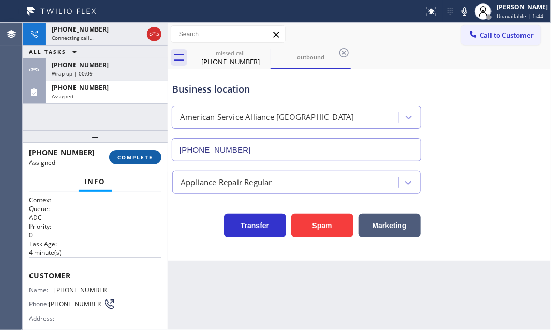
click at [147, 160] on span "COMPLETE" at bounding box center [136, 157] width 36 height 7
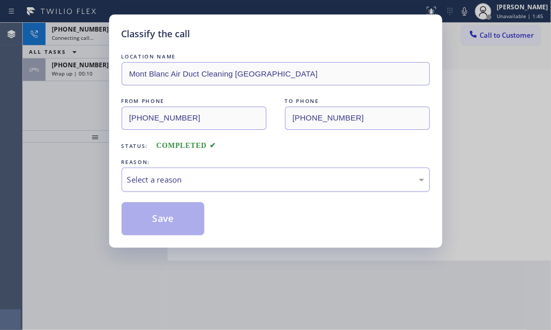
drag, startPoint x: 232, startPoint y: 177, endPoint x: 222, endPoint y: 186, distance: 13.9
click at [232, 178] on div "Select a reason" at bounding box center [275, 180] width 297 height 12
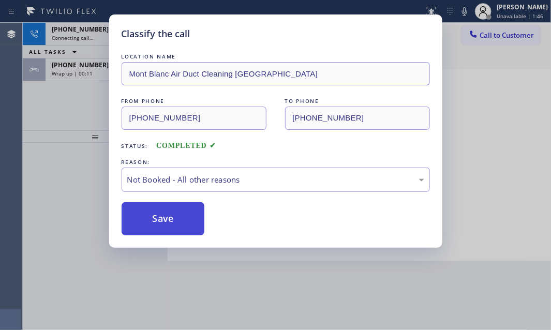
drag, startPoint x: 158, startPoint y: 218, endPoint x: 153, endPoint y: 221, distance: 5.3
click at [153, 221] on button "Save" at bounding box center [163, 218] width 83 height 33
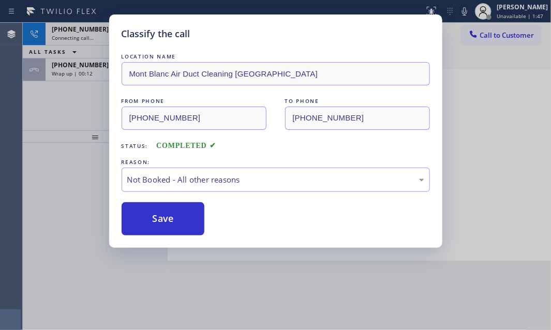
click at [92, 74] on div "Classify the call LOCATION NAME Menlo Park Appliance Co FROM PHONE (650) 808-73…" at bounding box center [287, 176] width 529 height 307
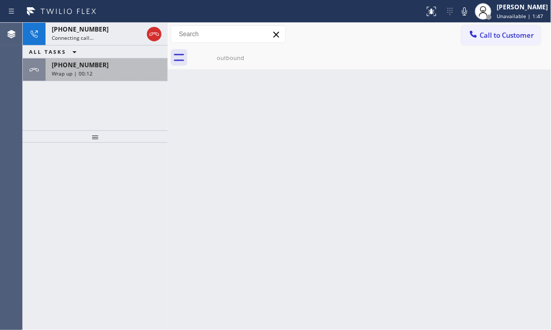
click at [96, 71] on div "Wrap up | 00:12" at bounding box center [107, 73] width 110 height 7
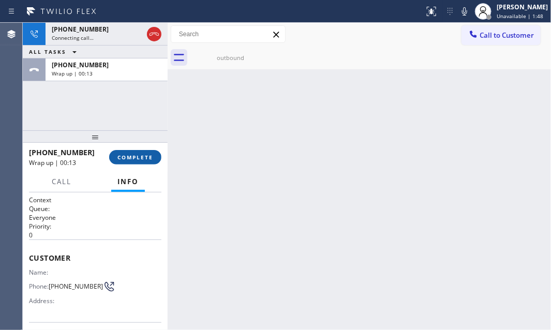
click at [142, 155] on span "COMPLETE" at bounding box center [136, 157] width 36 height 7
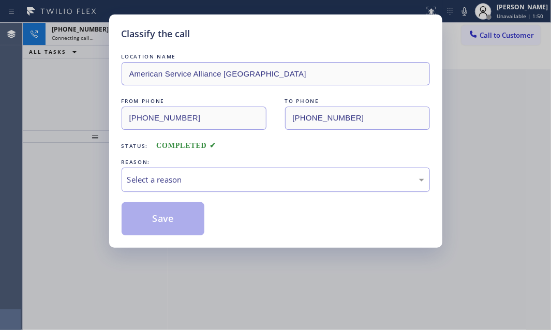
click at [232, 177] on div "Select a reason" at bounding box center [275, 180] width 297 height 12
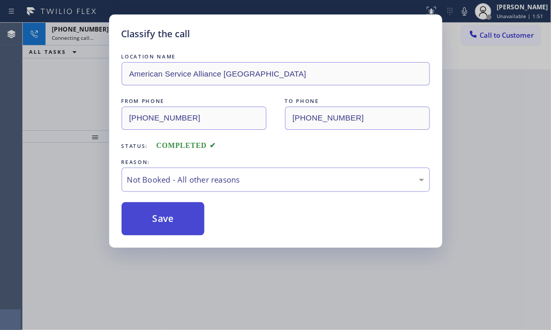
click at [144, 214] on button "Save" at bounding box center [163, 218] width 83 height 33
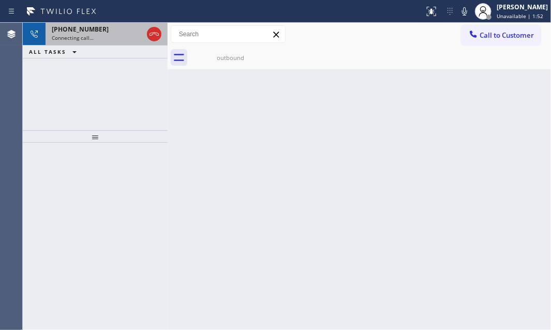
click at [99, 39] on div "Connecting call…" at bounding box center [97, 37] width 91 height 7
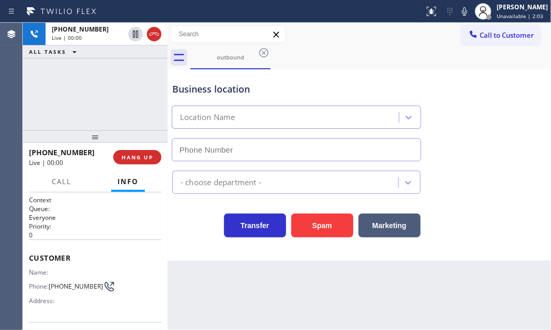
type input "(954) 835-4535"
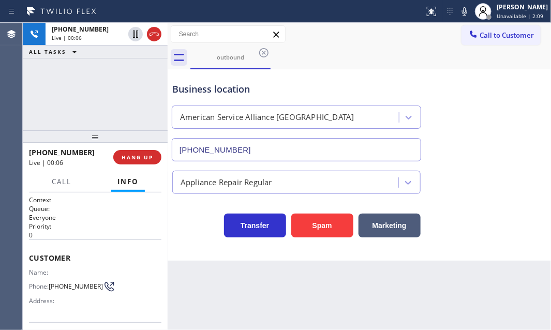
drag, startPoint x: 135, startPoint y: 156, endPoint x: 169, endPoint y: 158, distance: 34.7
click at [136, 156] on span "HANG UP" at bounding box center [138, 157] width 32 height 7
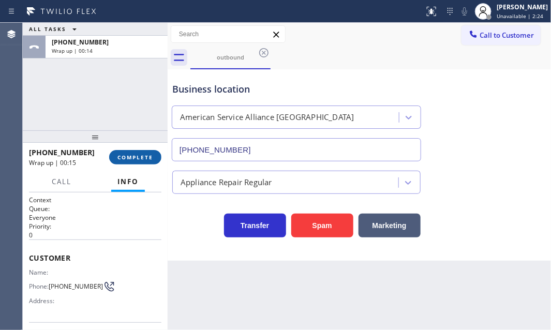
drag, startPoint x: 139, startPoint y: 160, endPoint x: 156, endPoint y: 162, distance: 17.2
click at [139, 160] on button "COMPLETE" at bounding box center [135, 157] width 52 height 14
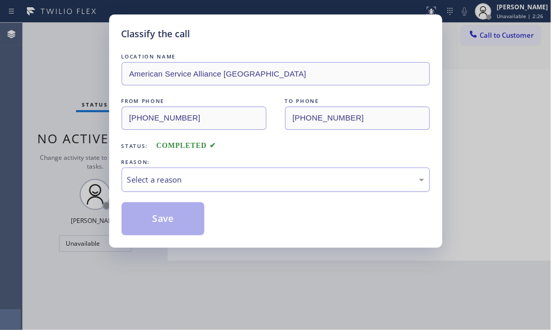
click at [285, 168] on div "Select a reason" at bounding box center [276, 180] width 309 height 24
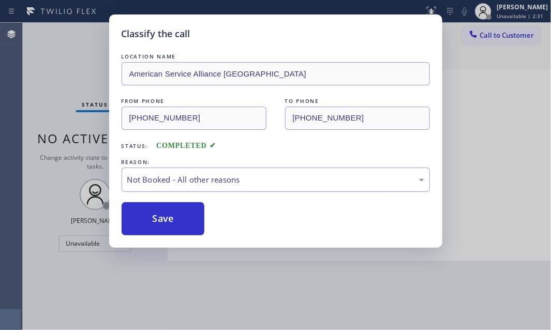
click at [198, 181] on div "Not Booked - All other reasons" at bounding box center [275, 180] width 297 height 12
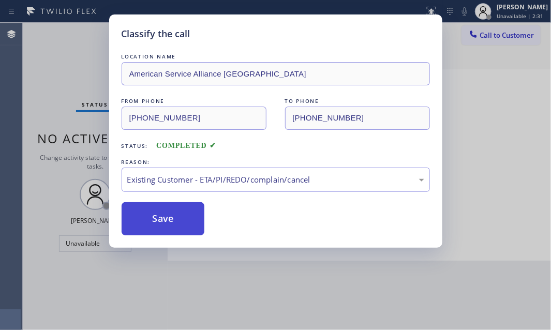
drag, startPoint x: 174, startPoint y: 240, endPoint x: 170, endPoint y: 222, distance: 18.1
click at [169, 211] on button "Save" at bounding box center [163, 218] width 83 height 33
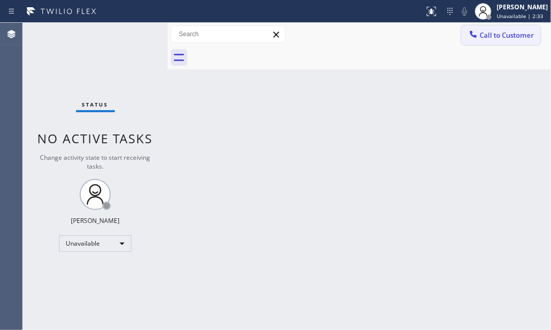
click at [503, 39] on span "Call to Customer" at bounding box center [507, 35] width 54 height 9
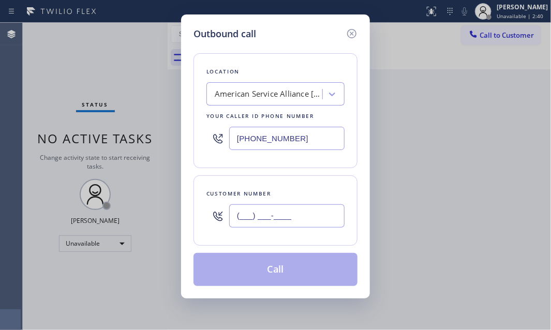
click at [285, 221] on input "(___) ___-____" at bounding box center [286, 215] width 115 height 23
paste input "754) 801-6910"
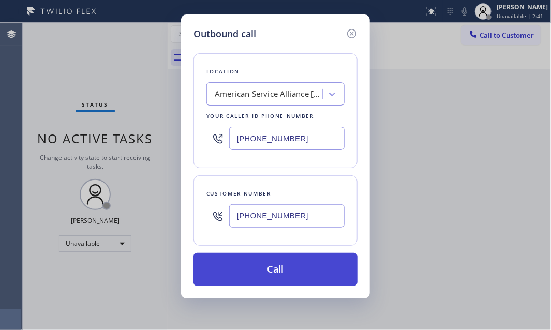
type input "(754) 801-6910"
click at [271, 265] on button "Call" at bounding box center [276, 269] width 164 height 33
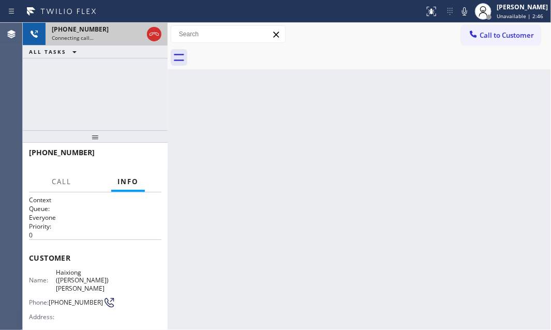
click at [109, 35] on div "Connecting call…" at bounding box center [97, 37] width 91 height 7
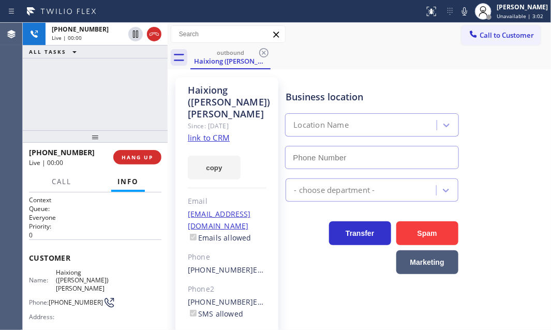
type input "(954) 835-4535"
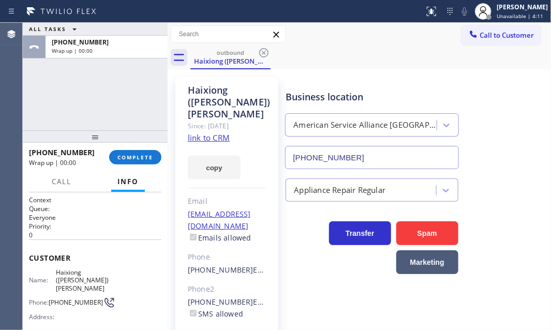
drag, startPoint x: 144, startPoint y: 158, endPoint x: 133, endPoint y: 90, distance: 69.3
click at [133, 90] on div "ALL TASKS ALL TASKS ACTIVE TASKS TASKS IN WRAP UP +17548016910 Wrap up | 00:00 …" at bounding box center [95, 176] width 145 height 307
drag, startPoint x: 133, startPoint y: 90, endPoint x: 192, endPoint y: 85, distance: 59.2
click at [133, 89] on div "ALL TASKS ALL TASKS ACTIVE TASKS TASKS IN WRAP UP +17548016910 Wrap up | 00:01" at bounding box center [95, 77] width 145 height 108
click at [140, 157] on span "COMPLETE" at bounding box center [136, 157] width 36 height 7
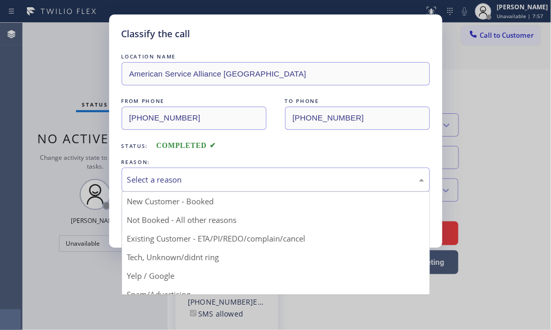
click at [183, 180] on div "Select a reason" at bounding box center [275, 180] width 297 height 12
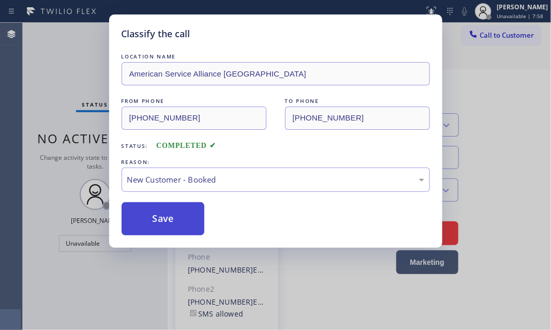
click at [163, 212] on button "Save" at bounding box center [163, 218] width 83 height 33
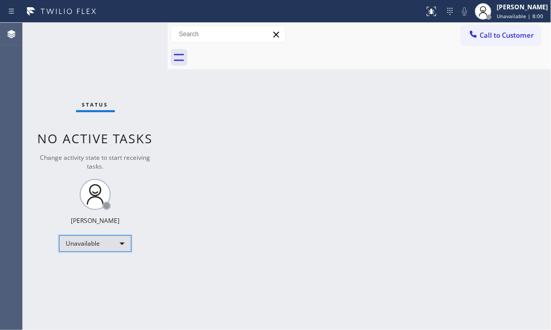
click at [102, 246] on div "Unavailable" at bounding box center [95, 244] width 72 height 17
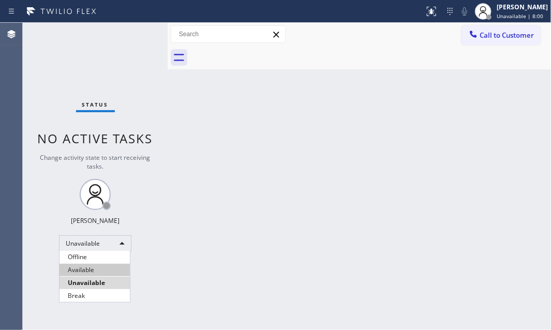
drag, startPoint x: 105, startPoint y: 270, endPoint x: 102, endPoint y: 264, distance: 6.3
click at [105, 269] on li "Available" at bounding box center [95, 270] width 70 height 12
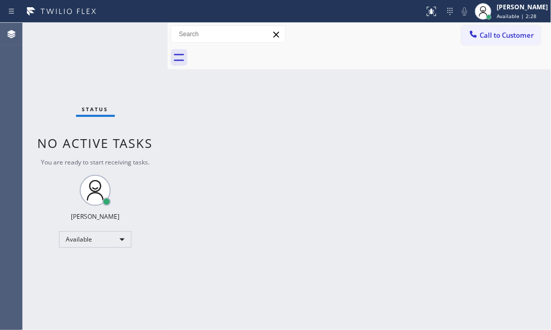
click at [274, 93] on div "Back to Dashboard Change Sender ID Customers Technicians Select a contact Outbo…" at bounding box center [360, 176] width 384 height 307
click at [104, 46] on div "Status No active tasks You are ready to start receiving tasks. Judy Mae Saturin…" at bounding box center [95, 176] width 145 height 307
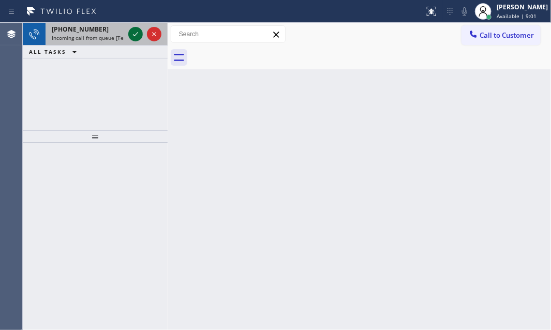
click at [136, 32] on icon at bounding box center [135, 34] width 12 height 12
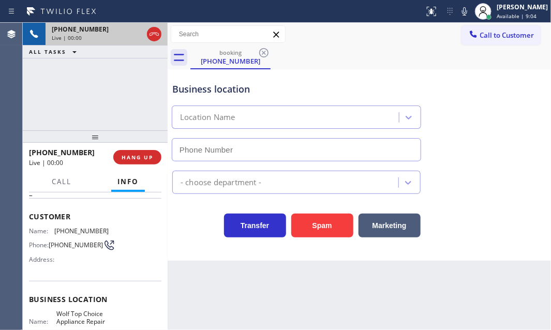
scroll to position [47, 0]
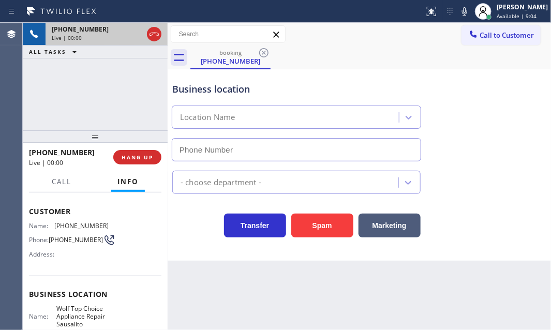
type input "(415) 704-1979"
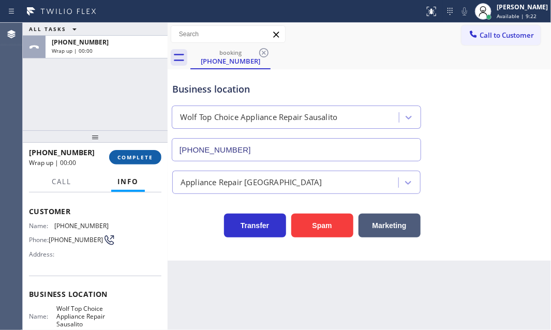
click at [145, 157] on span "COMPLETE" at bounding box center [136, 157] width 36 height 7
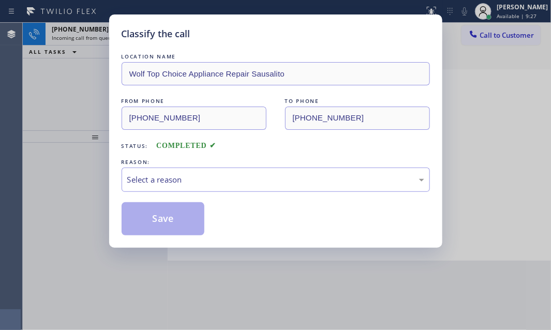
click at [68, 77] on div "Classify the call LOCATION NAME Wolf Top Choice Appliance Repair Sausalito FROM…" at bounding box center [275, 165] width 551 height 330
click at [223, 181] on div "Select a reason" at bounding box center [275, 180] width 297 height 12
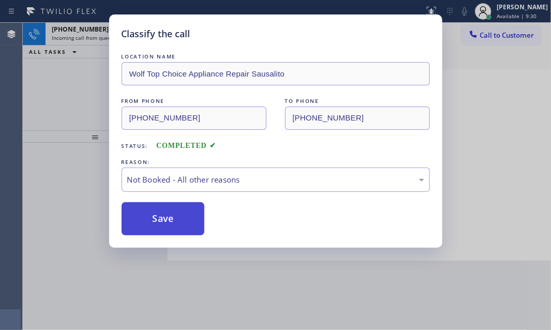
click at [175, 216] on button "Save" at bounding box center [163, 218] width 83 height 33
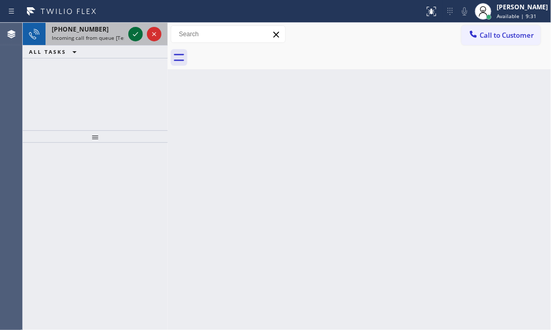
click at [135, 33] on icon at bounding box center [135, 34] width 12 height 12
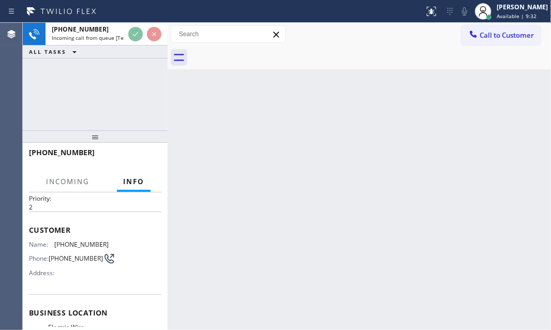
scroll to position [94, 0]
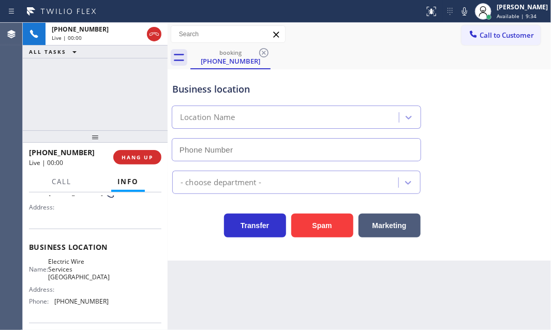
type input "(650) 456-2774"
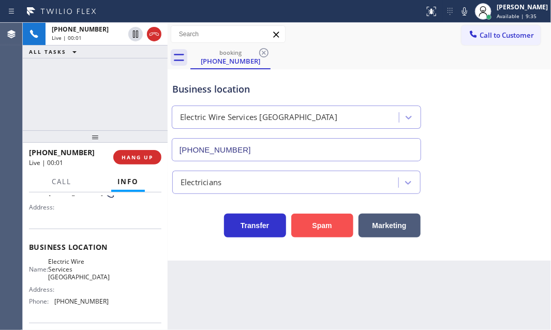
click at [327, 227] on button "Spam" at bounding box center [322, 226] width 62 height 24
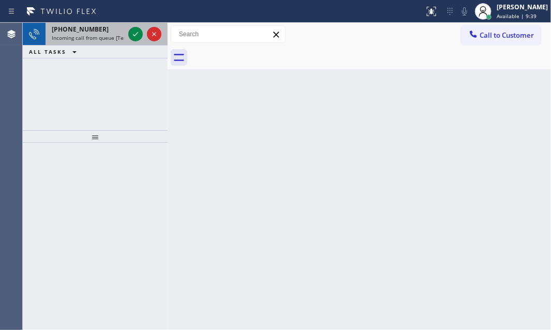
click at [80, 34] on span "Incoming call from queue [Test] All" at bounding box center [95, 37] width 86 height 7
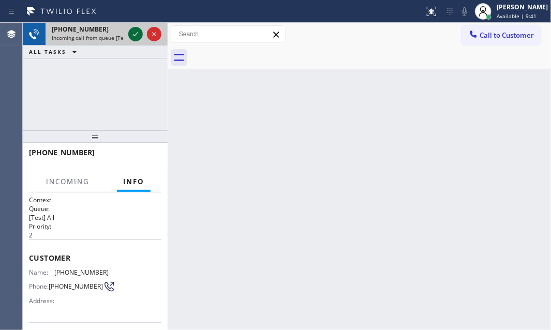
drag, startPoint x: 123, startPoint y: 37, endPoint x: 131, endPoint y: 36, distance: 8.4
click at [126, 36] on div "+12532646873 Incoming call from queue [Test] All" at bounding box center [95, 34] width 145 height 23
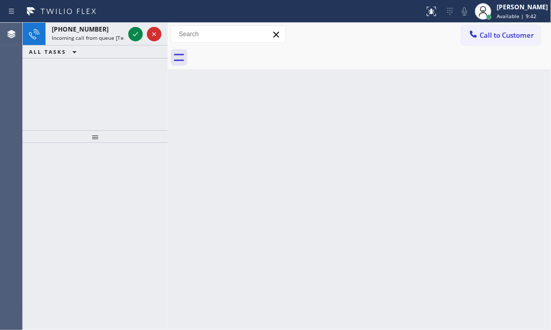
click at [133, 35] on icon at bounding box center [135, 34] width 12 height 12
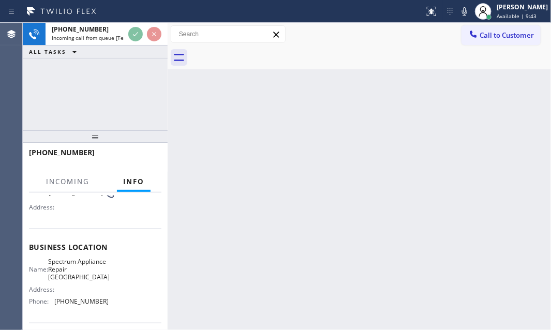
scroll to position [141, 0]
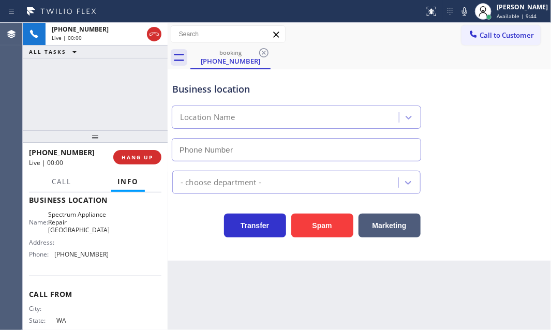
type input "(253) 499-6828"
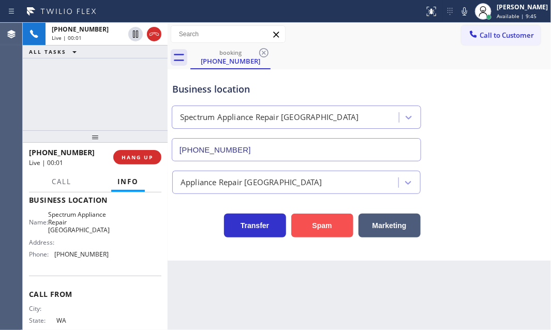
click at [332, 227] on button "Spam" at bounding box center [322, 226] width 62 height 24
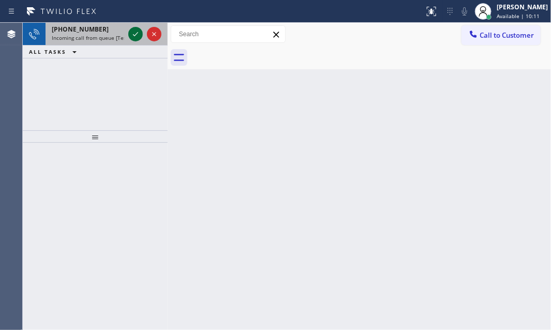
click at [135, 36] on icon at bounding box center [135, 34] width 12 height 12
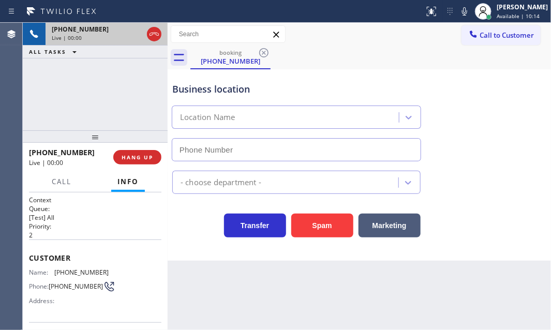
type input "(650) 239-2454"
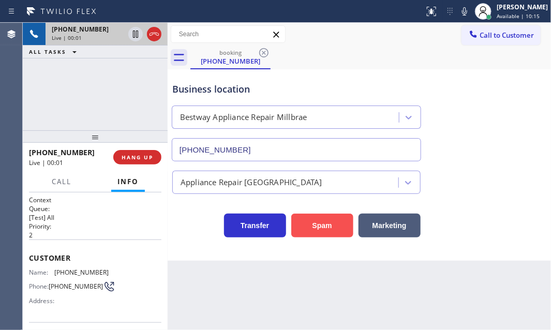
click at [322, 231] on button "Spam" at bounding box center [322, 226] width 62 height 24
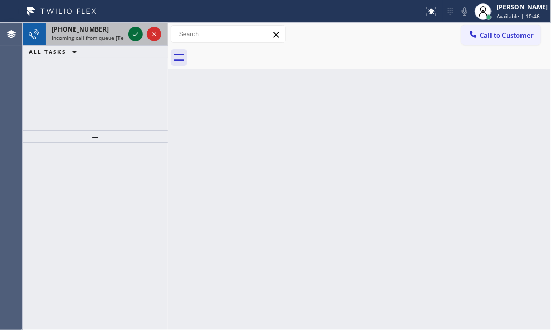
click at [133, 32] on icon at bounding box center [135, 34] width 12 height 12
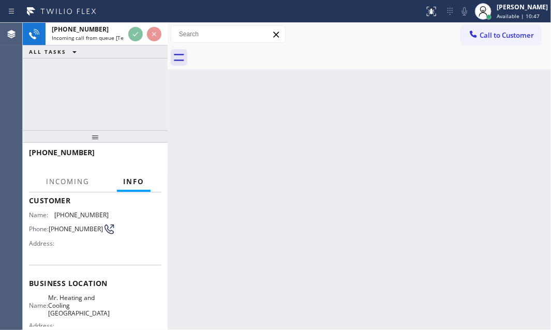
scroll to position [141, 0]
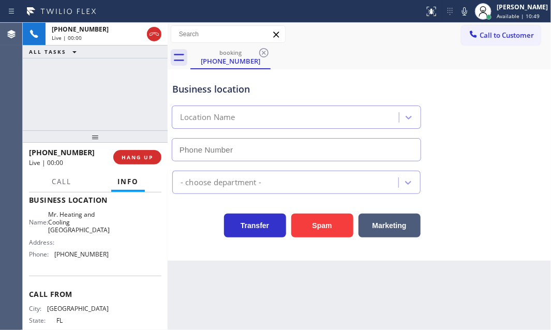
type input "(347) 835-5916"
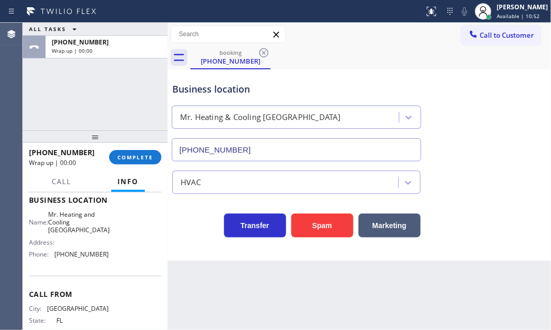
drag, startPoint x: 134, startPoint y: 156, endPoint x: 146, endPoint y: 170, distance: 18.7
click at [134, 156] on span "COMPLETE" at bounding box center [136, 157] width 36 height 7
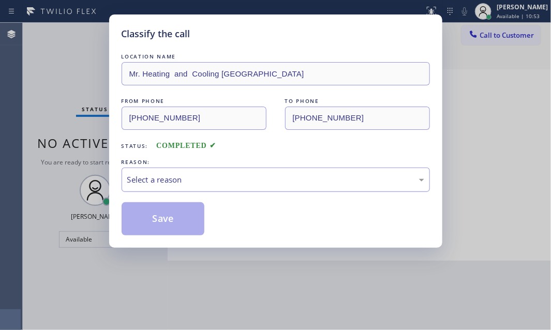
click at [187, 178] on div "Select a reason" at bounding box center [275, 180] width 297 height 12
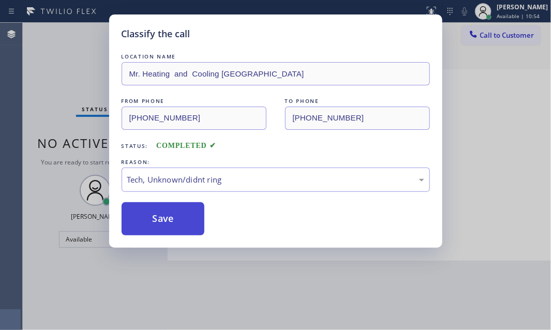
click at [175, 221] on button "Save" at bounding box center [163, 218] width 83 height 33
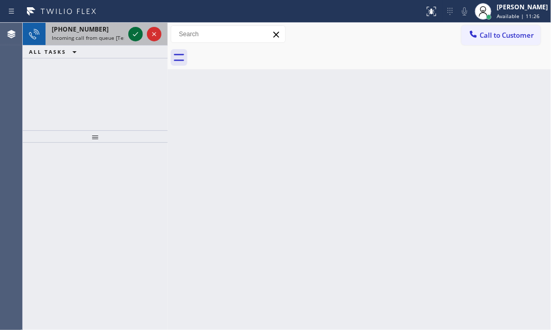
click at [134, 37] on icon at bounding box center [135, 34] width 12 height 12
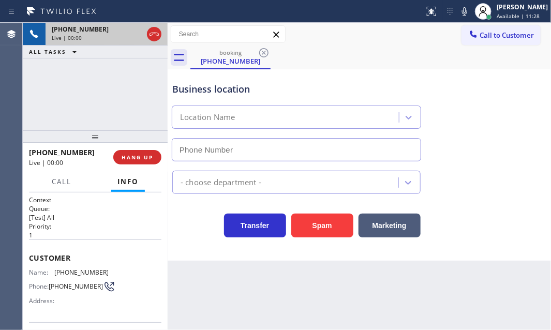
type input "(213) 277-6121"
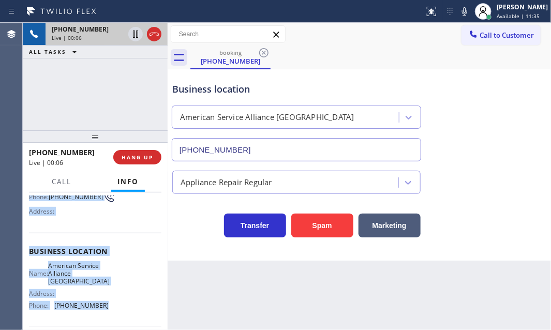
scroll to position [94, 0]
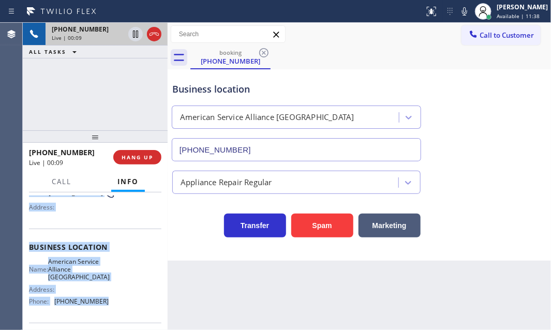
drag, startPoint x: 27, startPoint y: 253, endPoint x: 104, endPoint y: 302, distance: 90.8
click at [104, 302] on div "Context Queue: [Test] All Priority: 1 Customer Name: (310) 907-6387 Phone: (310…" at bounding box center [95, 262] width 145 height 138
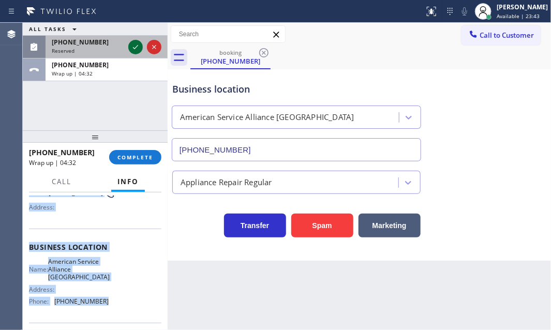
click at [131, 45] on icon at bounding box center [135, 47] width 12 height 12
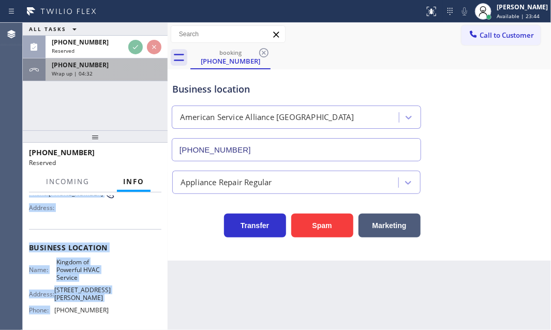
click at [142, 72] on div "Wrap up | 04:32" at bounding box center [107, 73] width 110 height 7
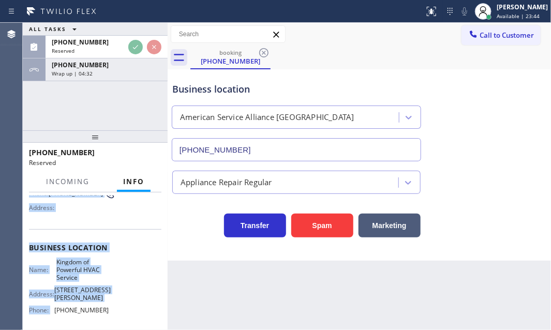
scroll to position [94, 0]
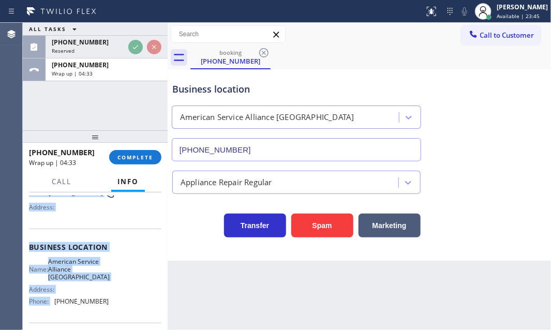
drag, startPoint x: 134, startPoint y: 154, endPoint x: 158, endPoint y: 171, distance: 30.0
click at [135, 154] on span "COMPLETE" at bounding box center [136, 157] width 36 height 7
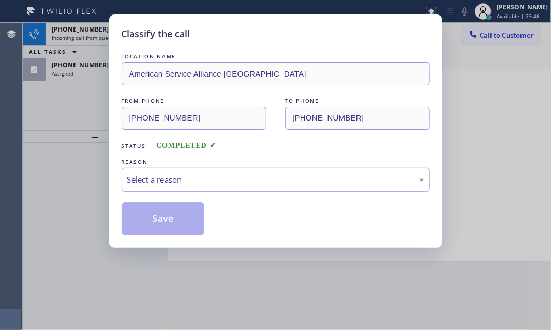
drag, startPoint x: 194, startPoint y: 184, endPoint x: 188, endPoint y: 190, distance: 8.1
click at [190, 187] on div "Select a reason" at bounding box center [276, 180] width 309 height 24
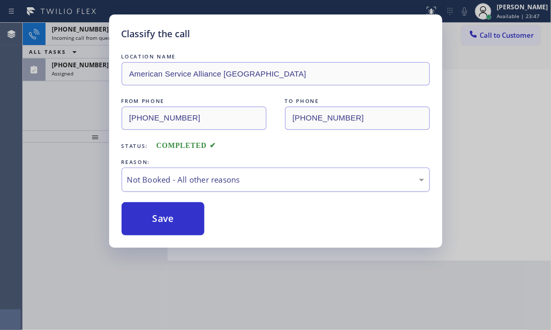
drag, startPoint x: 146, startPoint y: 217, endPoint x: 129, endPoint y: 171, distance: 49.6
click at [146, 217] on button "Save" at bounding box center [163, 218] width 83 height 33
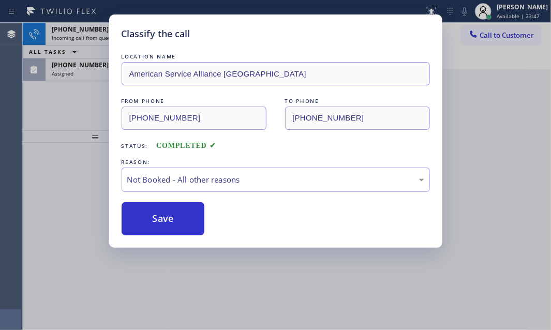
click at [90, 79] on div "Classify the call LOCATION NAME American Service Alliance Alhambra FROM PHONE (…" at bounding box center [275, 165] width 551 height 330
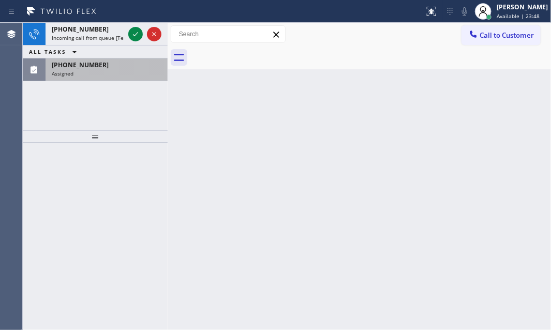
click at [90, 74] on div "Assigned" at bounding box center [107, 73] width 110 height 7
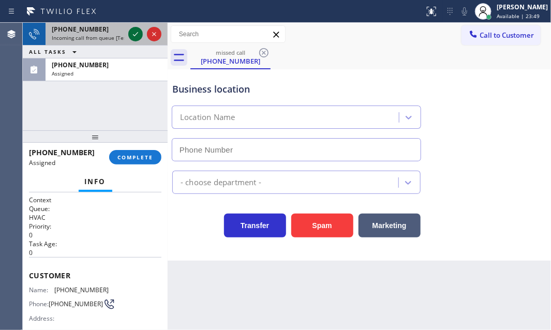
type input "(628) 227-5475"
click at [133, 32] on icon at bounding box center [135, 34] width 12 height 12
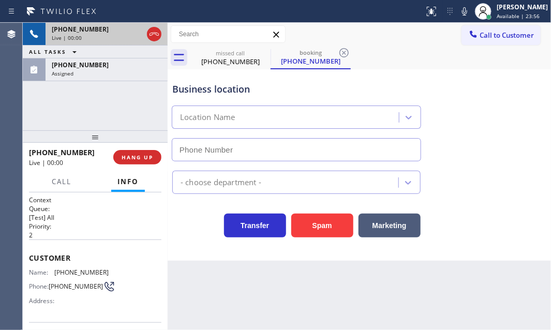
type input "(425) 242-7444"
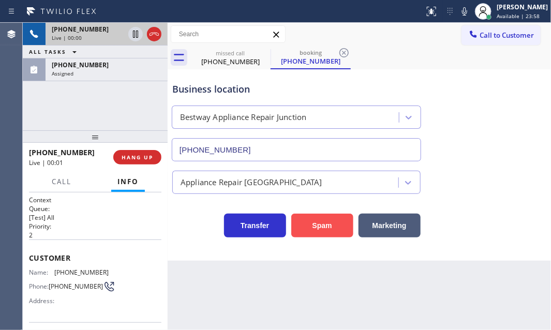
click at [309, 230] on button "Spam" at bounding box center [322, 226] width 62 height 24
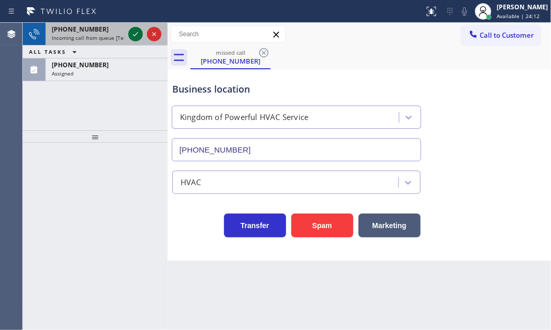
click at [129, 34] on icon at bounding box center [135, 34] width 12 height 12
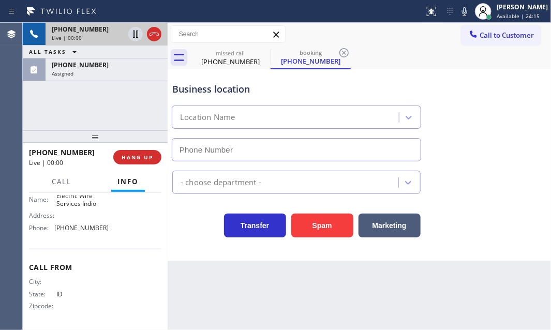
scroll to position [114, 0]
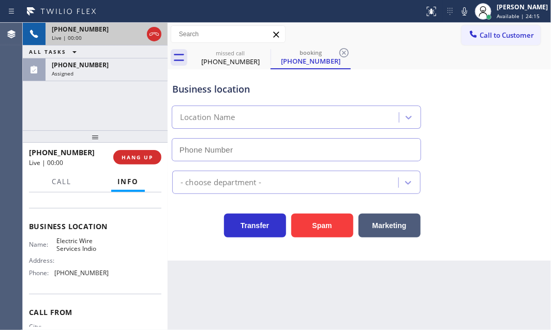
type input "(760) 388-9774"
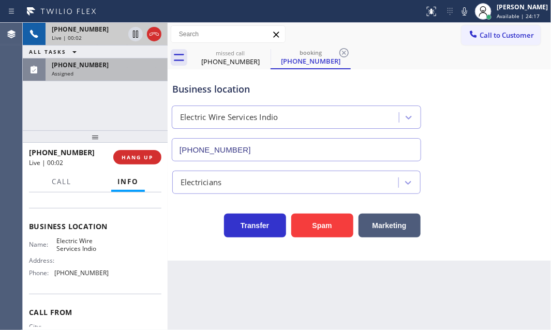
click at [109, 71] on div "Assigned" at bounding box center [107, 73] width 110 height 7
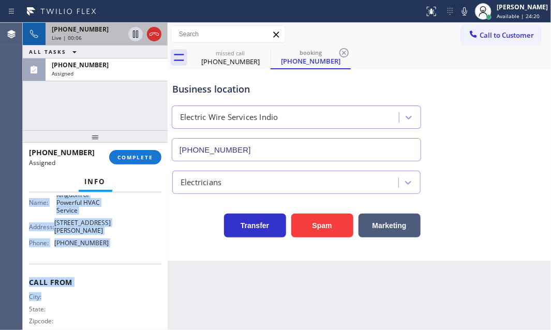
scroll to position [179, 0]
drag, startPoint x: 28, startPoint y: 231, endPoint x: 126, endPoint y: 260, distance: 102.5
click at [126, 260] on div "Context Queue: HVAC Priority: 0 Task Age: 1 minute(s) Customer Name: (510) 200-…" at bounding box center [95, 262] width 145 height 138
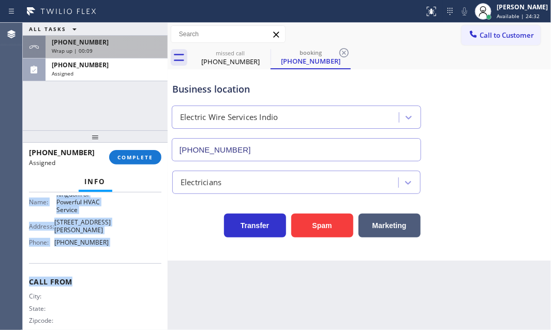
click at [108, 47] on div "Wrap up | 00:09" at bounding box center [107, 50] width 110 height 7
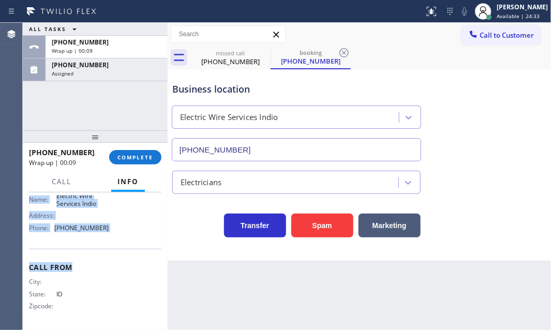
scroll to position [158, 0]
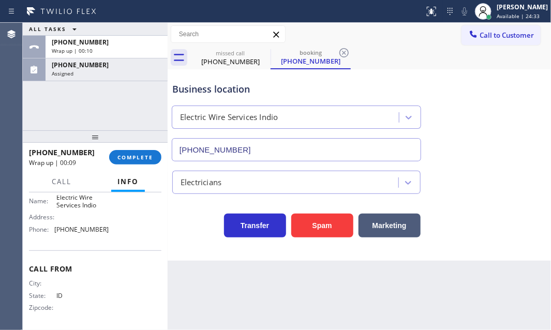
click at [147, 143] on div at bounding box center [95, 136] width 145 height 12
click at [147, 150] on button "COMPLETE" at bounding box center [135, 157] width 52 height 14
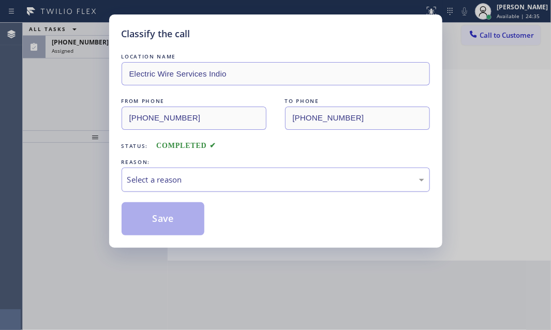
click at [231, 175] on div "Select a reason" at bounding box center [275, 180] width 297 height 12
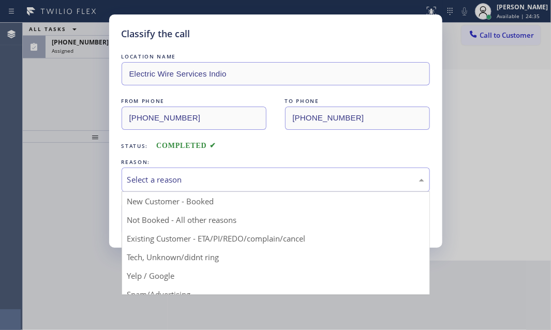
drag, startPoint x: 174, startPoint y: 221, endPoint x: 155, endPoint y: 221, distance: 18.6
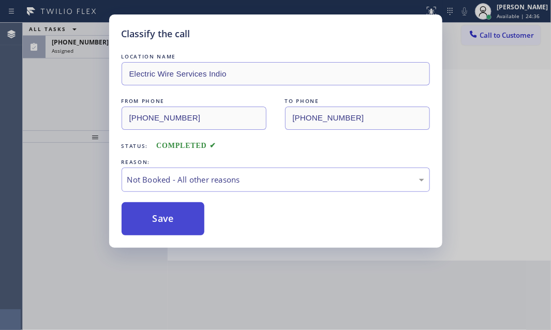
drag, startPoint x: 155, startPoint y: 221, endPoint x: 127, endPoint y: 176, distance: 52.6
click at [154, 221] on button "Save" at bounding box center [163, 218] width 83 height 33
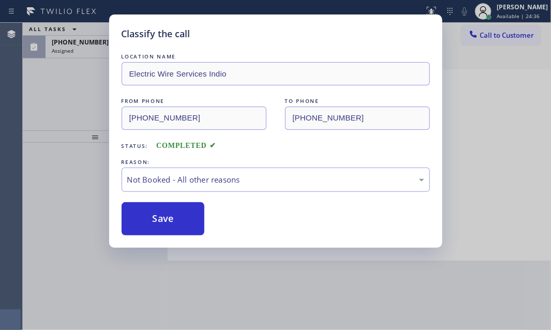
click at [79, 50] on div "Classify the call LOCATION NAME Electric Wire Services Indio FROM PHONE (208) 9…" at bounding box center [275, 165] width 551 height 330
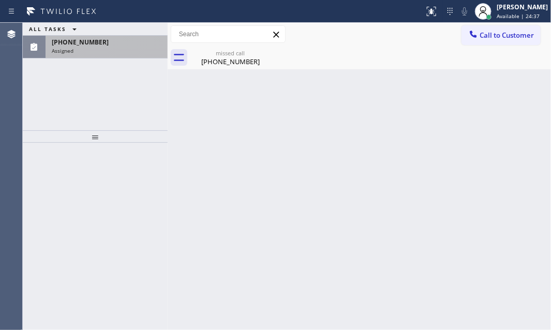
click at [103, 52] on div "Assigned" at bounding box center [107, 50] width 110 height 7
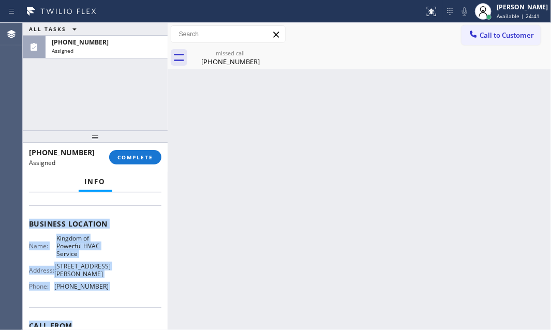
scroll to position [141, 0]
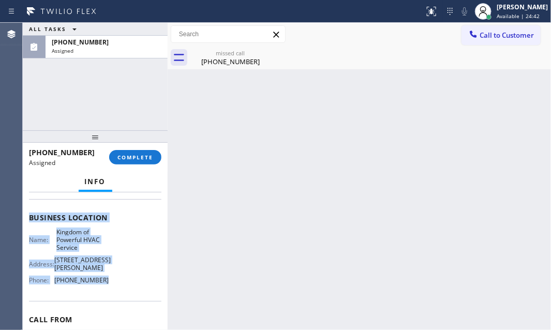
drag, startPoint x: 28, startPoint y: 222, endPoint x: 122, endPoint y: 287, distance: 114.2
click at [120, 290] on div "Context Queue: HVAC Priority: 0 Task Age: 1 minute(s) Customer Name: (510) 200-…" at bounding box center [95, 217] width 133 height 325
click at [140, 162] on button "COMPLETE" at bounding box center [135, 157] width 52 height 14
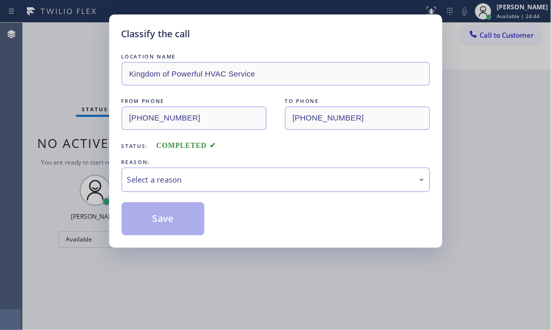
drag, startPoint x: 228, startPoint y: 180, endPoint x: 224, endPoint y: 188, distance: 9.7
click at [227, 182] on div "Select a reason" at bounding box center [275, 180] width 297 height 12
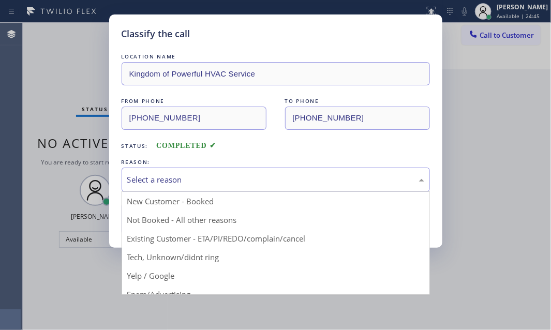
drag, startPoint x: 172, startPoint y: 257, endPoint x: 171, endPoint y: 231, distance: 25.9
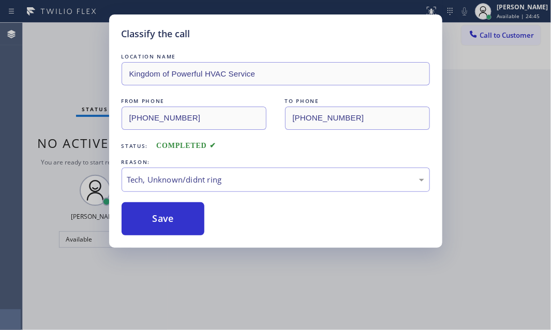
drag, startPoint x: 171, startPoint y: 217, endPoint x: 360, endPoint y: 261, distance: 194.0
click at [176, 218] on button "Save" at bounding box center [163, 218] width 83 height 33
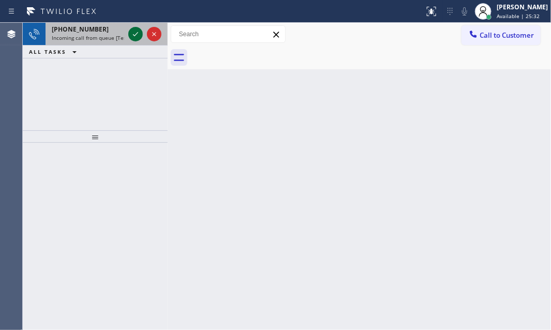
click at [135, 36] on icon at bounding box center [135, 34] width 12 height 12
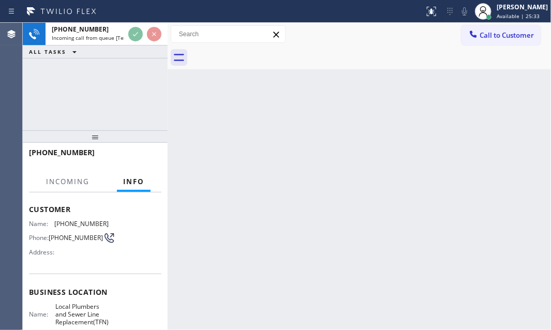
scroll to position [94, 0]
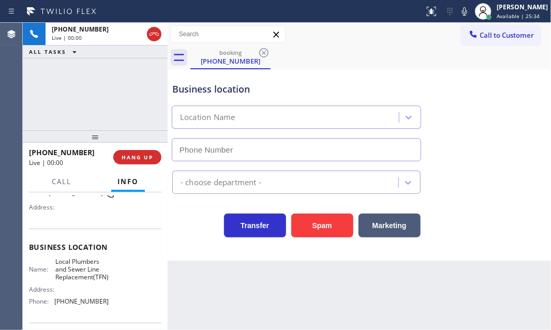
type input "(877) 647-1303"
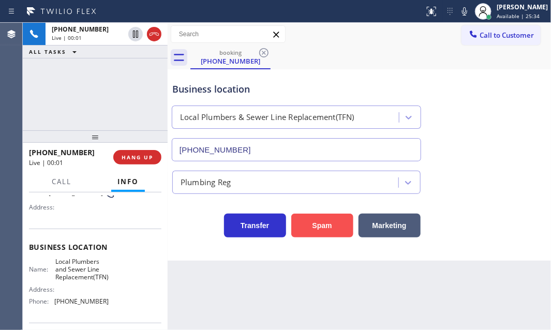
click at [331, 224] on button "Spam" at bounding box center [322, 226] width 62 height 24
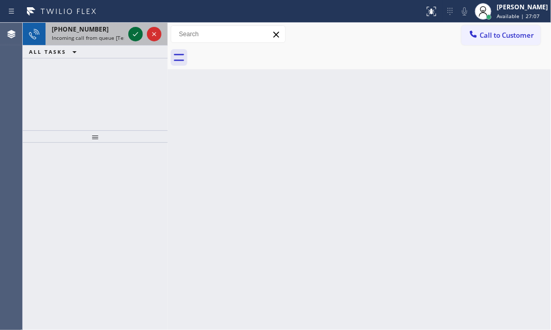
click at [130, 34] on icon at bounding box center [135, 34] width 12 height 12
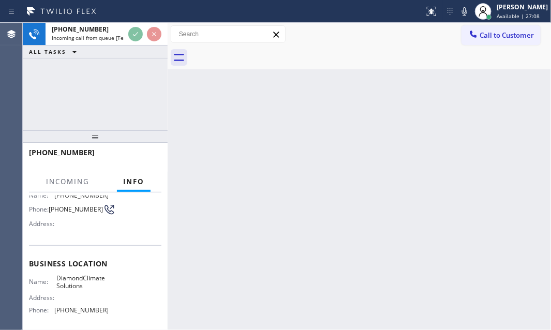
scroll to position [47, 0]
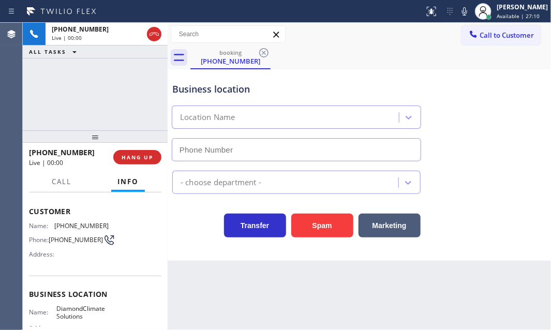
type input "(561) 794-4993"
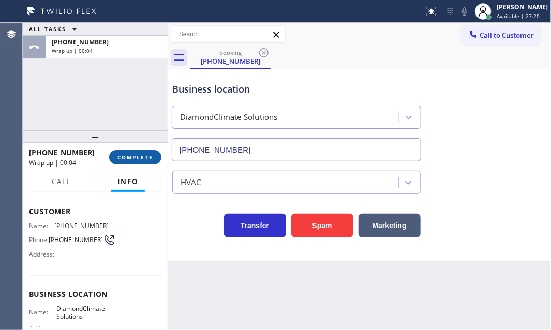
click at [131, 155] on span "COMPLETE" at bounding box center [136, 157] width 36 height 7
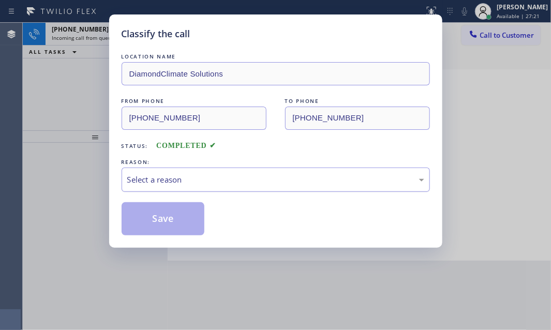
click at [321, 183] on div "Select a reason" at bounding box center [275, 180] width 297 height 12
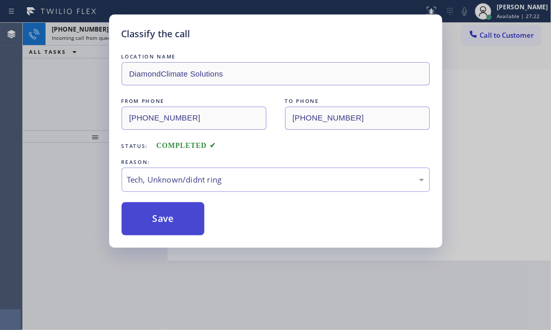
click at [169, 221] on button "Save" at bounding box center [163, 218] width 83 height 33
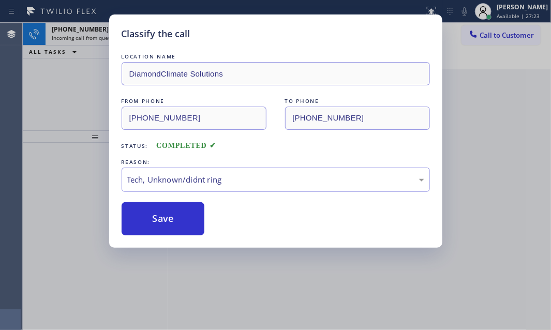
click at [96, 35] on div "Classify the call LOCATION NAME DiamondClimate Solutions FROM PHONE (561) 821-8…" at bounding box center [275, 165] width 551 height 330
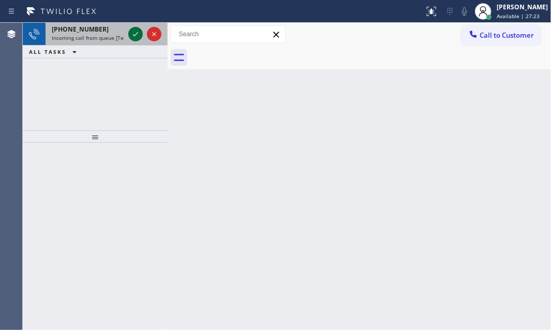
click at [129, 31] on icon at bounding box center [135, 34] width 12 height 12
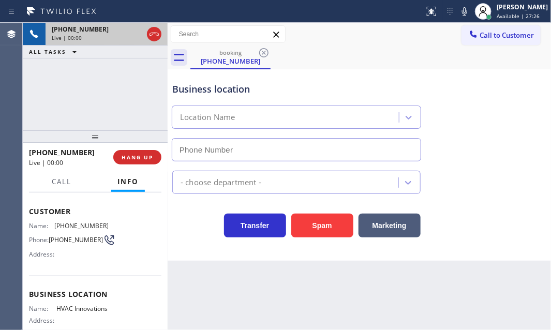
type input "(714) 909-1269"
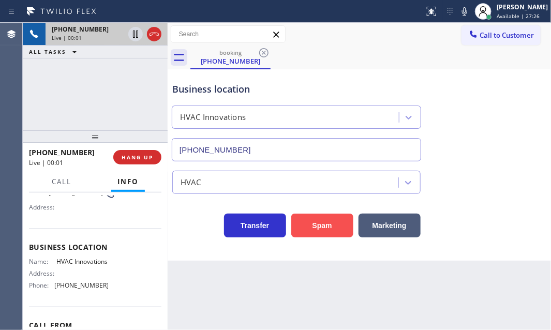
click at [318, 223] on button "Spam" at bounding box center [322, 226] width 62 height 24
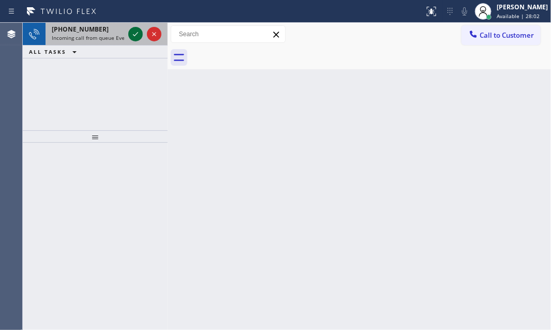
click at [129, 35] on icon at bounding box center [135, 34] width 12 height 12
click at [136, 33] on icon at bounding box center [135, 34] width 12 height 12
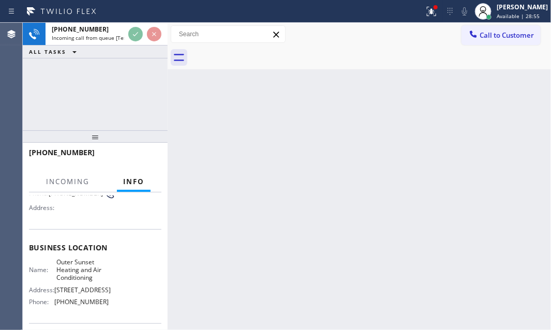
scroll to position [94, 0]
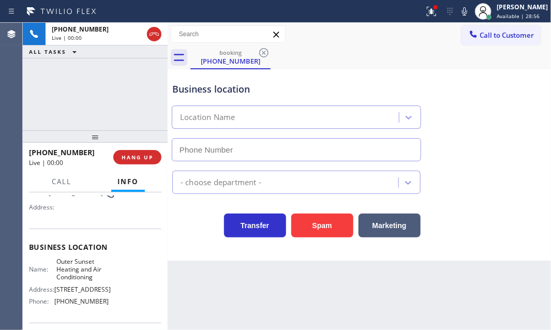
type input "(415) 942-0557"
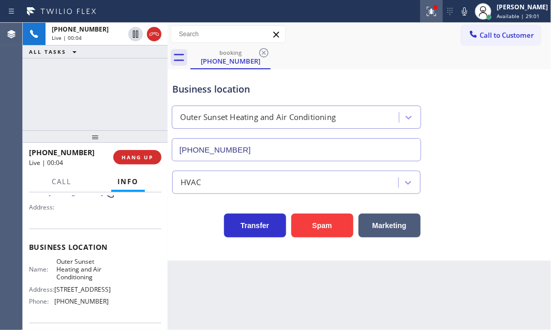
click at [429, 11] on icon at bounding box center [432, 10] width 6 height 4
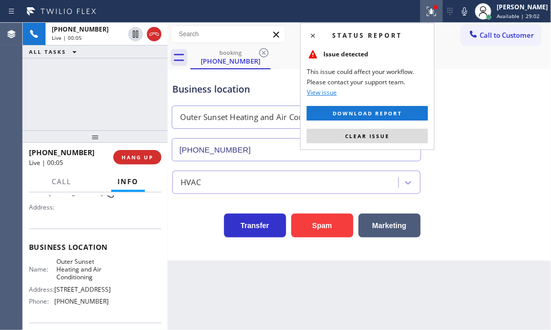
click at [392, 126] on div "Status report Issue detected This issue could affect your workflow. Please cont…" at bounding box center [367, 86] width 135 height 127
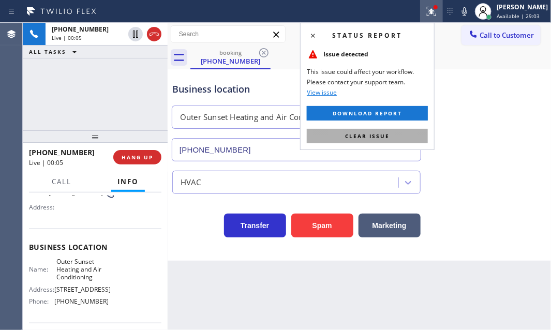
click at [392, 131] on button "Clear issue" at bounding box center [367, 136] width 121 height 14
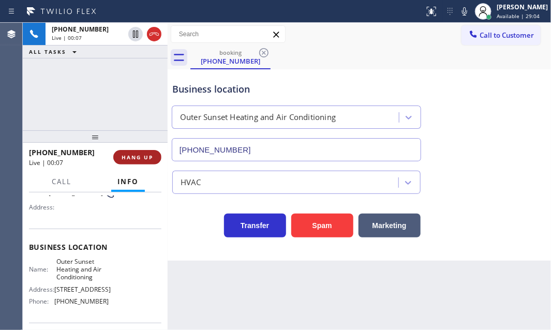
click at [142, 162] on button "HANG UP" at bounding box center [137, 157] width 48 height 14
click at [131, 160] on span "HANG UP" at bounding box center [138, 157] width 32 height 7
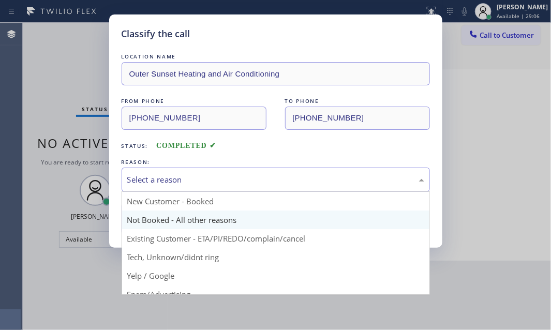
drag, startPoint x: 232, startPoint y: 181, endPoint x: 172, endPoint y: 223, distance: 73.7
click at [231, 181] on div "Select a reason" at bounding box center [275, 180] width 297 height 12
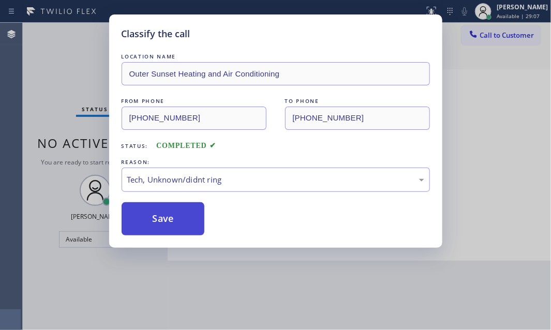
click at [160, 217] on button "Save" at bounding box center [163, 218] width 83 height 33
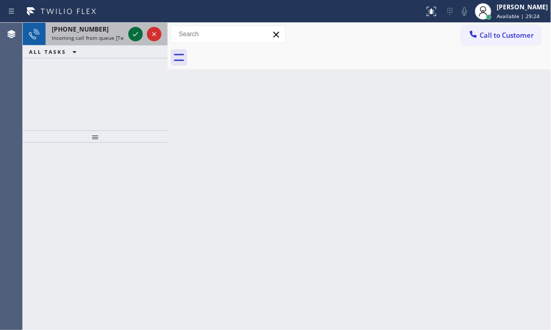
click at [137, 31] on icon at bounding box center [135, 34] width 12 height 12
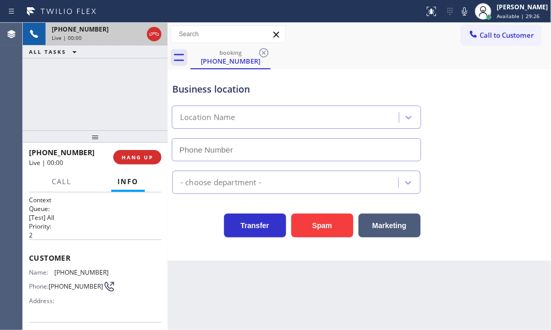
type input "(408) 692-2066"
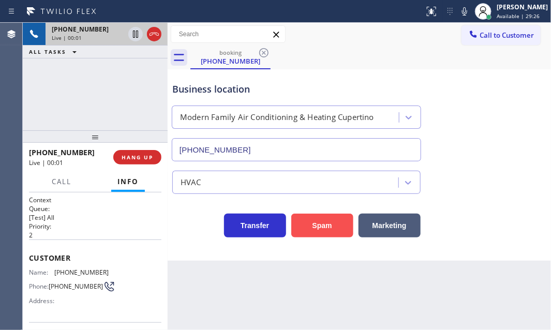
click at [326, 220] on button "Spam" at bounding box center [322, 226] width 62 height 24
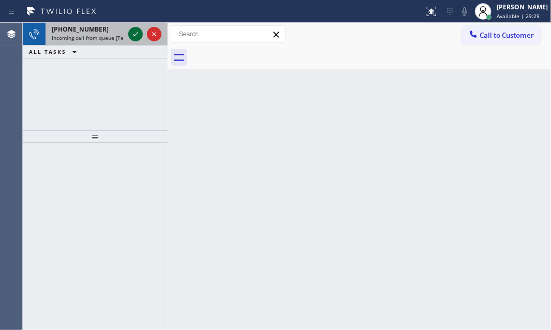
click at [131, 33] on icon at bounding box center [135, 34] width 12 height 12
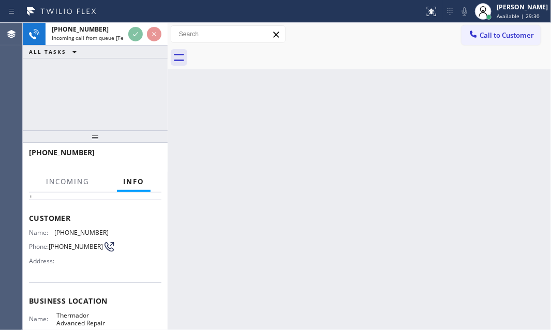
scroll to position [94, 0]
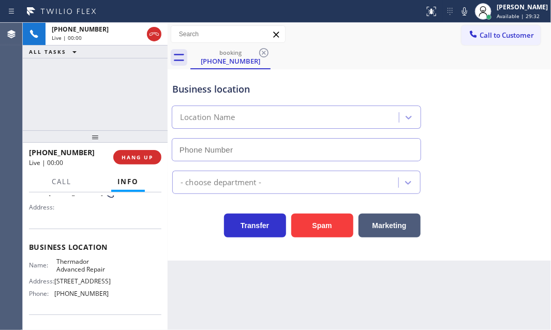
type input "(719) 309-4451"
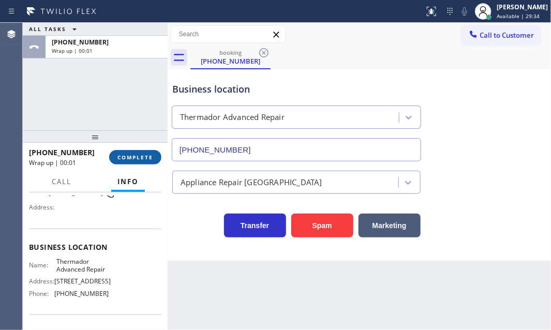
click at [135, 160] on span "COMPLETE" at bounding box center [136, 157] width 36 height 7
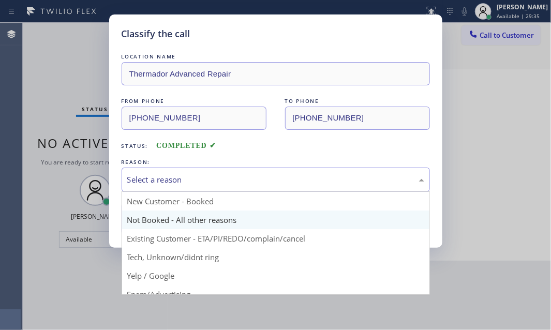
drag, startPoint x: 207, startPoint y: 174, endPoint x: 196, endPoint y: 227, distance: 53.5
click at [207, 177] on div "Select a reason" at bounding box center [275, 180] width 297 height 12
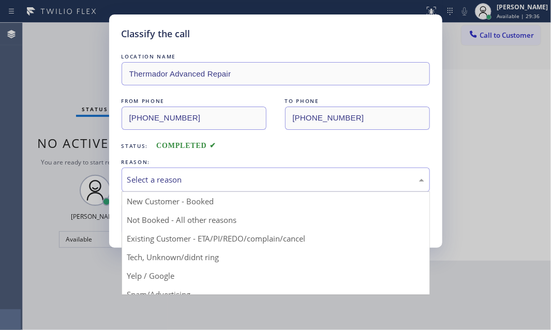
drag, startPoint x: 187, startPoint y: 253, endPoint x: 187, endPoint y: 246, distance: 6.7
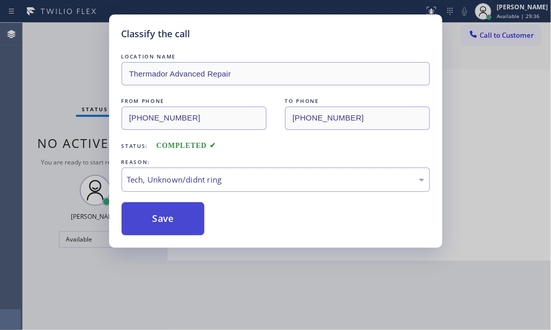
click at [187, 224] on button "Save" at bounding box center [163, 218] width 83 height 33
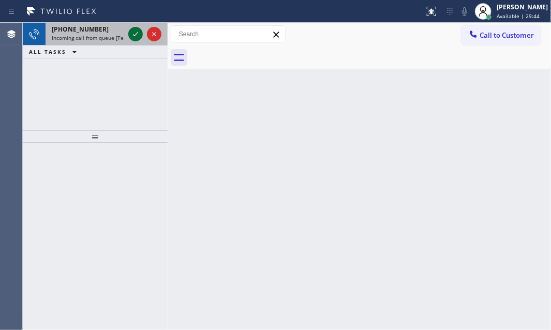
click at [133, 36] on icon at bounding box center [135, 34] width 12 height 12
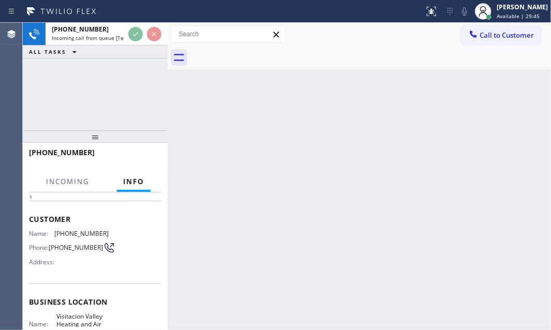
scroll to position [94, 0]
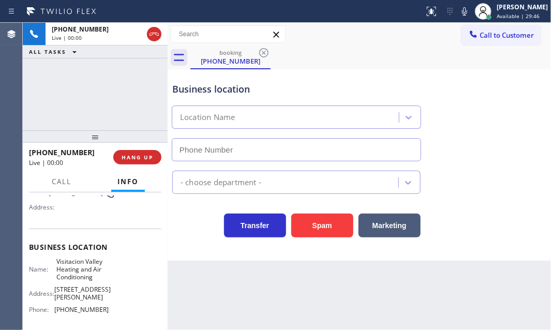
type input "(415) 319-8401"
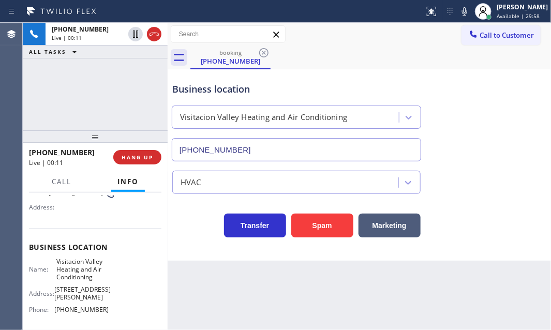
drag, startPoint x: 389, startPoint y: 231, endPoint x: 419, endPoint y: 126, distance: 109.8
click at [394, 133] on div "Business location Visitacion Valley Heating and Air Conditioning (415) 319-8401…" at bounding box center [359, 155] width 378 height 166
click at [478, 122] on div "Business location Visitacion Valley Heating and Air Conditioning (415) 319-8401" at bounding box center [359, 115] width 378 height 94
click at [399, 228] on button "Marketing" at bounding box center [390, 226] width 62 height 24
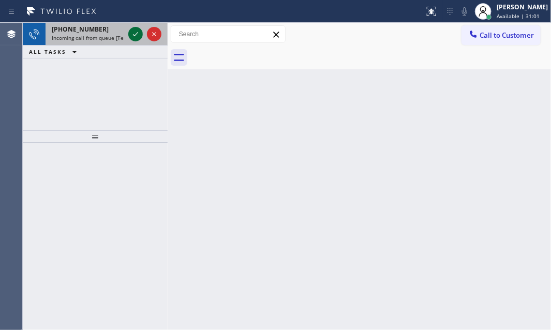
click at [129, 35] on div at bounding box center [135, 34] width 14 height 12
click at [132, 30] on icon at bounding box center [135, 34] width 12 height 12
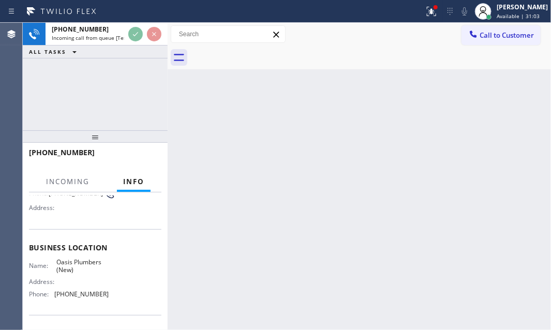
scroll to position [94, 0]
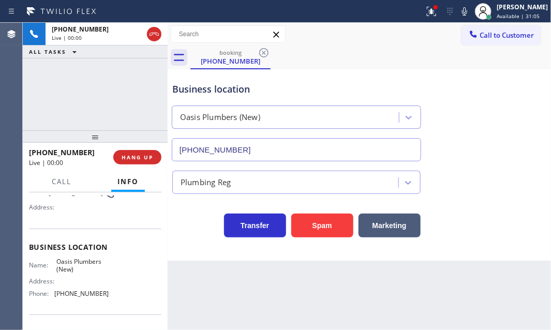
type input "(888) 803-7895"
click at [143, 155] on span "HANG UP" at bounding box center [138, 157] width 32 height 7
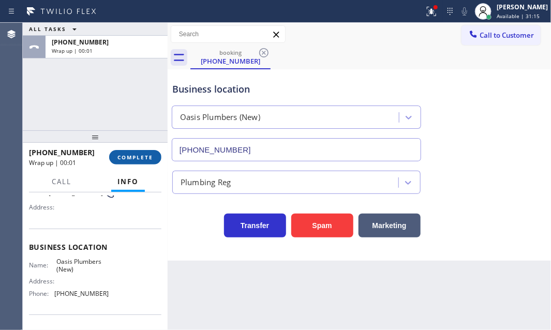
click at [144, 155] on span "COMPLETE" at bounding box center [136, 157] width 36 height 7
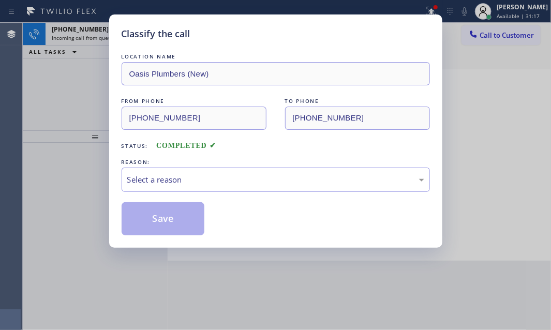
click at [193, 165] on div "REASON:" at bounding box center [276, 162] width 309 height 11
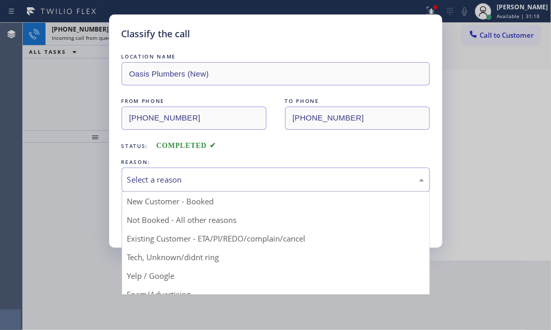
drag, startPoint x: 197, startPoint y: 171, endPoint x: 204, endPoint y: 184, distance: 15.5
click at [197, 171] on div "Select a reason" at bounding box center [276, 180] width 309 height 24
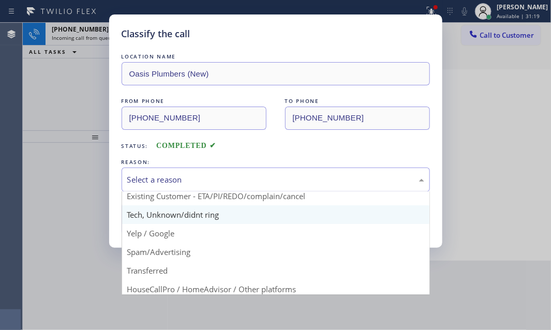
scroll to position [22, 0]
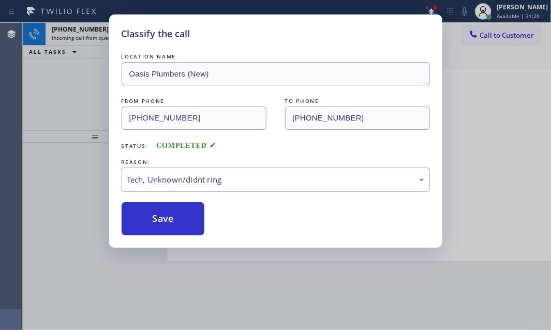
drag, startPoint x: 174, startPoint y: 219, endPoint x: 157, endPoint y: 193, distance: 31.2
click at [174, 218] on button "Save" at bounding box center [163, 218] width 83 height 33
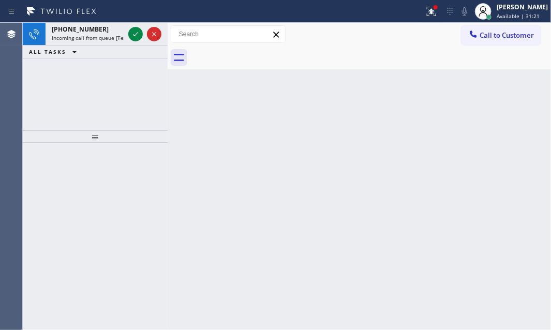
click at [95, 36] on div "Classify the call LOCATION NAME Menlo Park Appliance Co FROM PHONE (650) 808-73…" at bounding box center [287, 176] width 529 height 307
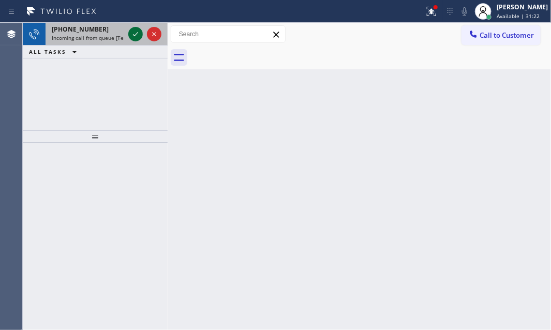
click at [130, 32] on icon at bounding box center [135, 34] width 12 height 12
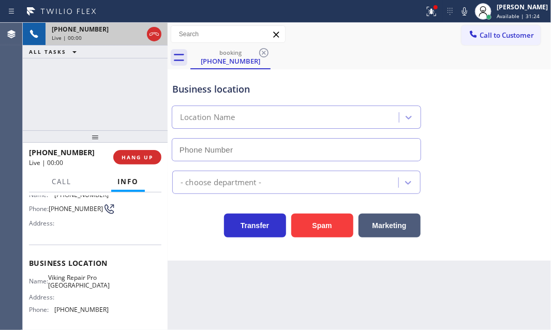
scroll to position [94, 0]
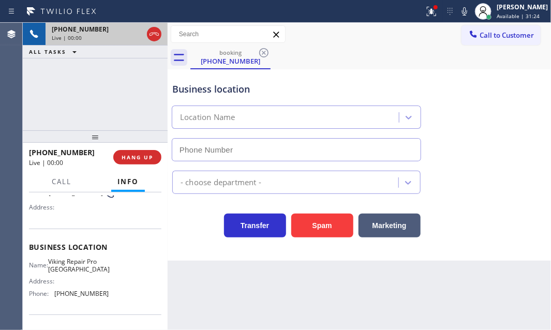
type input "(215) 596-4018"
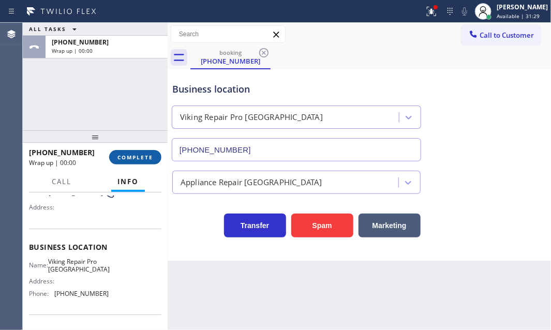
click at [143, 156] on span "COMPLETE" at bounding box center [136, 157] width 36 height 7
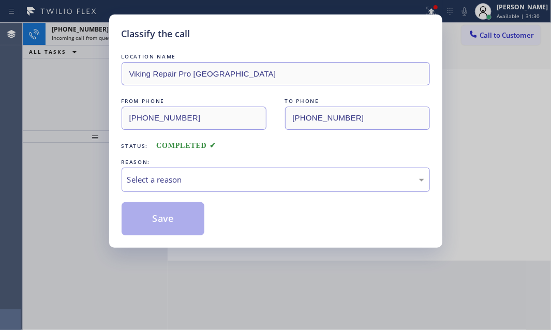
click at [281, 174] on div "Select a reason" at bounding box center [275, 180] width 297 height 12
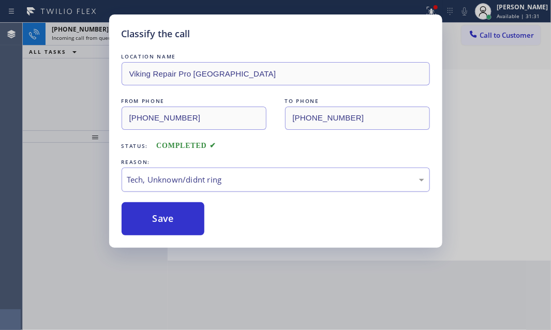
drag, startPoint x: 191, startPoint y: 220, endPoint x: 166, endPoint y: 186, distance: 42.6
click at [190, 219] on button "Save" at bounding box center [163, 218] width 83 height 33
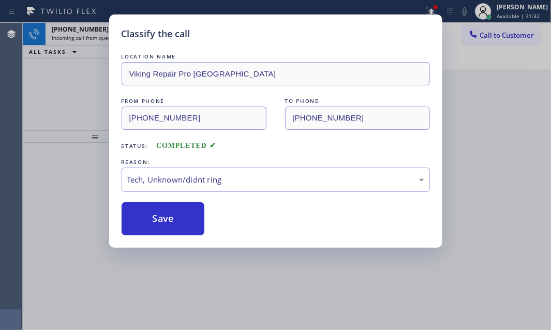
click at [94, 31] on div "Classify the call LOCATION NAME Menlo Park Appliance Co FROM PHONE (650) 808-73…" at bounding box center [287, 176] width 529 height 307
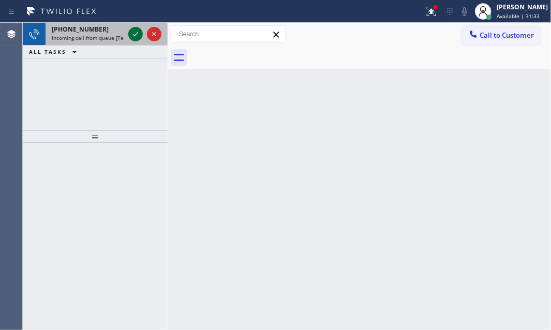
drag, startPoint x: 131, startPoint y: 33, endPoint x: 128, endPoint y: 78, distance: 45.2
click at [131, 33] on icon at bounding box center [135, 34] width 12 height 12
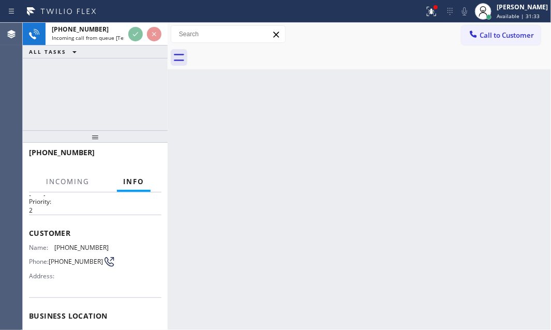
scroll to position [47, 0]
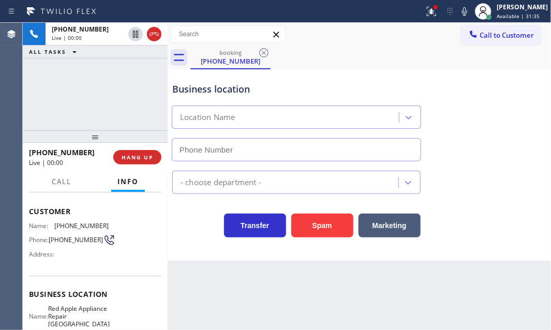
type input "(510) 681-0556"
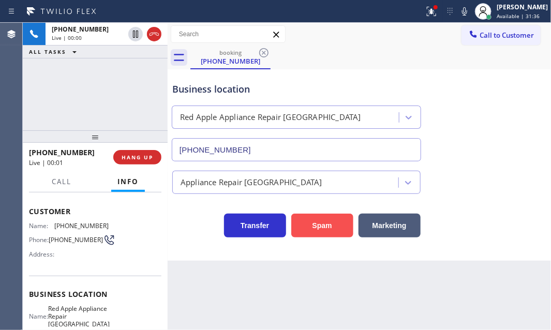
click at [312, 232] on button "Spam" at bounding box center [322, 226] width 62 height 24
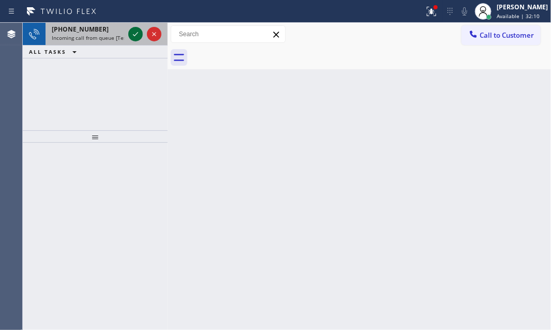
click at [134, 36] on icon at bounding box center [135, 34] width 12 height 12
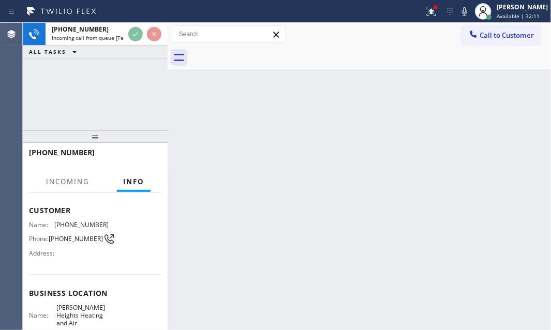
scroll to position [141, 0]
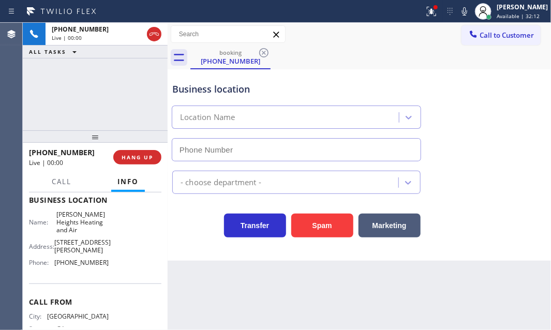
type input "(323) 736-5853"
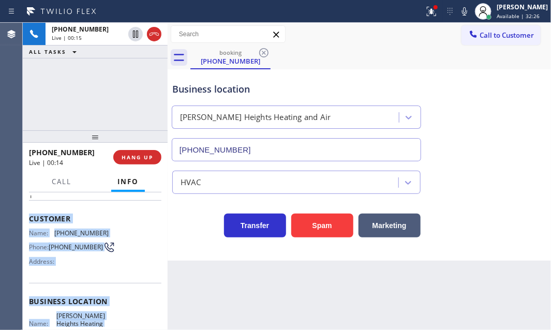
scroll to position [94, 0]
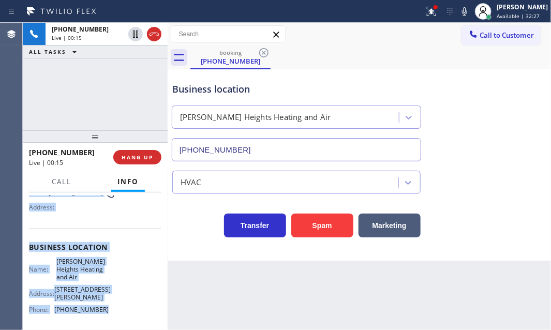
drag, startPoint x: 29, startPoint y: 254, endPoint x: 121, endPoint y: 304, distance: 104.9
click at [121, 304] on div "Context Queue: [Test] All Priority: 1 Customer Name: (678) 399-0870 Phone: (678…" at bounding box center [95, 255] width 133 height 307
click at [398, 225] on button "Marketing" at bounding box center [390, 226] width 62 height 24
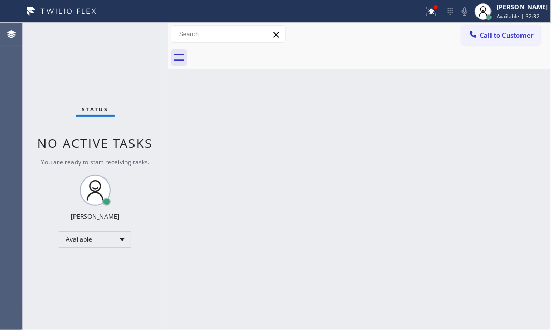
drag, startPoint x: 137, startPoint y: 155, endPoint x: 146, endPoint y: 152, distance: 10.2
click at [137, 155] on div "Status No active tasks You are ready to start receiving tasks. Judy Mae Saturin…" at bounding box center [95, 176] width 145 height 307
click at [427, 11] on icon at bounding box center [430, 10] width 6 height 7
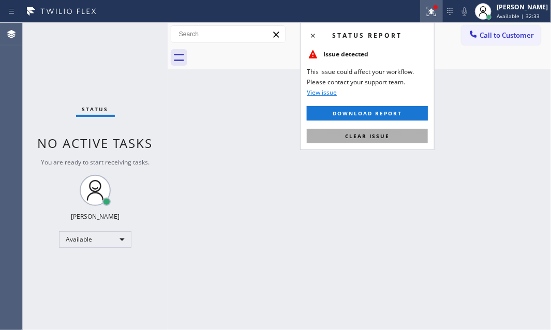
click at [381, 140] on button "Clear issue" at bounding box center [367, 136] width 121 height 14
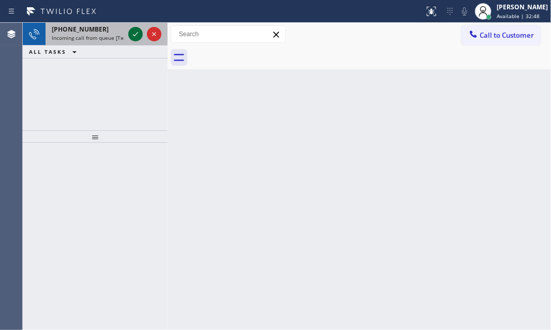
click at [140, 34] on icon at bounding box center [135, 34] width 12 height 12
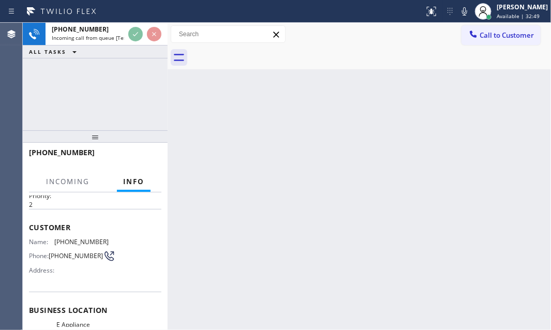
scroll to position [47, 0]
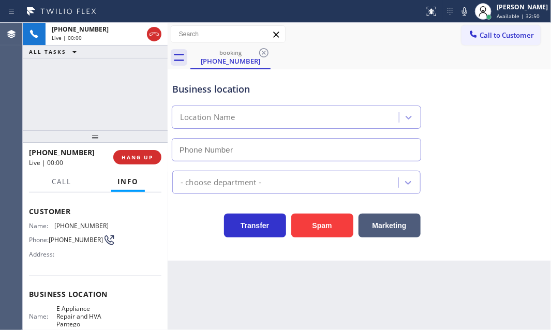
type input "(817) 663-0206"
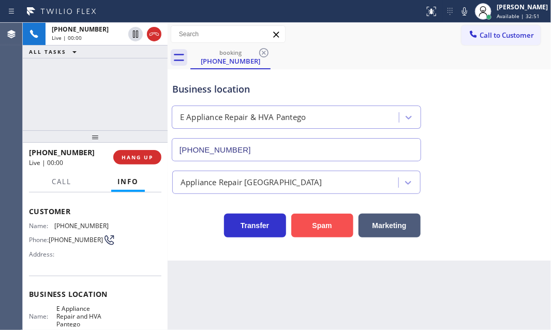
click at [313, 227] on button "Spam" at bounding box center [322, 226] width 62 height 24
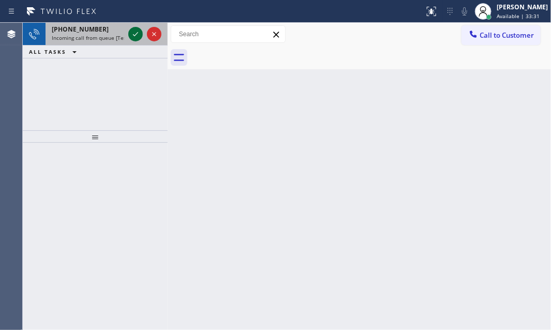
click at [133, 32] on icon at bounding box center [135, 34] width 12 height 12
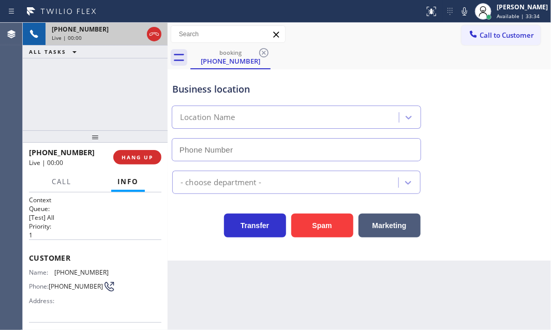
type input "(310) 736-1736"
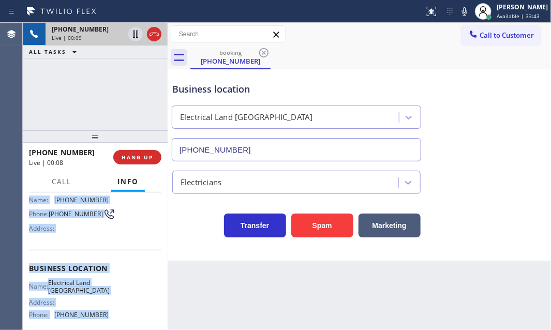
scroll to position [94, 0]
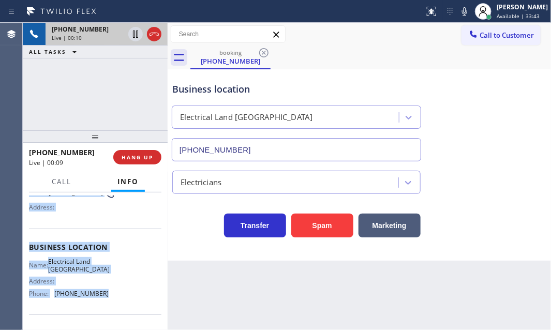
drag, startPoint x: 27, startPoint y: 208, endPoint x: 113, endPoint y: 304, distance: 129.4
click at [113, 304] on div "Context Queue: [Test] All Priority: 1 Customer Name: (619) 665-8559 Phone: (619…" at bounding box center [95, 262] width 145 height 138
click at [133, 36] on icon at bounding box center [135, 34] width 12 height 12
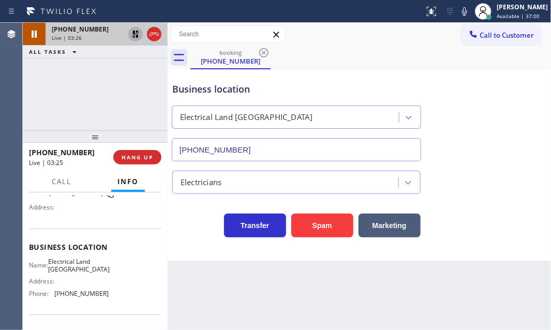
click at [185, 236] on div "Transfer Spam Marketing" at bounding box center [296, 223] width 253 height 29
click at [462, 13] on icon at bounding box center [464, 11] width 5 height 8
click at [517, 146] on div "Business location Electrical Land Culver City (310) 736-1736" at bounding box center [359, 115] width 378 height 94
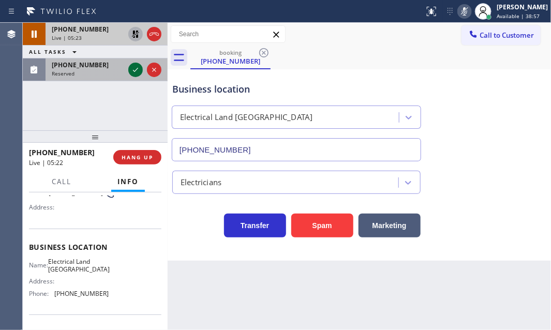
click at [139, 70] on icon at bounding box center [135, 70] width 12 height 12
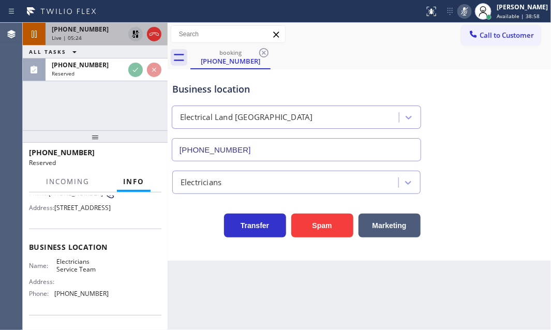
scroll to position [110, 0]
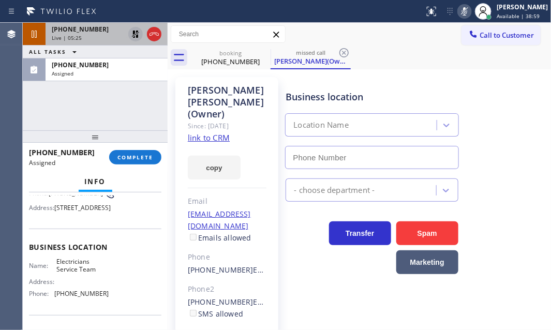
type input "(888) 553-8605"
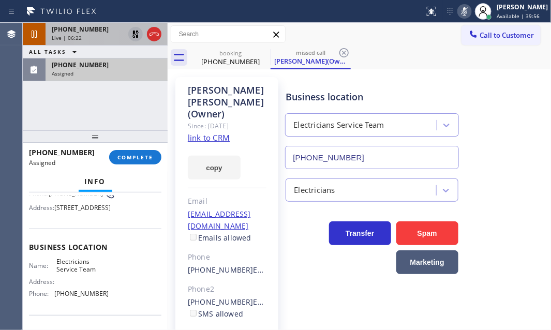
click at [107, 70] on div "Assigned" at bounding box center [107, 73] width 110 height 7
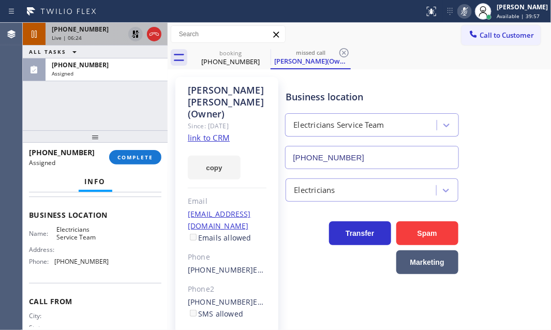
scroll to position [166, 0]
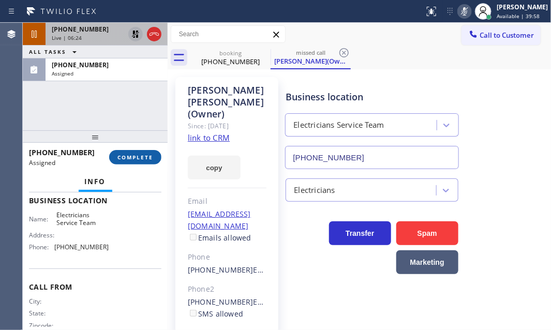
click at [136, 158] on span "COMPLETE" at bounding box center [136, 157] width 36 height 7
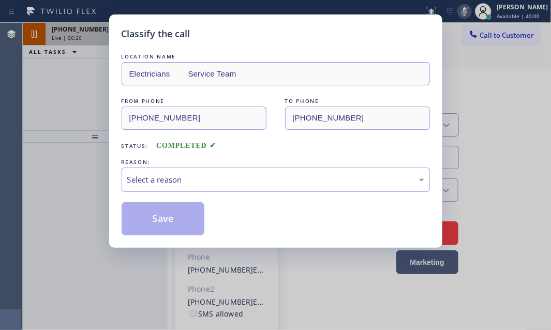
click at [169, 176] on div "Select a reason" at bounding box center [275, 180] width 297 height 12
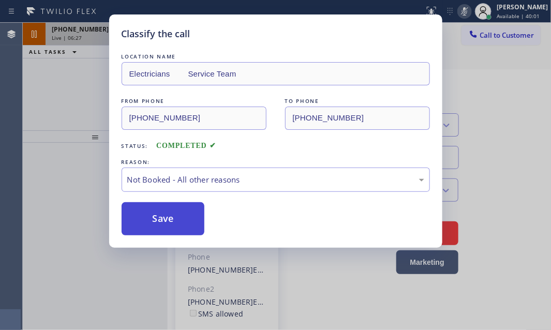
click at [154, 224] on button "Save" at bounding box center [163, 218] width 83 height 33
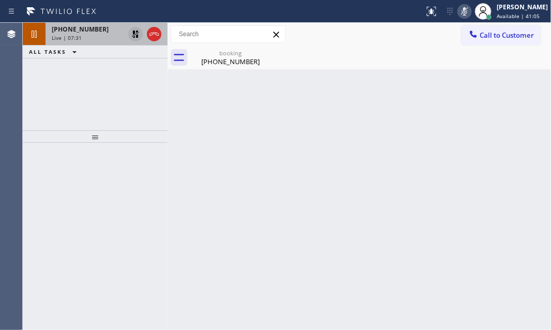
click at [136, 33] on icon at bounding box center [135, 34] width 12 height 12
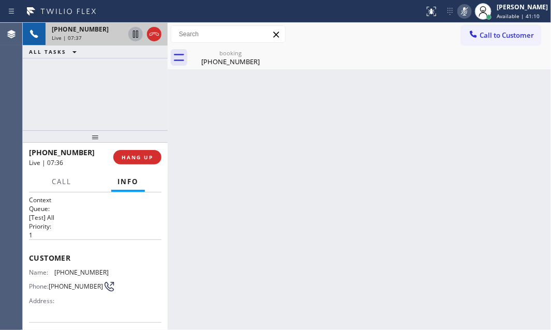
click at [459, 12] on icon at bounding box center [465, 11] width 12 height 12
click at [149, 157] on span "HANG UP" at bounding box center [138, 157] width 32 height 7
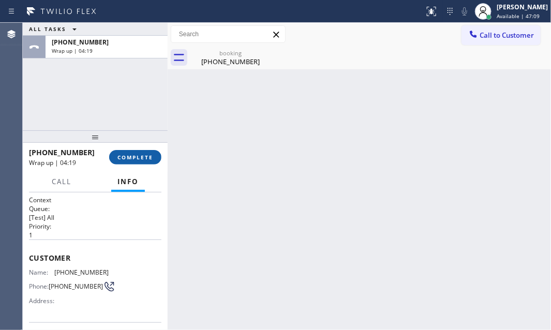
click at [143, 158] on span "COMPLETE" at bounding box center [136, 157] width 36 height 7
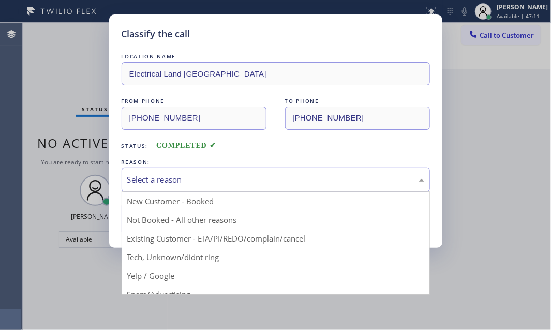
click at [187, 168] on div "Select a reason" at bounding box center [276, 180] width 309 height 24
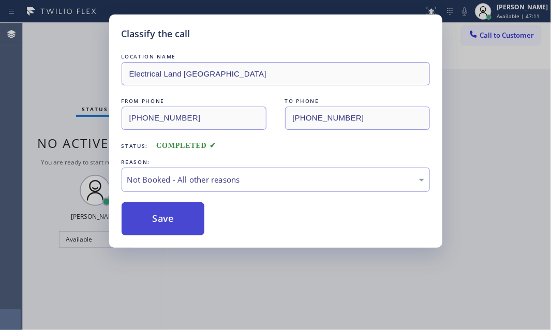
click at [158, 213] on button "Save" at bounding box center [163, 218] width 83 height 33
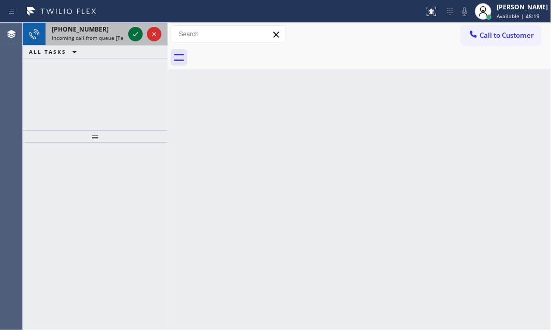
click at [135, 34] on icon at bounding box center [135, 34] width 12 height 12
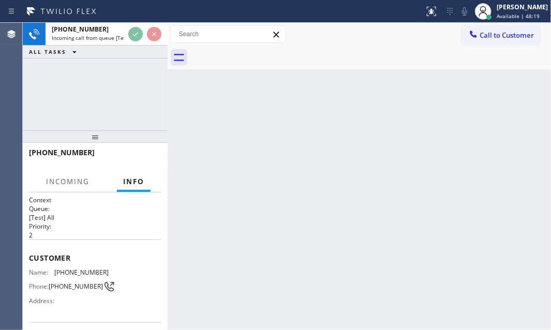
scroll to position [141, 0]
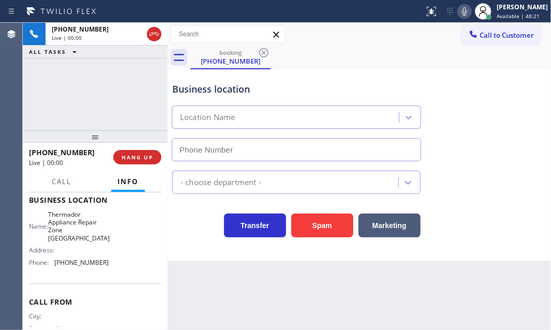
type input "(773) 900-6500"
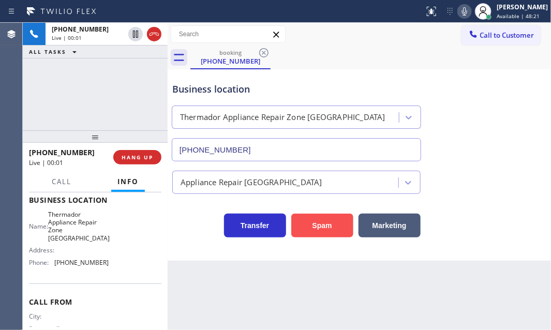
click at [336, 227] on button "Spam" at bounding box center [322, 226] width 62 height 24
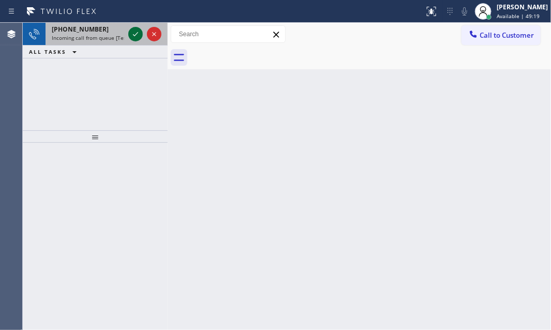
click at [135, 33] on icon at bounding box center [135, 34] width 12 height 12
click at [137, 35] on icon at bounding box center [135, 34] width 12 height 12
click at [131, 32] on icon at bounding box center [135, 34] width 12 height 12
click at [136, 35] on icon at bounding box center [135, 34] width 12 height 12
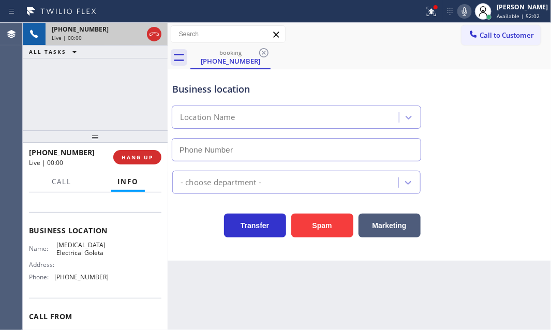
type input "(805) 222-7797"
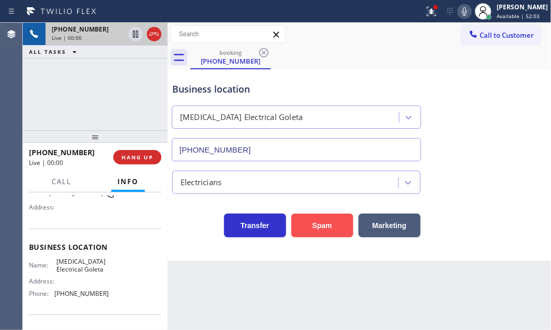
click at [327, 227] on button "Spam" at bounding box center [322, 226] width 62 height 24
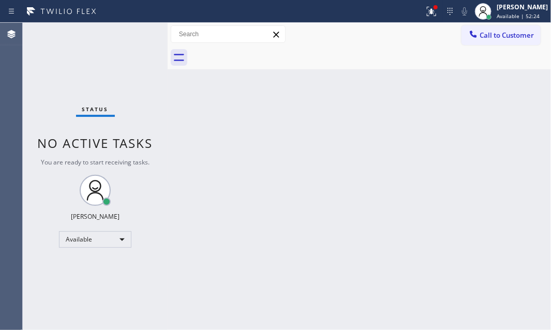
click at [452, 171] on div "Back to Dashboard Change Sender ID Customers Technicians Select a contact Outbo…" at bounding box center [360, 176] width 384 height 307
click at [504, 10] on div "Judy Mae Saturinas" at bounding box center [522, 7] width 51 height 9
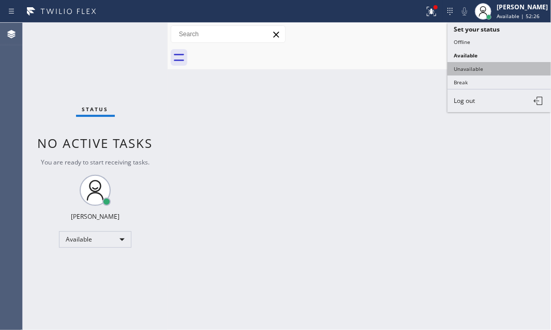
click at [472, 69] on button "Unavailable" at bounding box center [500, 68] width 104 height 13
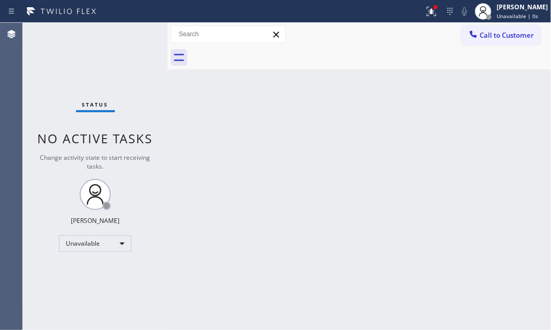
drag, startPoint x: 497, startPoint y: 11, endPoint x: 491, endPoint y: 31, distance: 20.1
click at [497, 11] on div "Judy Mae Saturinas Unavailable | 0s" at bounding box center [523, 11] width 56 height 18
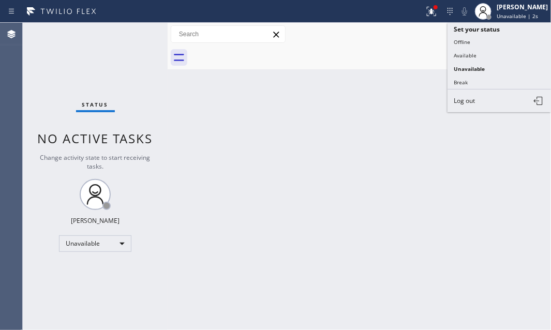
drag, startPoint x: 465, startPoint y: 81, endPoint x: 493, endPoint y: 90, distance: 29.0
click at [466, 81] on button "Break" at bounding box center [500, 82] width 104 height 13
